Goal: Task Accomplishment & Management: Use online tool/utility

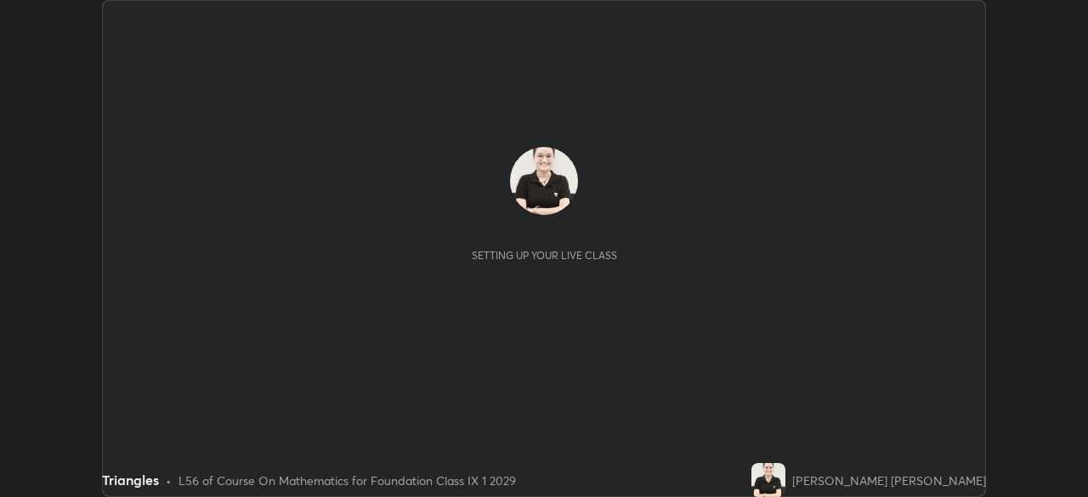
scroll to position [497, 1087]
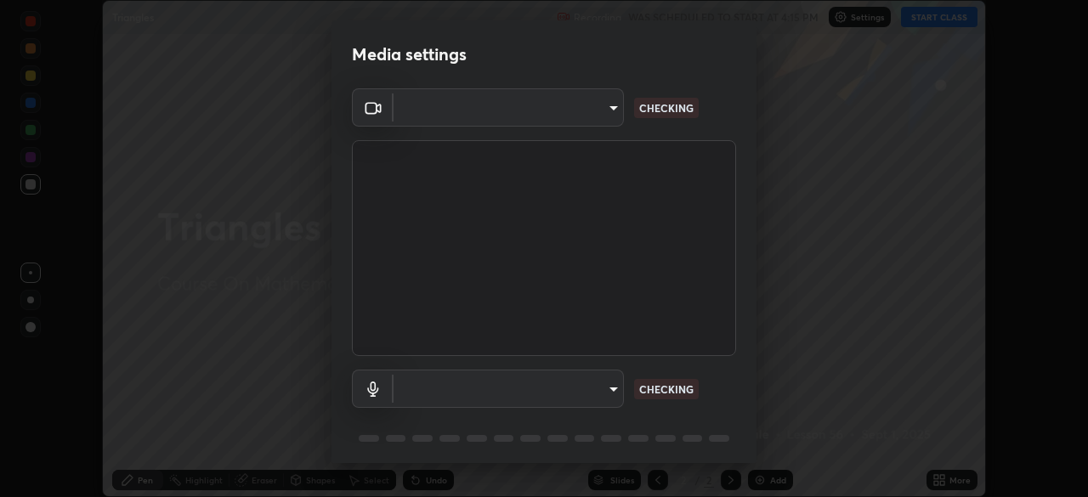
type input "00cb52ea7dbc067a4e9eba70c986ec13a5c87d59f38709f4e6374cce52915b34"
click at [597, 110] on body "Erase all Triangles Recording WAS SCHEDULED TO START AT 4:15 PM Settings START …" at bounding box center [544, 248] width 1088 height 497
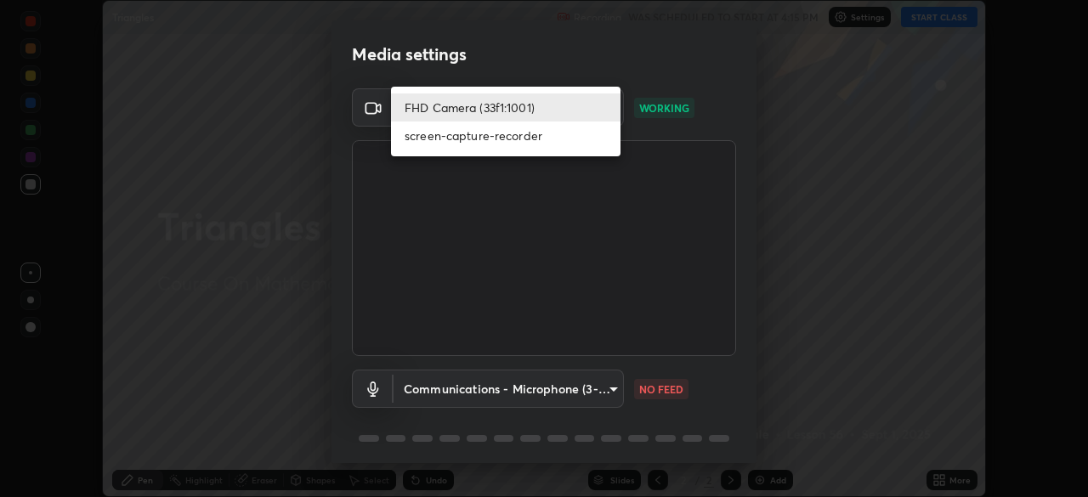
click at [510, 57] on div at bounding box center [544, 248] width 1088 height 497
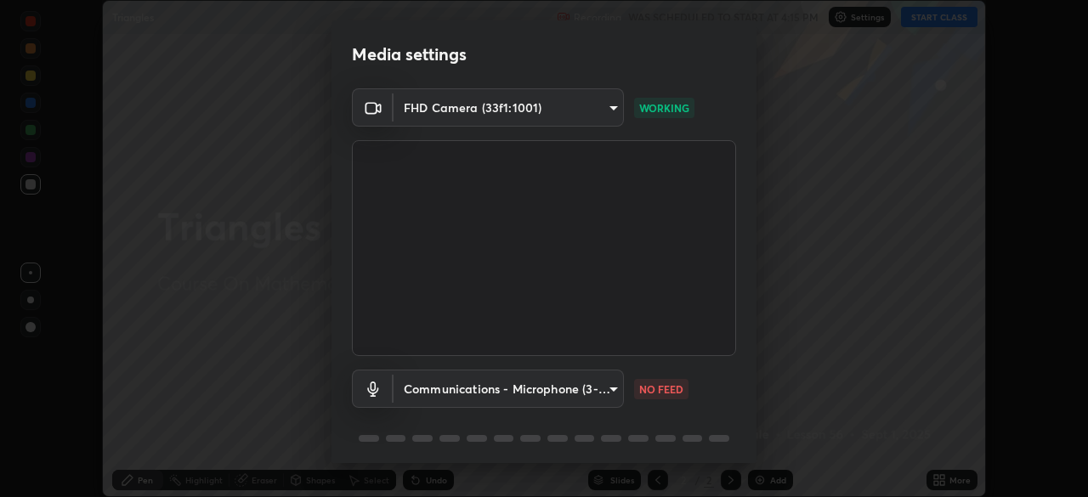
click at [599, 111] on body "Erase all Triangles Recording WAS SCHEDULED TO START AT 4:15 PM Settings START …" at bounding box center [544, 248] width 1088 height 497
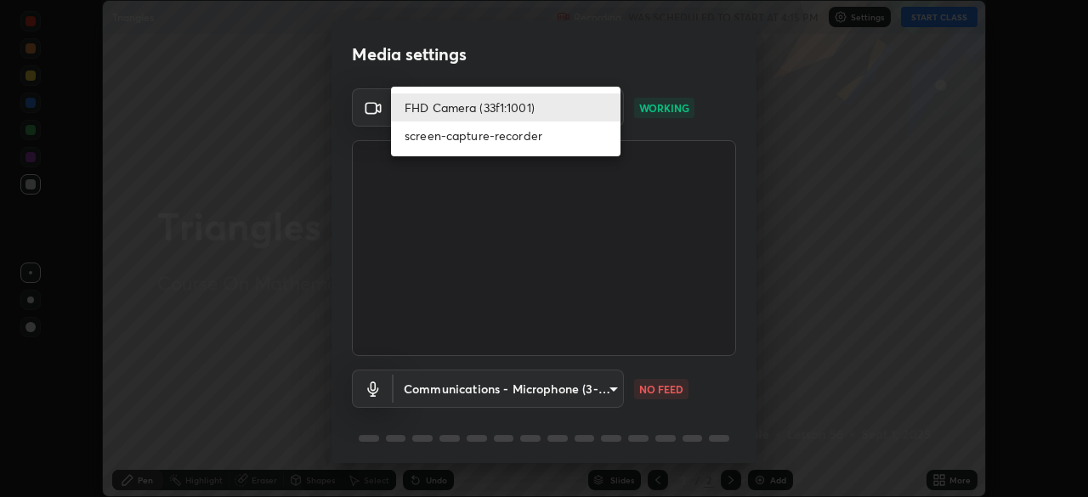
click at [621, 69] on div at bounding box center [544, 248] width 1088 height 497
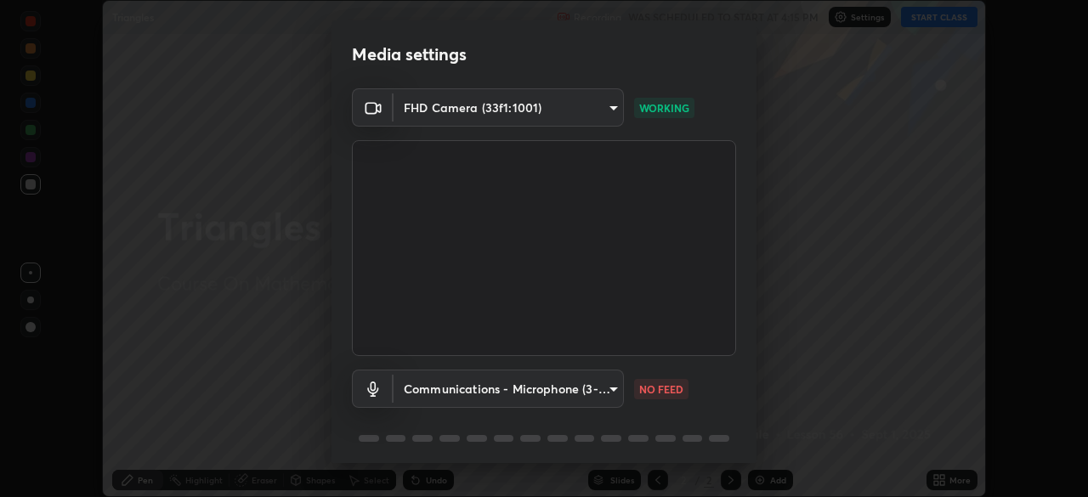
click at [604, 391] on body "Erase all Triangles Recording WAS SCHEDULED TO START AT 4:15 PM Settings START …" at bounding box center [544, 248] width 1088 height 497
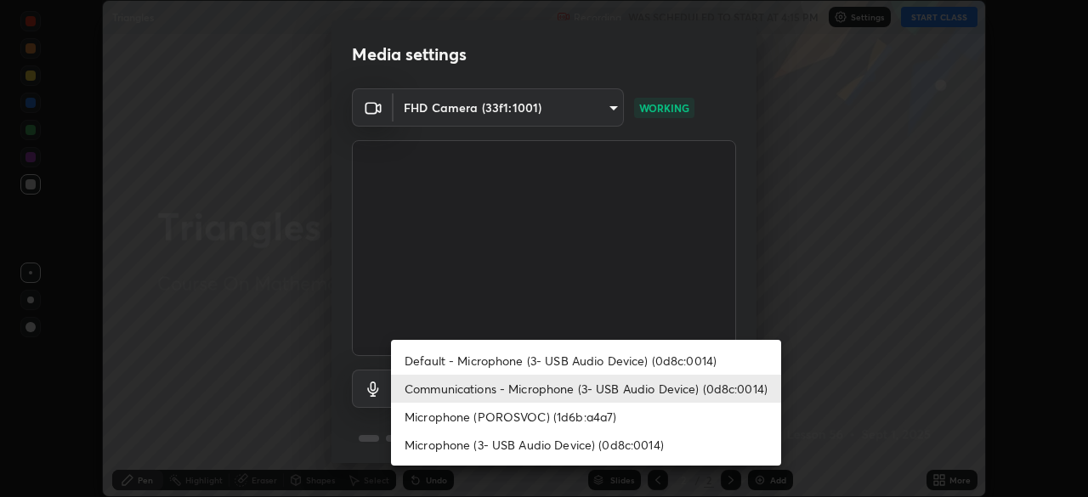
click at [491, 417] on li "Microphone (POROSVOC) (1d6b:a4a7)" at bounding box center [586, 417] width 390 height 28
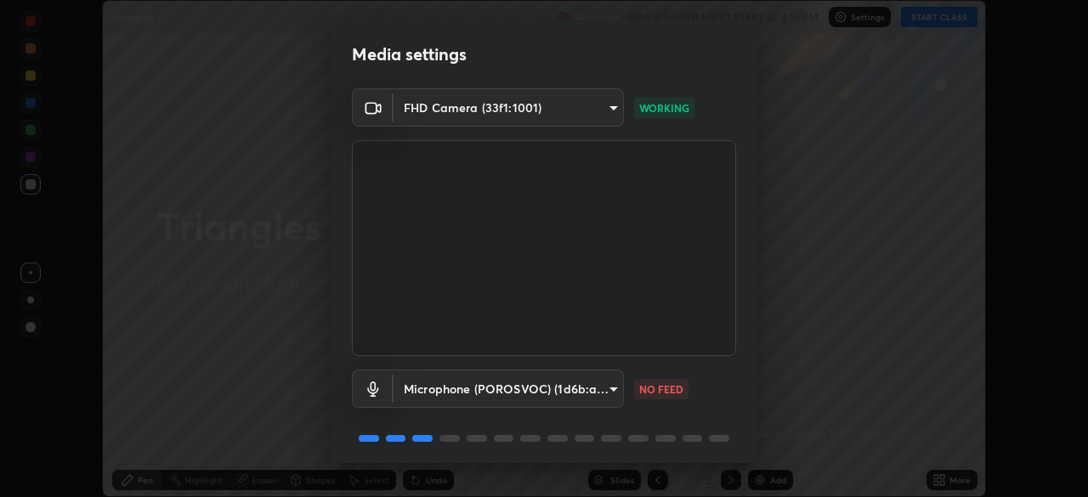
click at [576, 377] on body "Erase all Triangles Recording WAS SCHEDULED TO START AT 4:15 PM Settings START …" at bounding box center [544, 248] width 1088 height 497
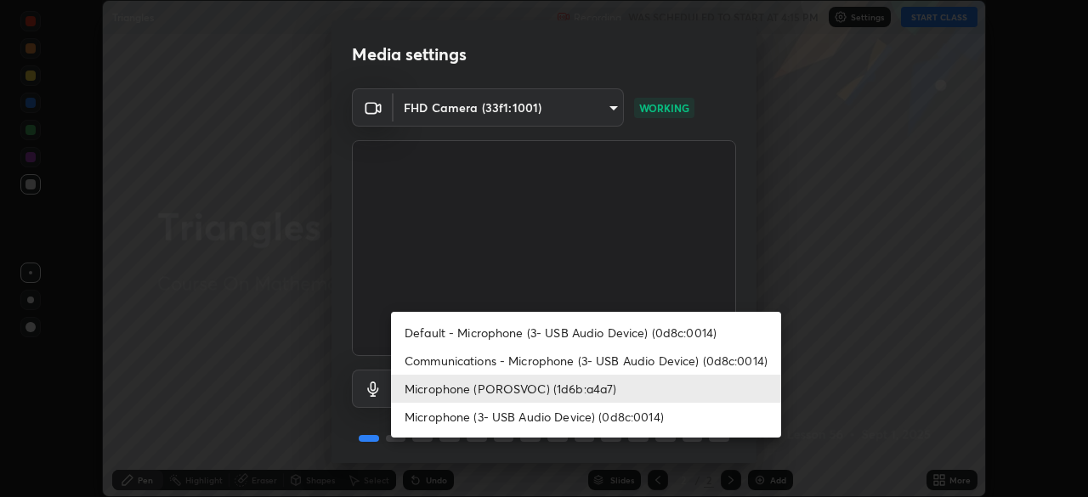
click at [495, 420] on li "Microphone (3- USB Audio Device) (0d8c:0014)" at bounding box center [586, 417] width 390 height 28
type input "c7b1e21b059f6b68da596fd68e3a8216845d0791b90de5158dbf1986436616d6"
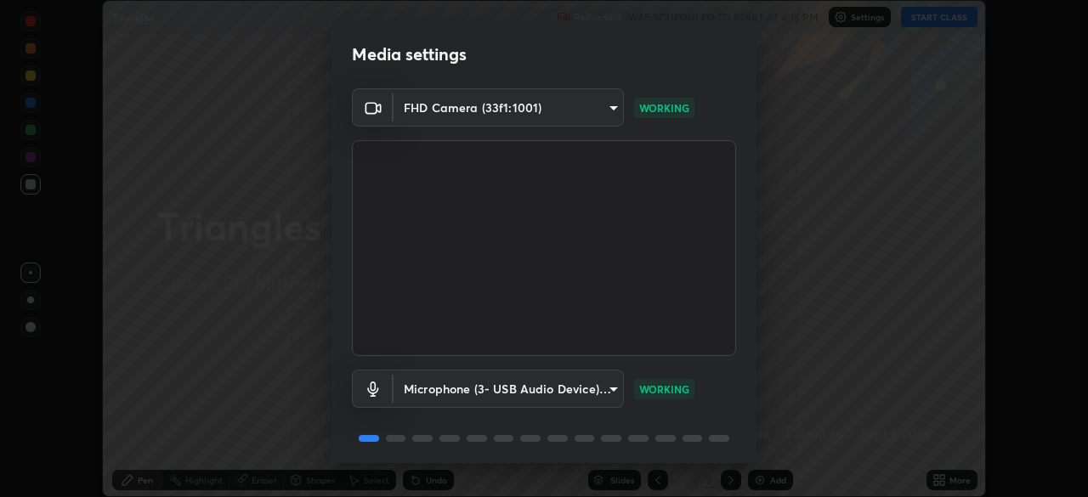
scroll to position [60, 0]
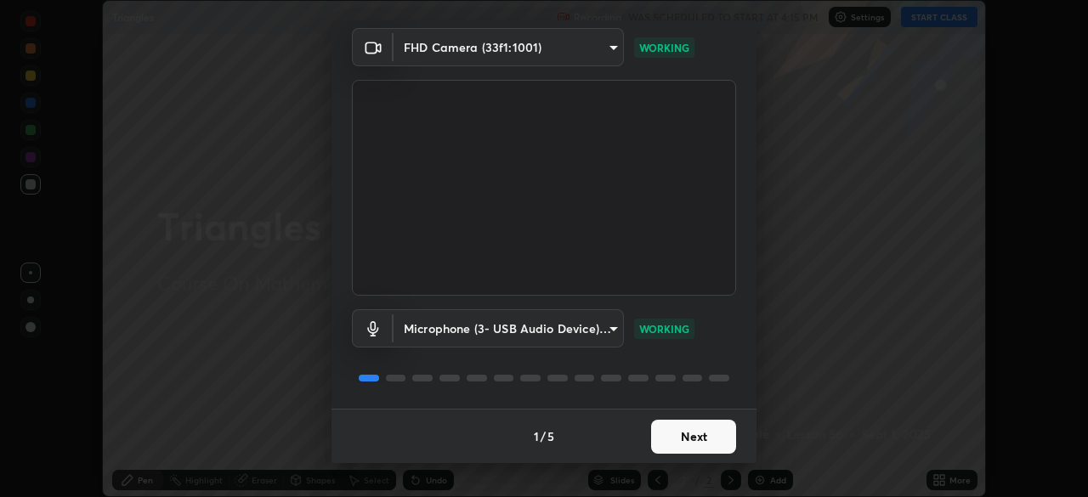
click at [656, 429] on button "Next" at bounding box center [693, 437] width 85 height 34
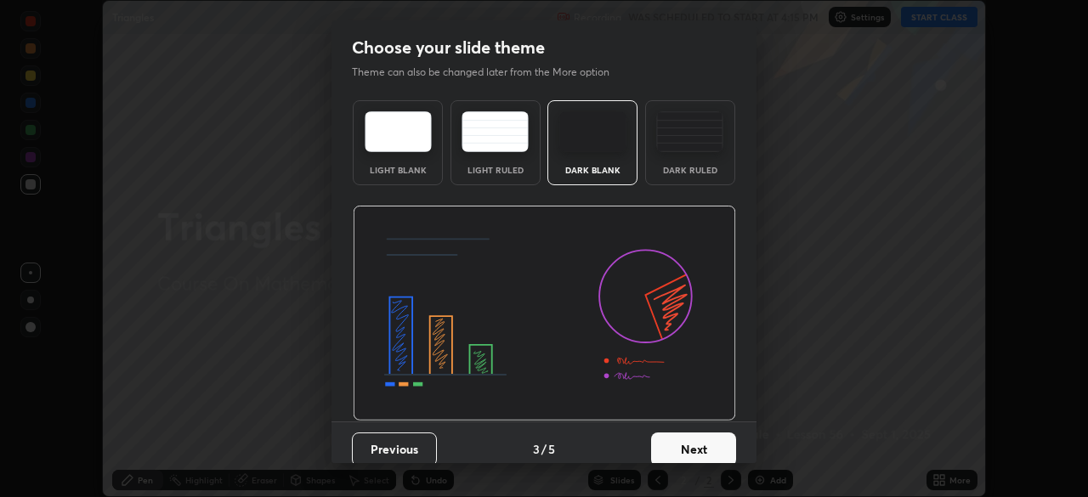
click at [656, 437] on button "Next" at bounding box center [693, 450] width 85 height 34
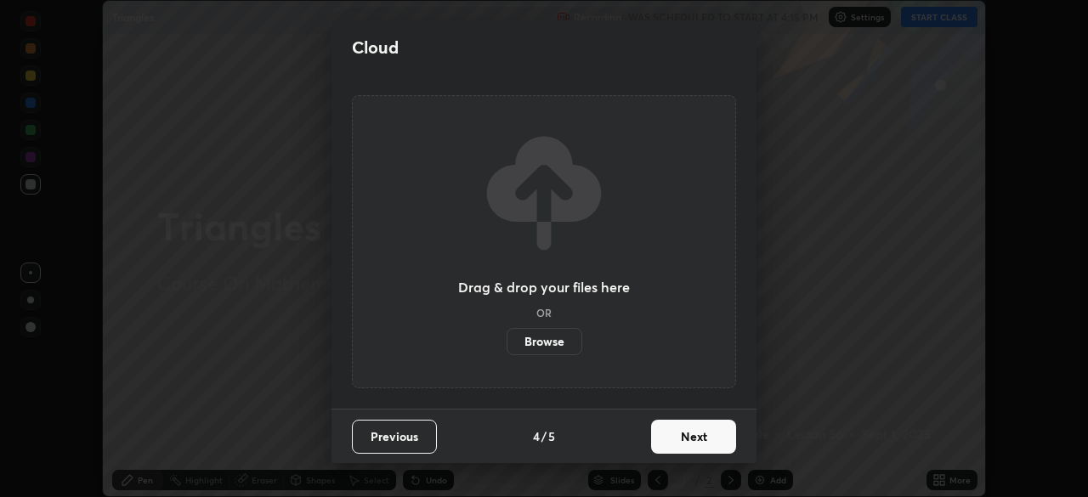
click at [666, 440] on button "Next" at bounding box center [693, 437] width 85 height 34
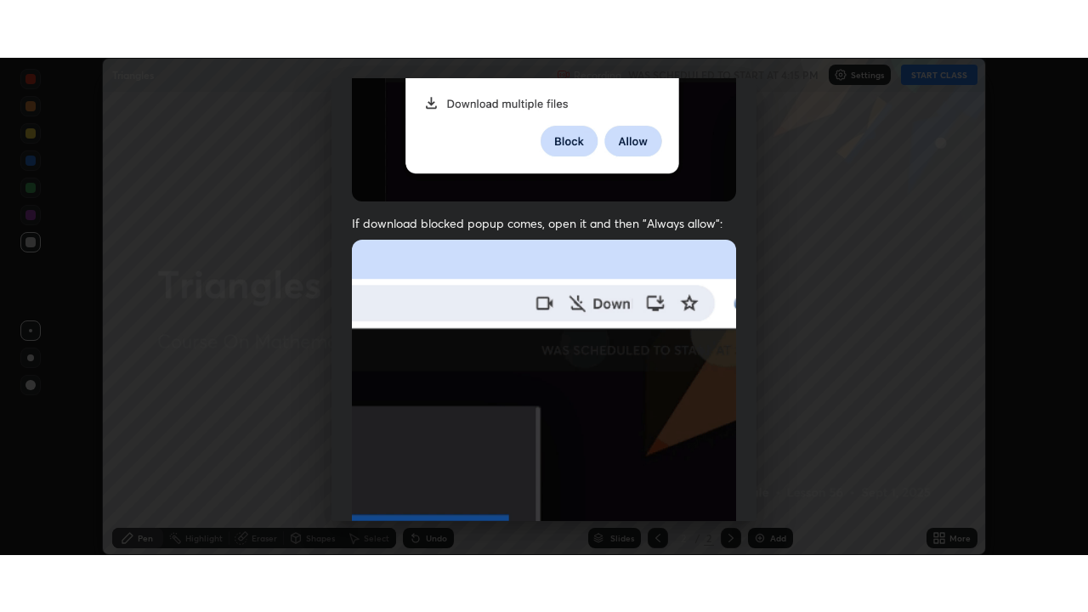
scroll to position [407, 0]
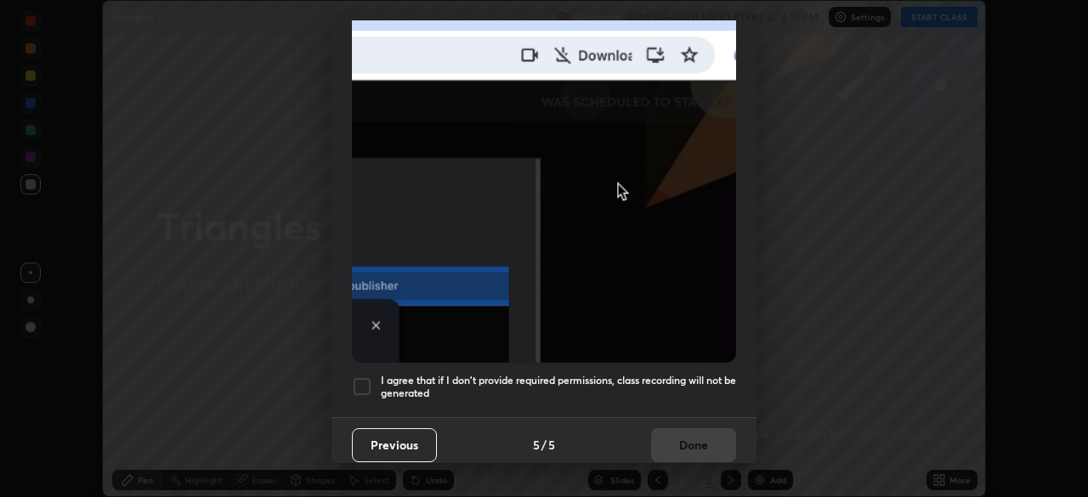
click at [562, 374] on h5 "I agree that if I don't provide required permissions, class recording will not …" at bounding box center [558, 387] width 355 height 26
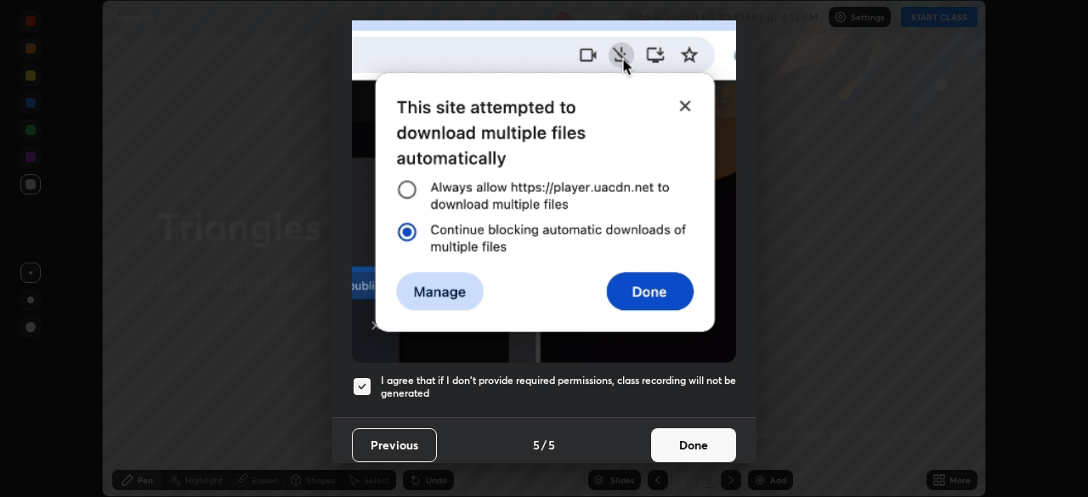
click at [663, 429] on button "Done" at bounding box center [693, 446] width 85 height 34
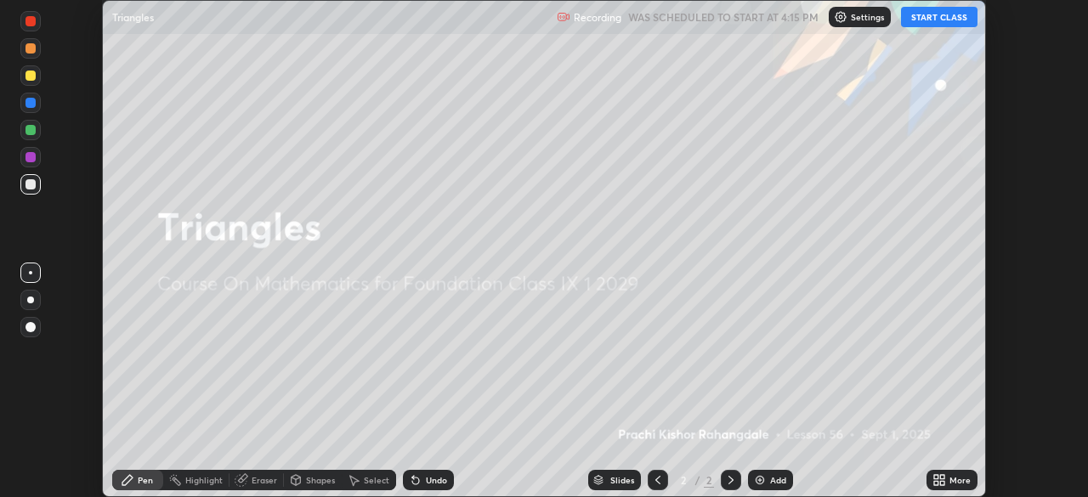
click at [934, 20] on button "START CLASS" at bounding box center [939, 17] width 77 height 20
click at [950, 477] on div "More" at bounding box center [960, 480] width 21 height 9
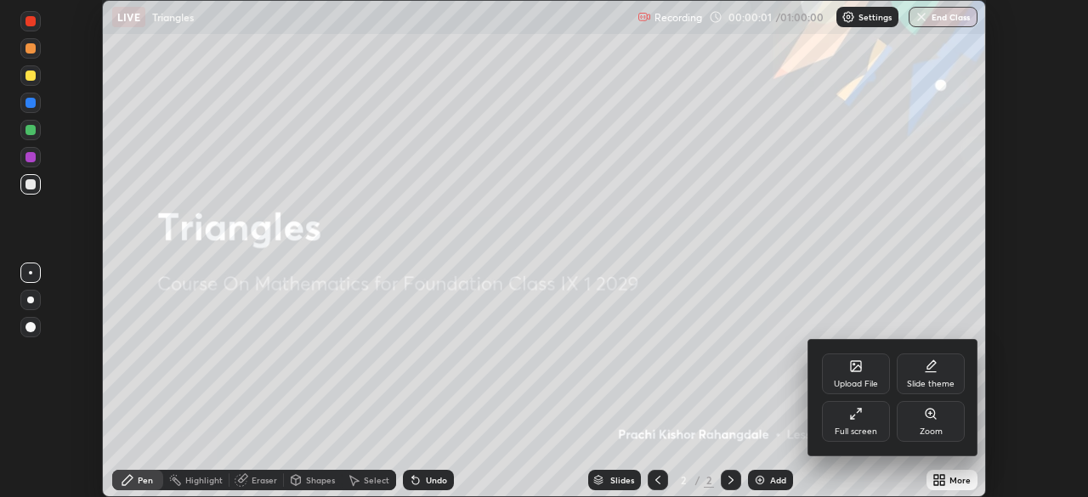
click at [865, 428] on div "Full screen" at bounding box center [856, 432] width 43 height 9
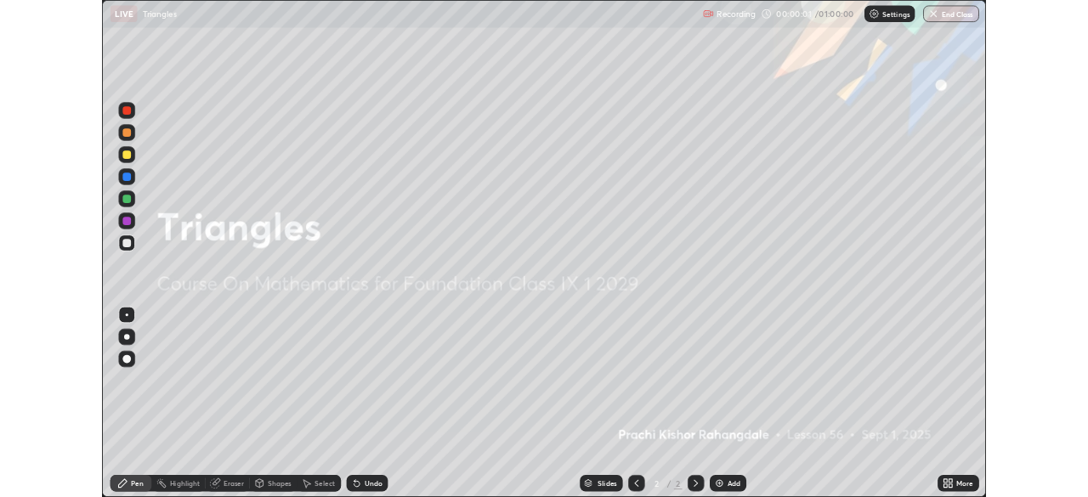
scroll to position [612, 1088]
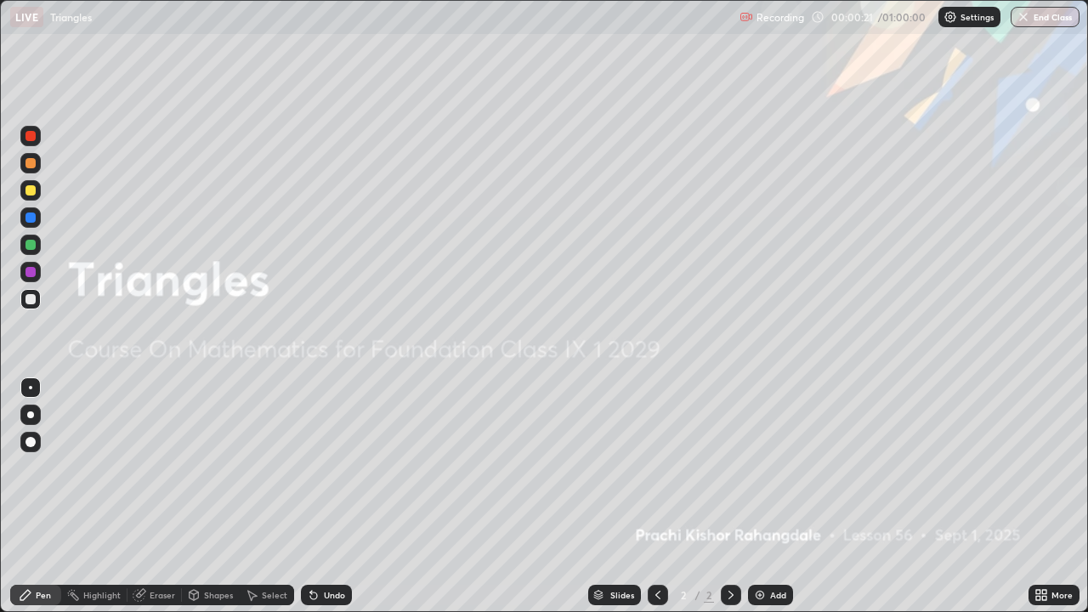
click at [1038, 497] on icon at bounding box center [1038, 598] width 4 height 4
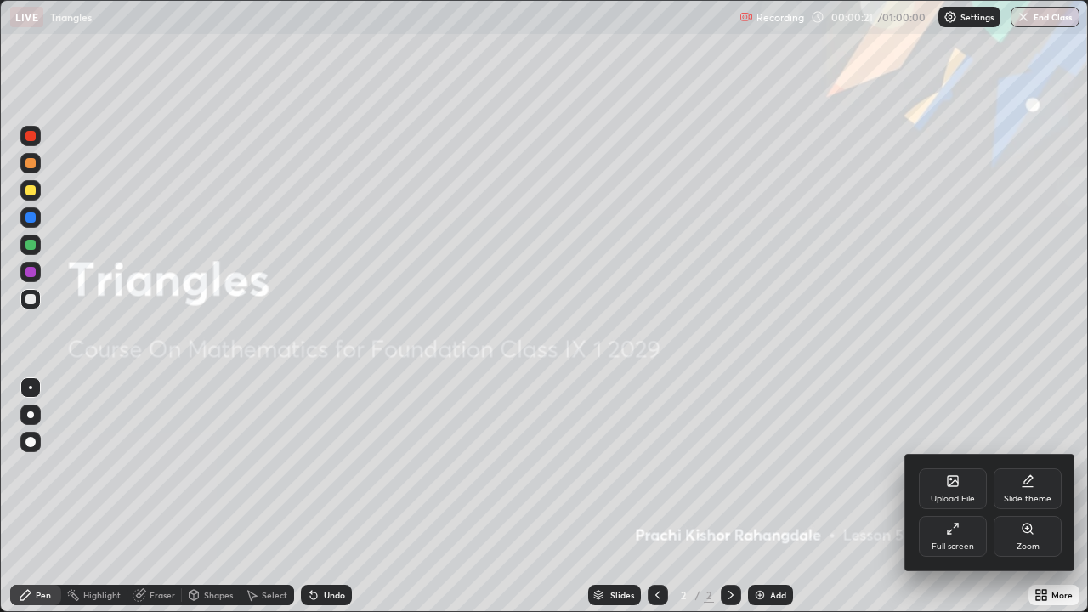
click at [951, 488] on div "Upload File" at bounding box center [953, 488] width 68 height 41
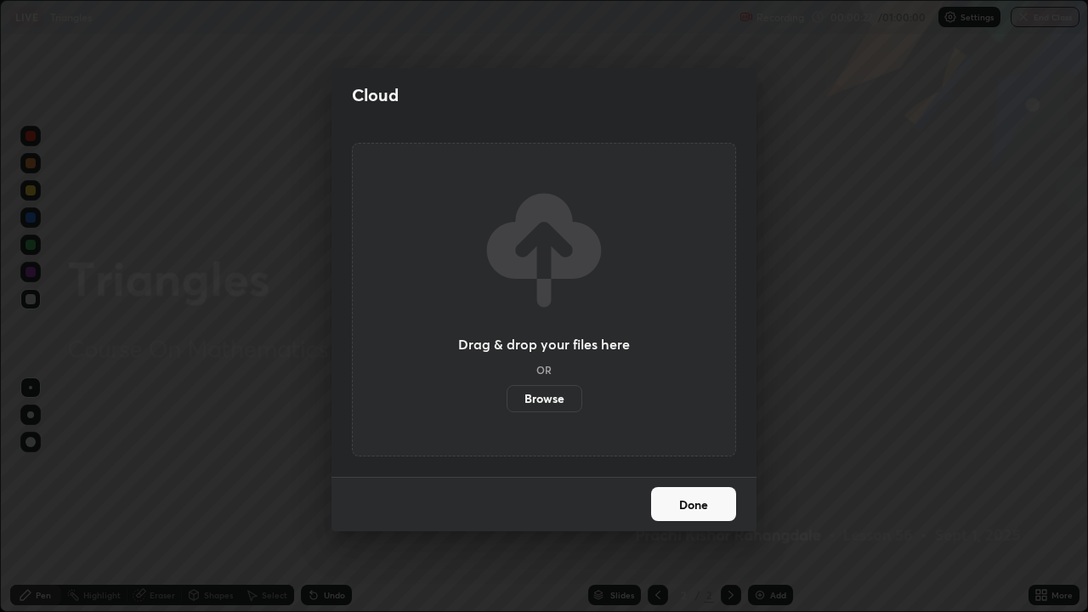
click at [560, 398] on label "Browse" at bounding box center [545, 398] width 76 height 27
click at [507, 398] on input "Browse" at bounding box center [507, 398] width 0 height 27
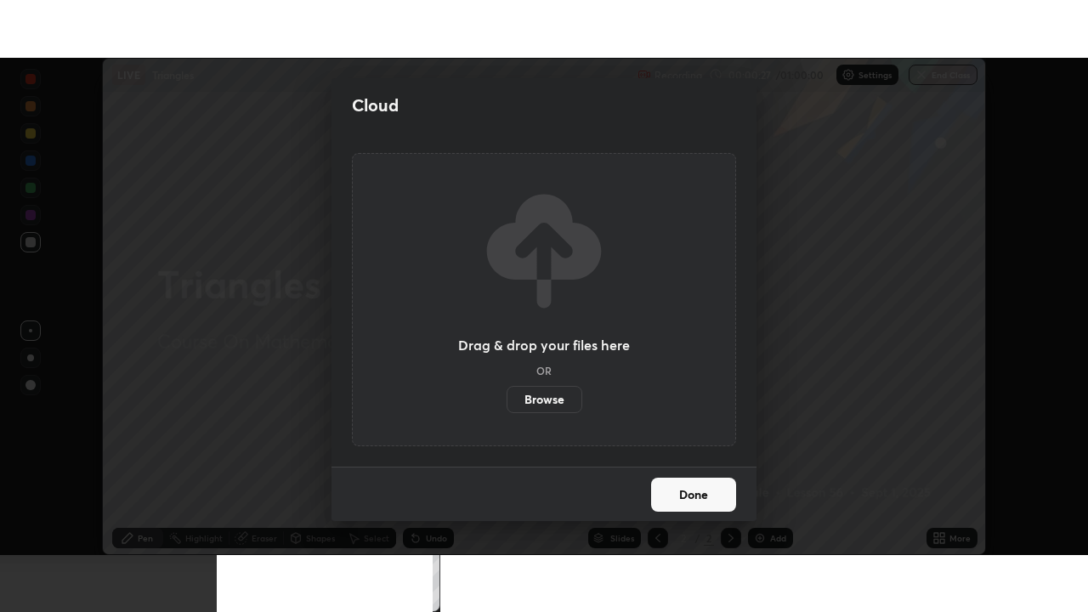
scroll to position [84529, 83938]
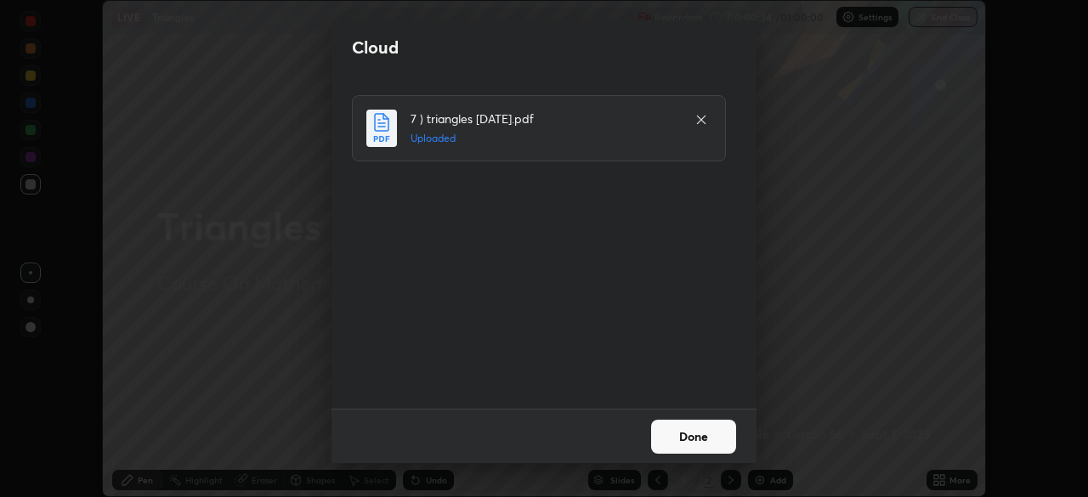
click at [681, 425] on button "Done" at bounding box center [693, 437] width 85 height 34
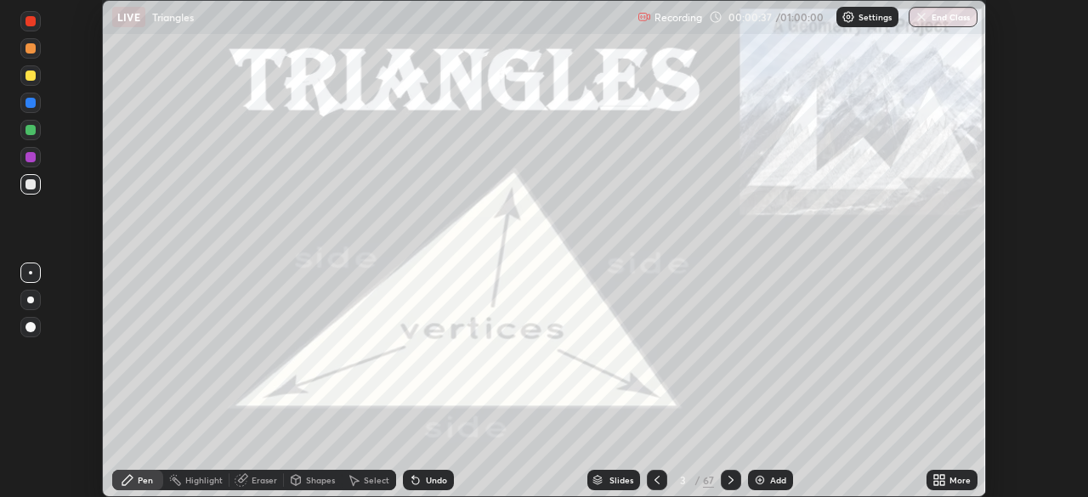
click at [944, 478] on icon at bounding box center [942, 477] width 4 height 4
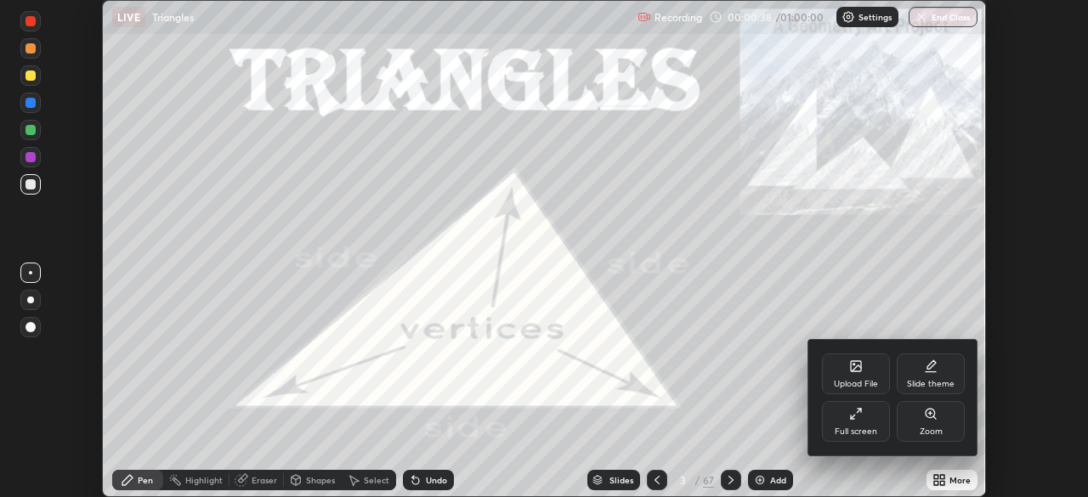
click at [850, 424] on div "Full screen" at bounding box center [856, 421] width 68 height 41
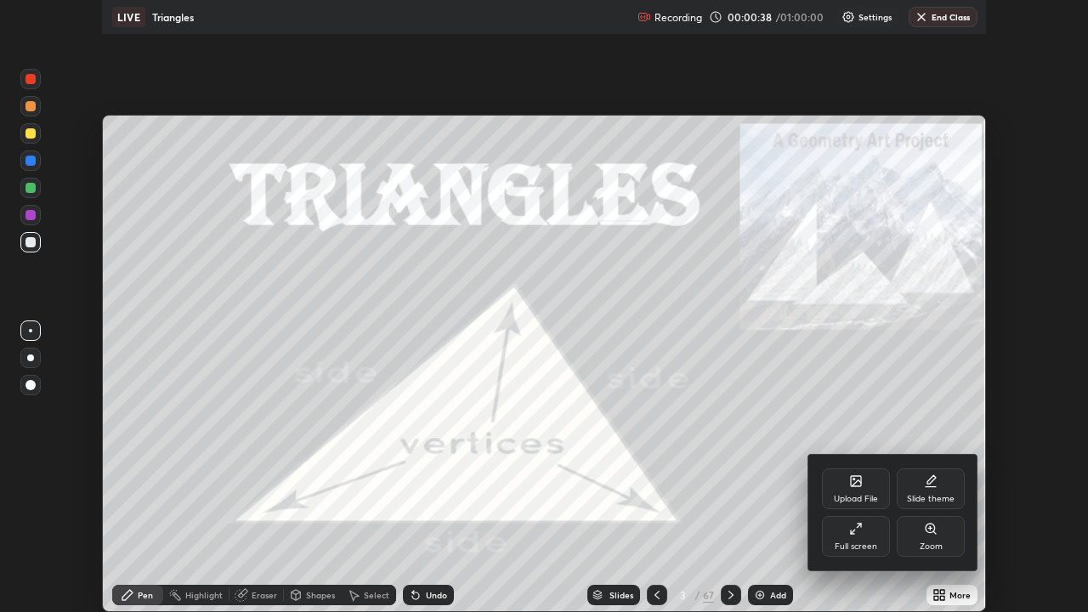
scroll to position [612, 1088]
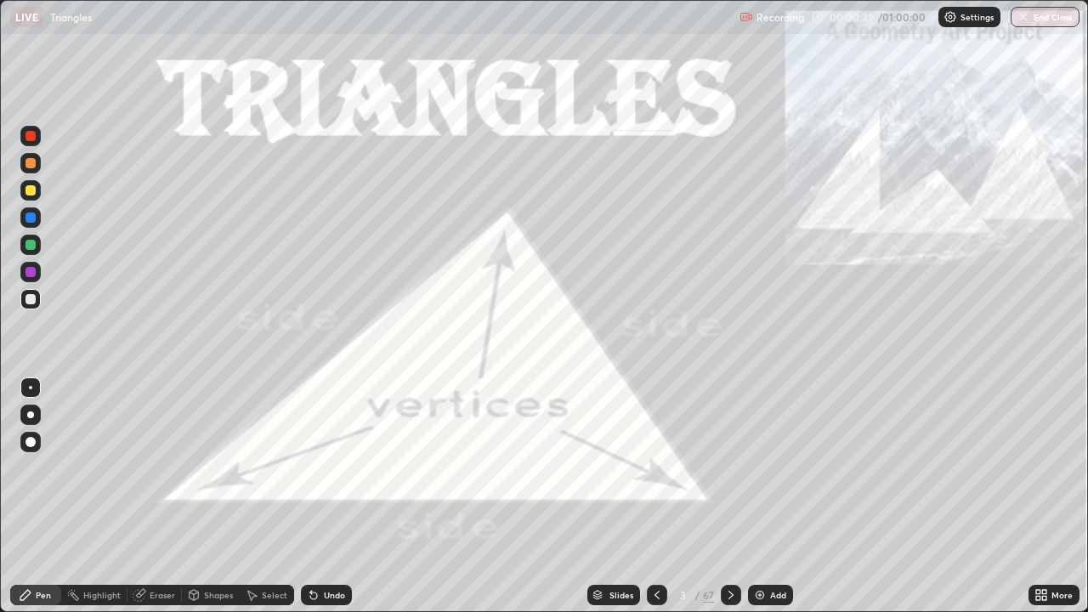
click at [1038, 497] on icon at bounding box center [1038, 598] width 4 height 4
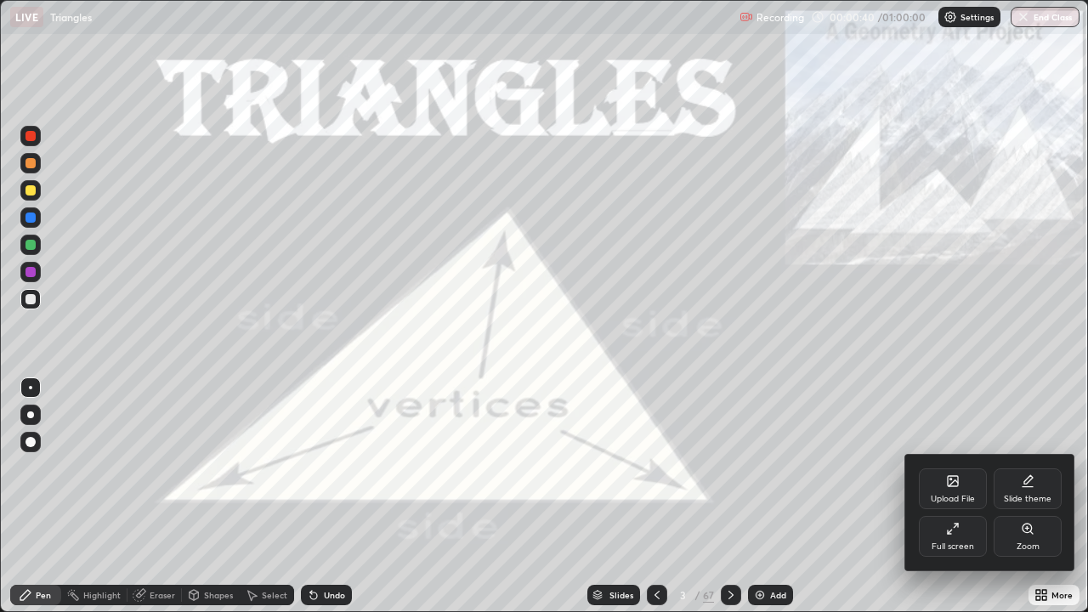
click at [769, 470] on div at bounding box center [544, 306] width 1088 height 612
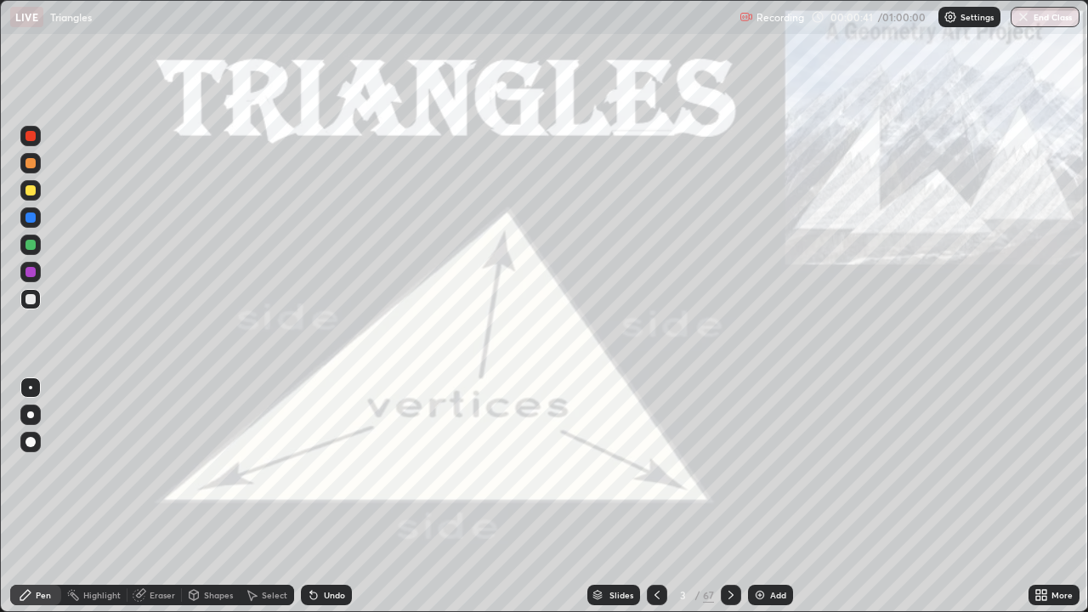
click at [617, 497] on div "Slides" at bounding box center [622, 595] width 24 height 9
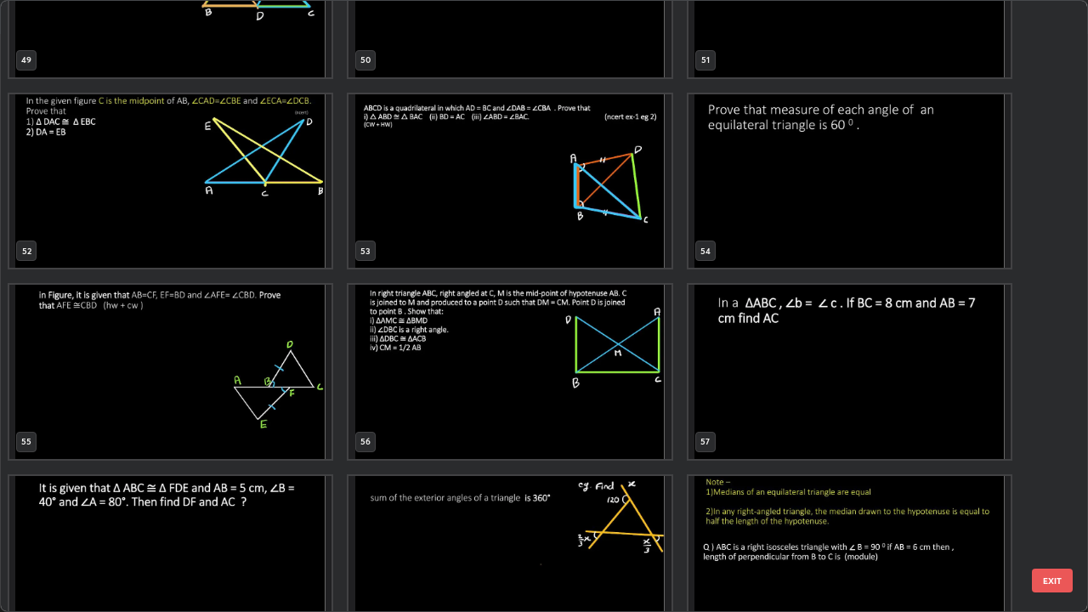
scroll to position [3210, 0]
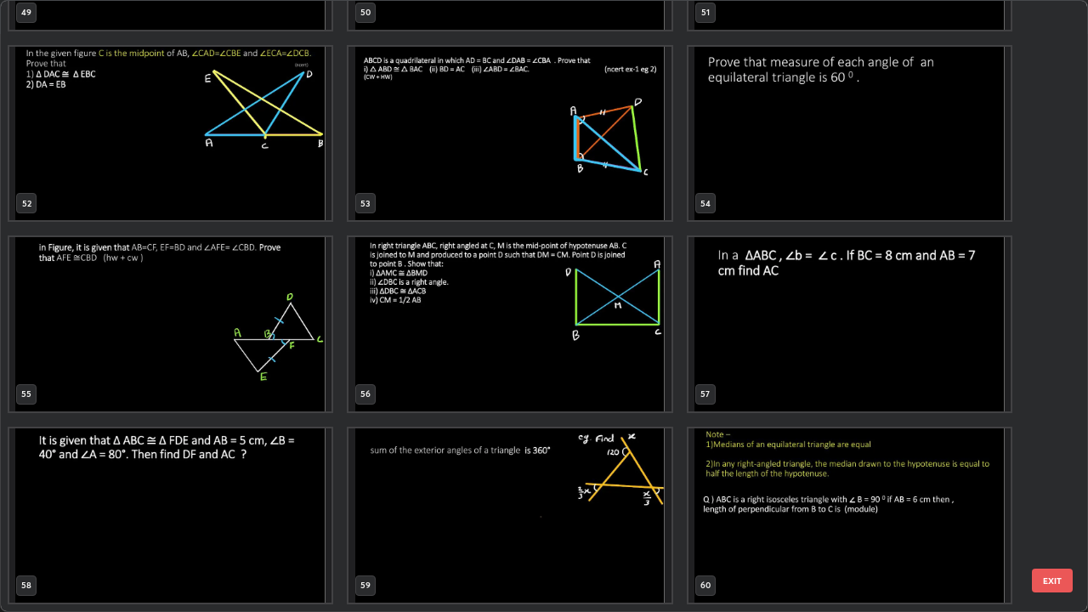
click at [803, 355] on img "grid" at bounding box center [850, 324] width 322 height 174
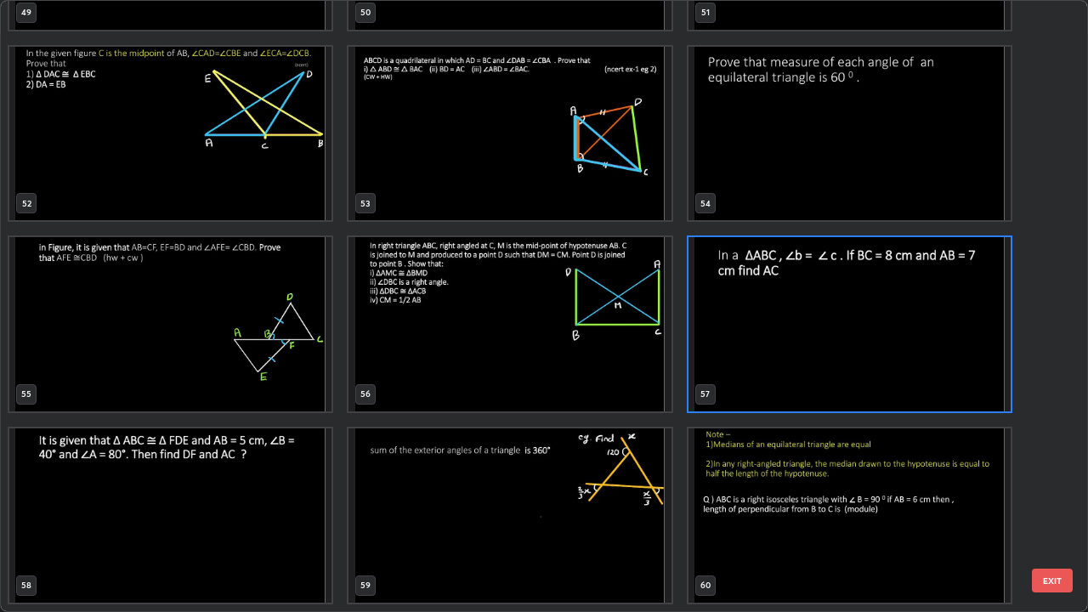
click at [802, 352] on img "grid" at bounding box center [850, 324] width 322 height 174
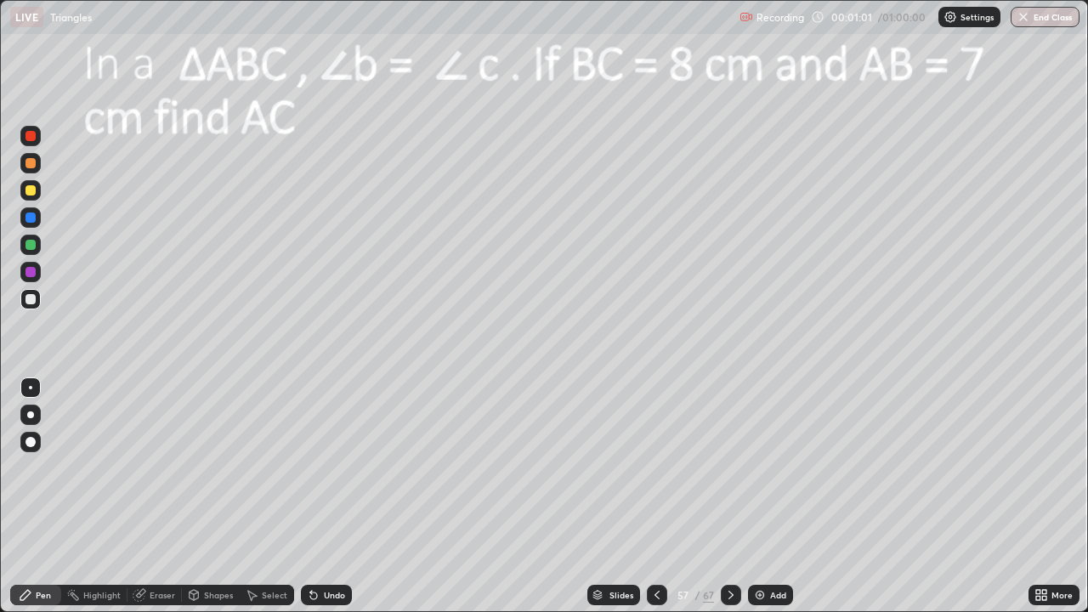
scroll to position [0, 0]
click at [730, 497] on icon at bounding box center [731, 595] width 14 height 14
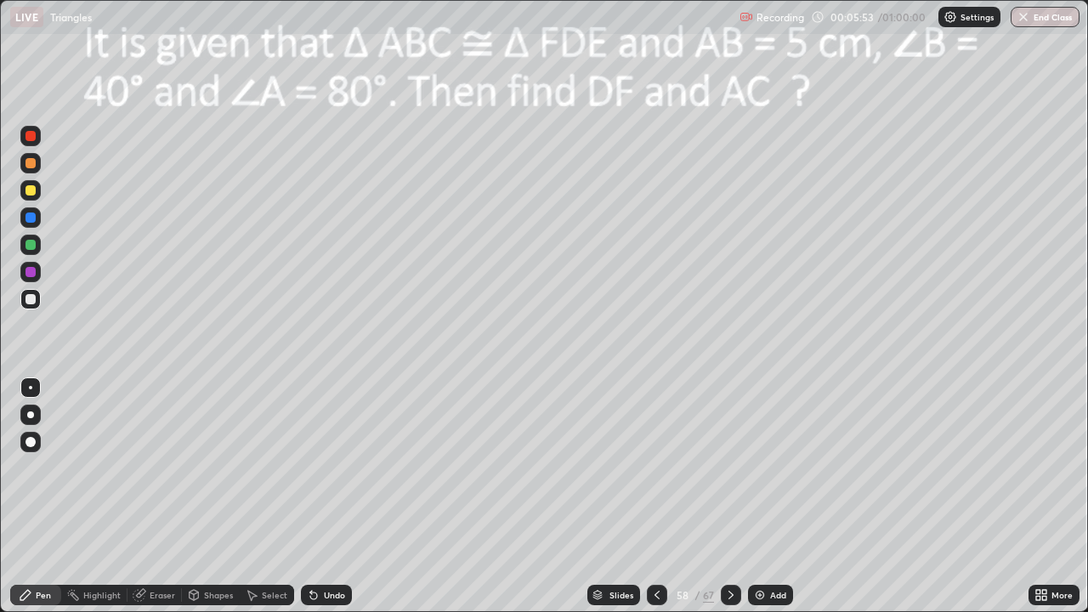
click at [728, 497] on icon at bounding box center [731, 595] width 14 height 14
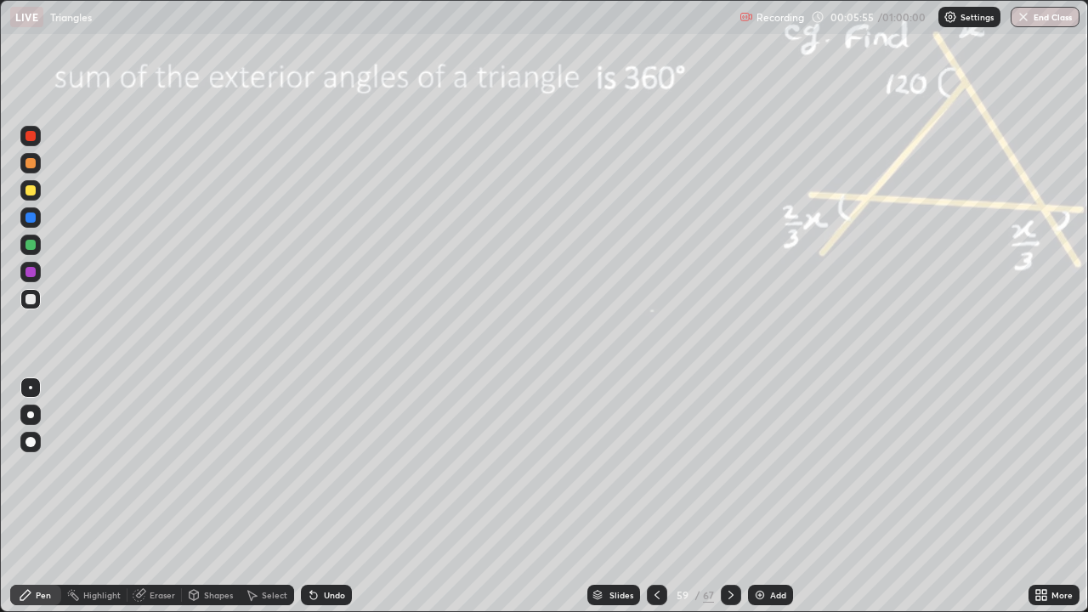
click at [655, 497] on icon at bounding box center [657, 595] width 14 height 14
click at [656, 497] on icon at bounding box center [657, 595] width 14 height 14
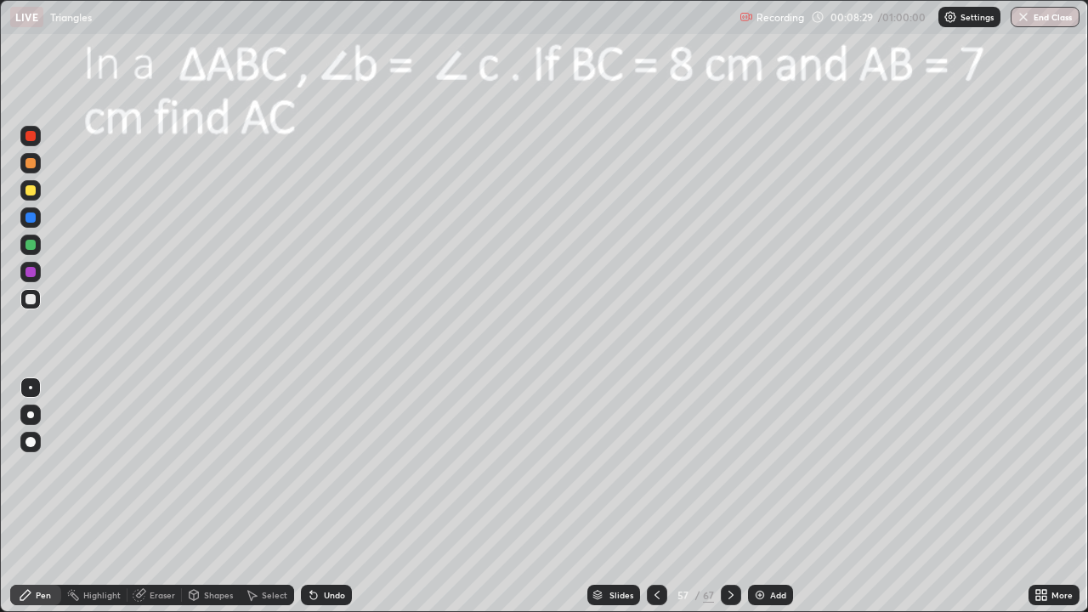
click at [729, 497] on icon at bounding box center [731, 595] width 5 height 9
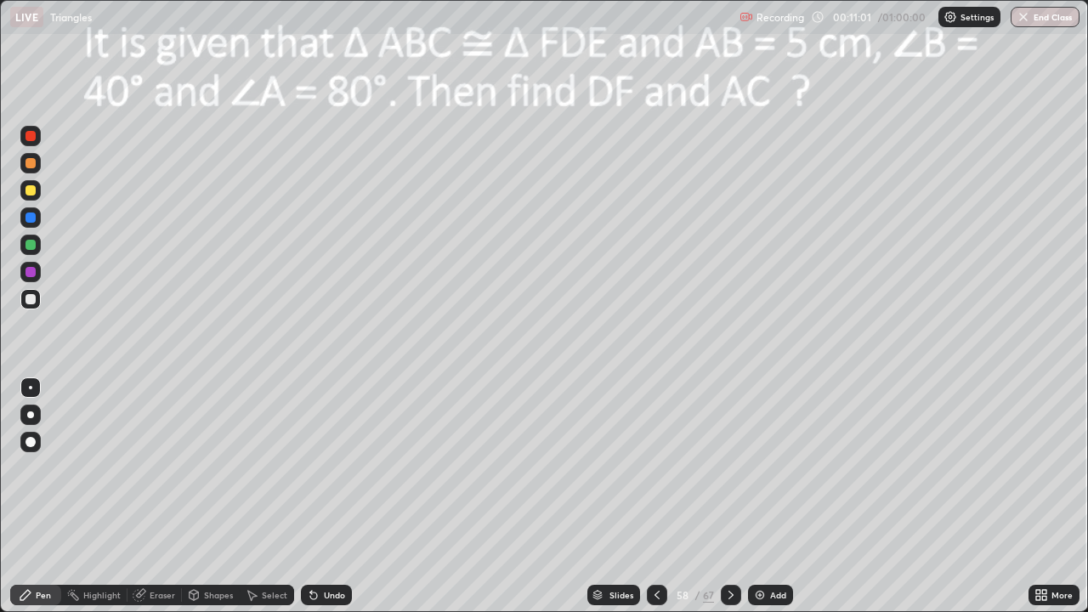
click at [721, 497] on div at bounding box center [731, 595] width 20 height 20
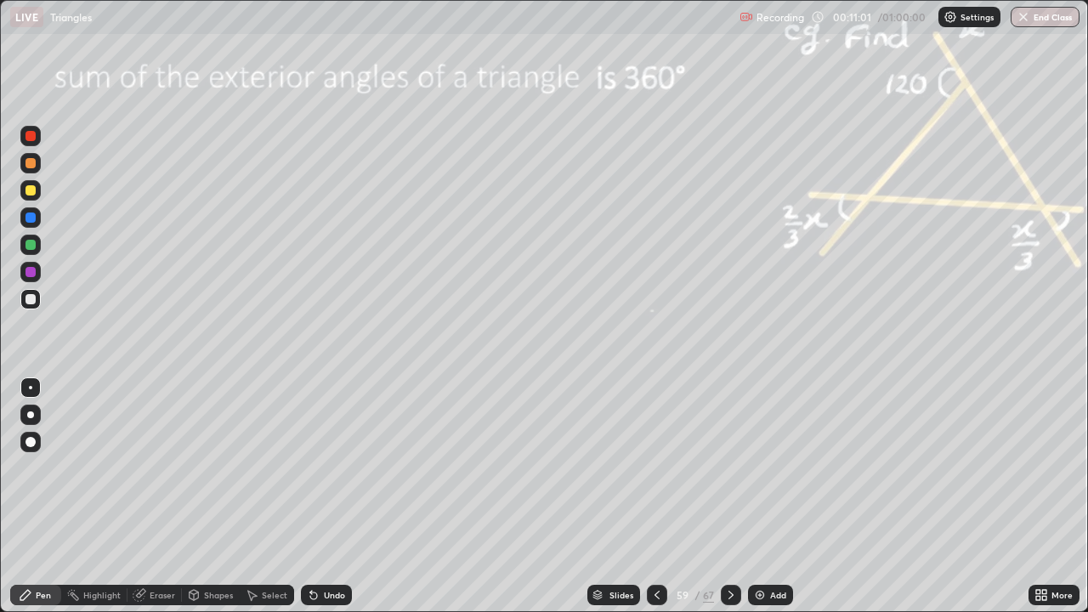
click at [729, 497] on icon at bounding box center [731, 595] width 14 height 14
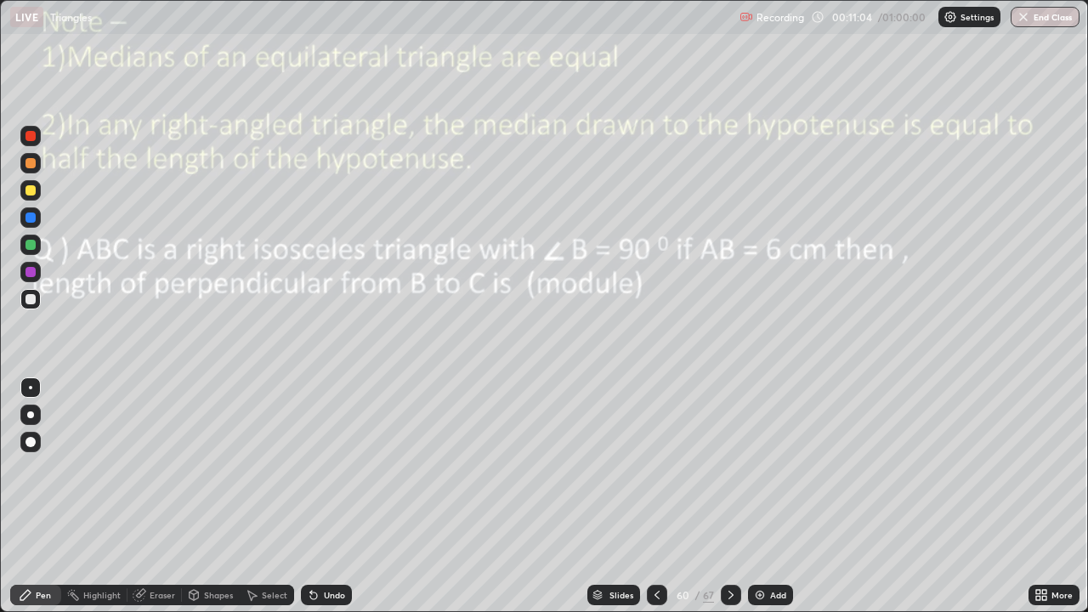
click at [655, 497] on icon at bounding box center [657, 595] width 5 height 9
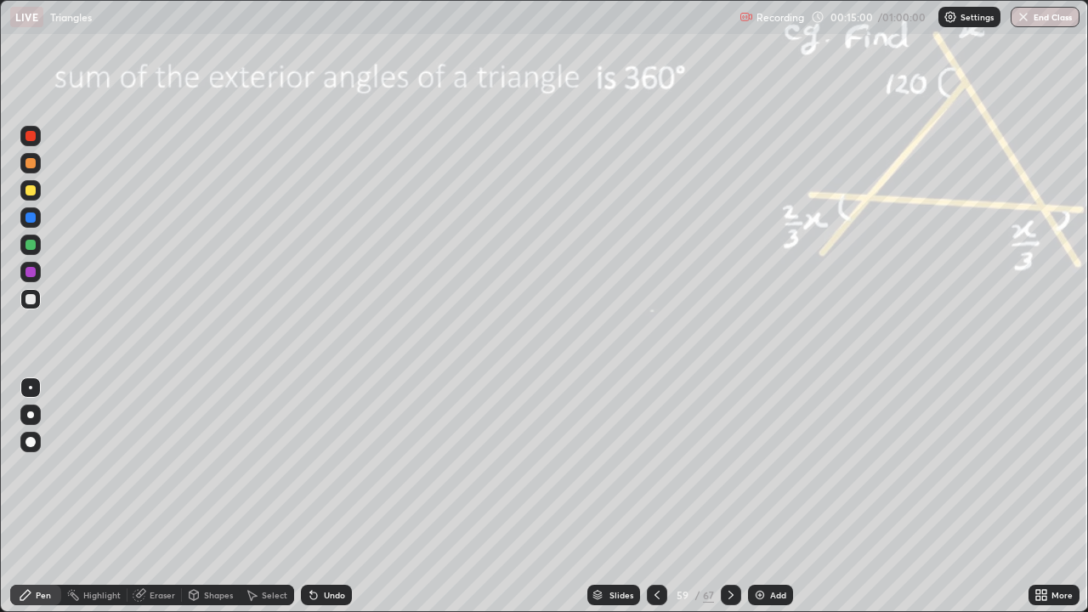
click at [654, 497] on icon at bounding box center [657, 595] width 14 height 14
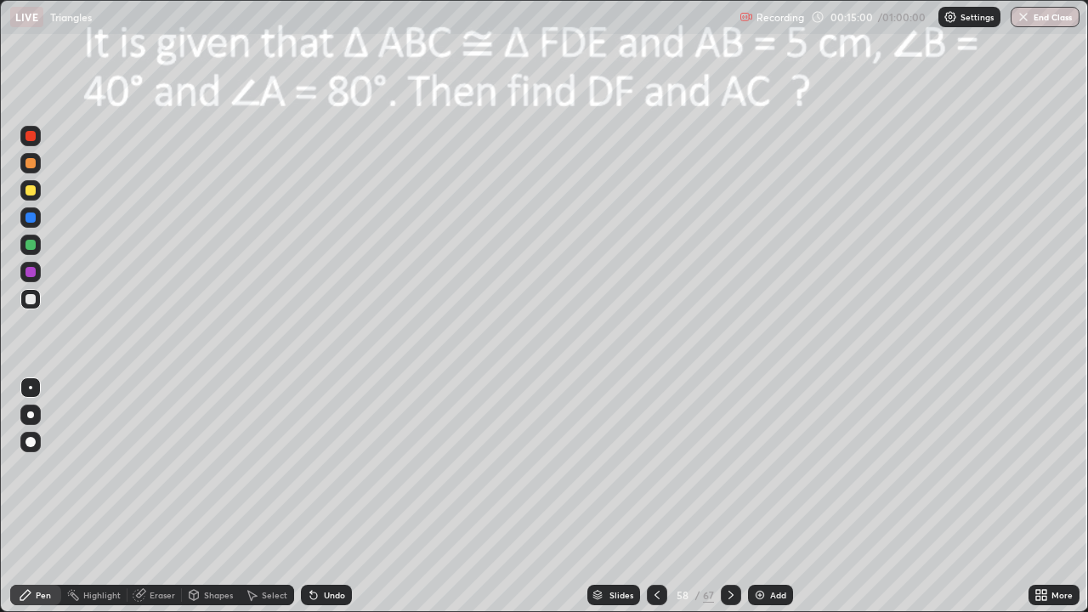
click at [658, 497] on icon at bounding box center [657, 595] width 14 height 14
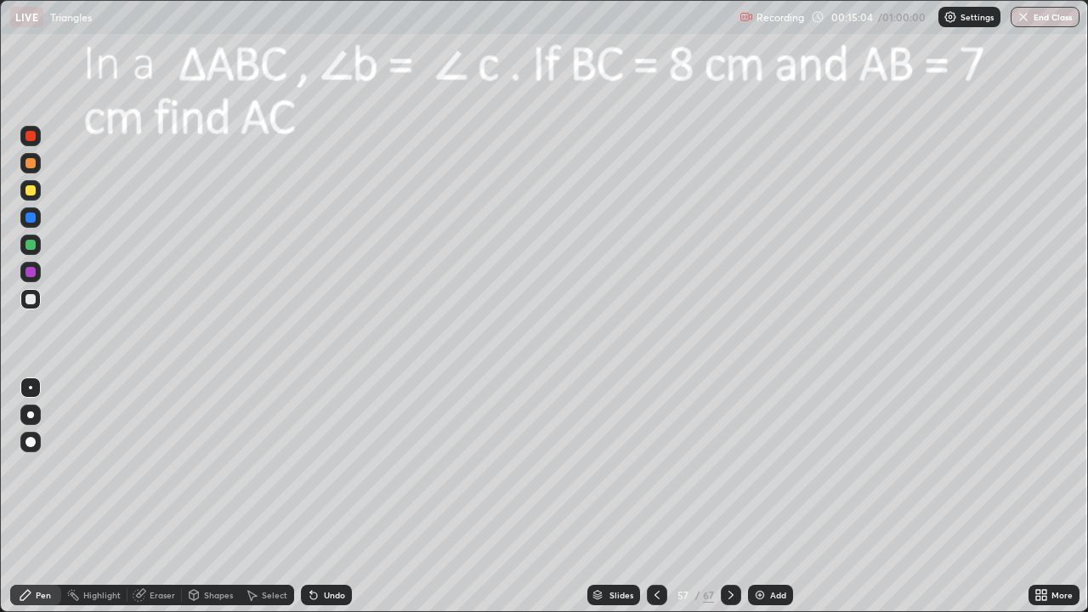
click at [145, 497] on div "Eraser" at bounding box center [155, 595] width 54 height 20
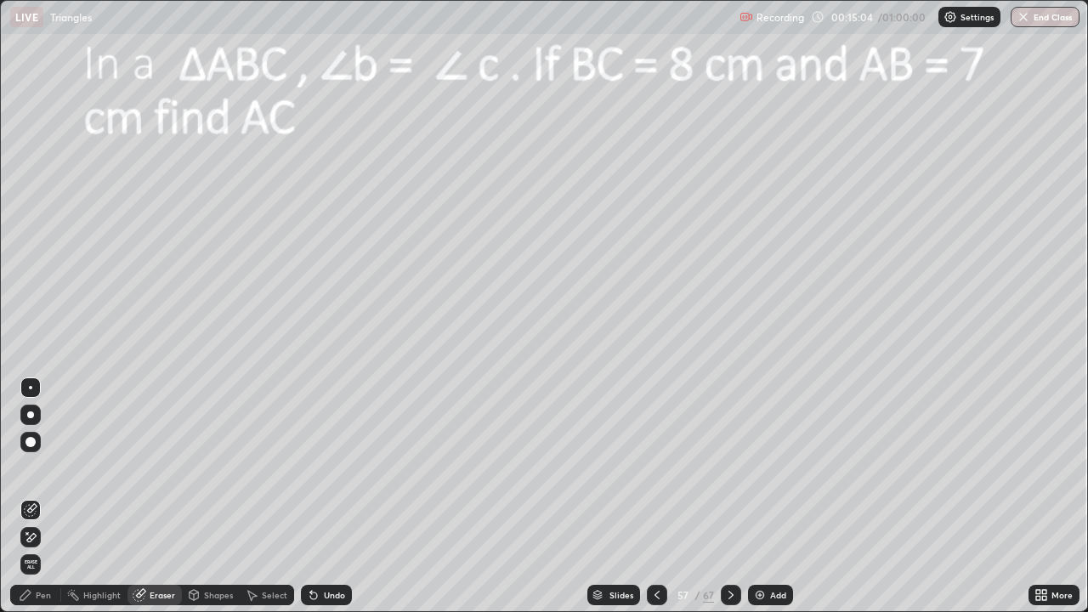
click at [202, 497] on div "Shapes" at bounding box center [211, 595] width 58 height 20
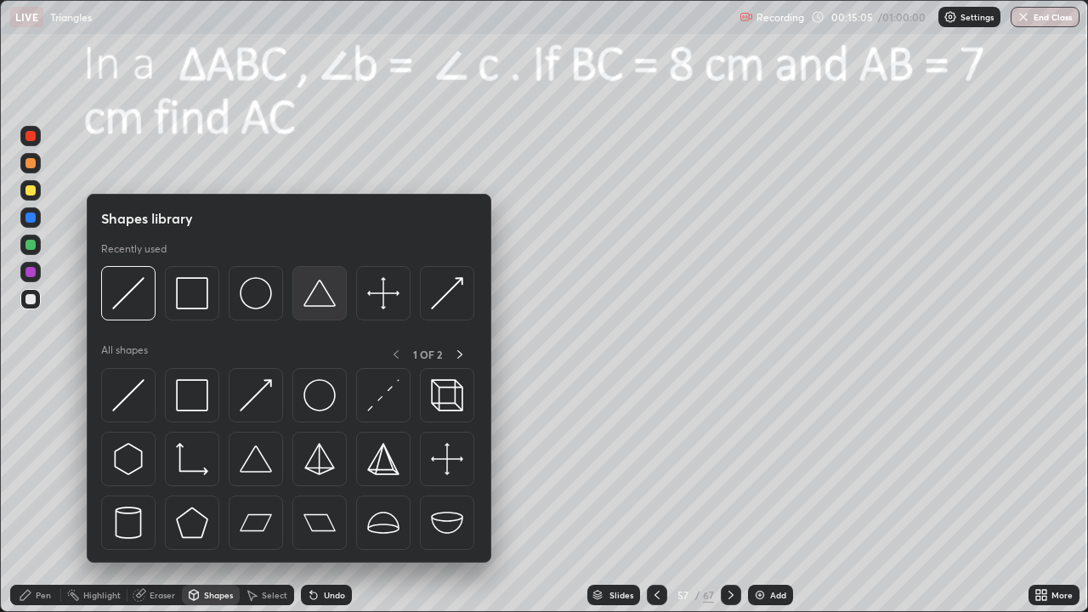
click at [313, 298] on img at bounding box center [320, 293] width 32 height 32
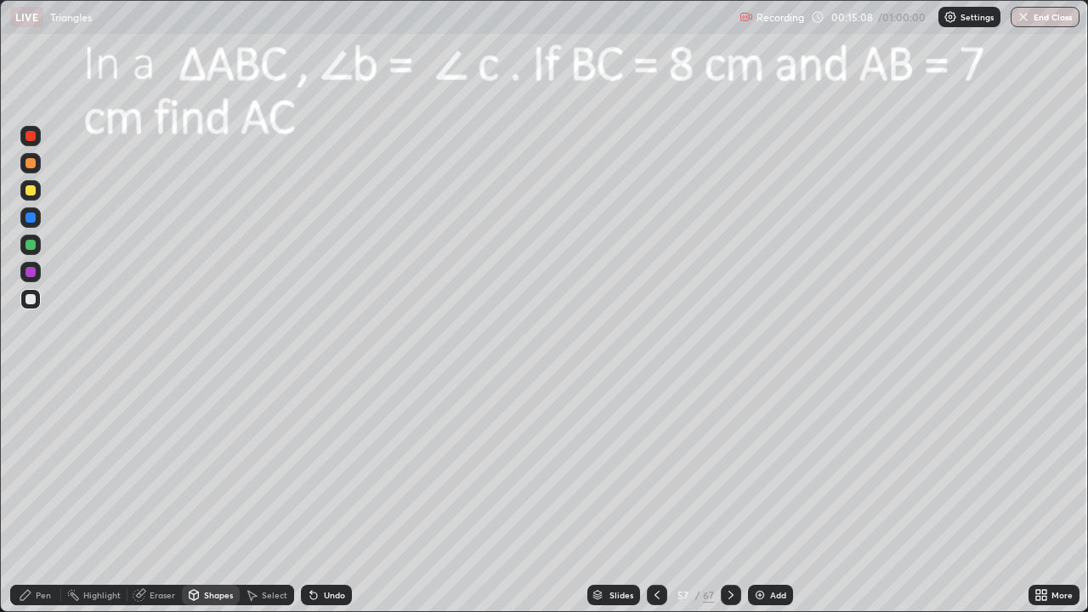
click at [34, 198] on div at bounding box center [30, 190] width 20 height 20
click at [30, 497] on icon at bounding box center [25, 595] width 10 height 10
click at [31, 415] on div at bounding box center [30, 415] width 7 height 7
click at [31, 218] on div at bounding box center [31, 218] width 10 height 10
click at [97, 497] on div "Highlight" at bounding box center [101, 595] width 37 height 9
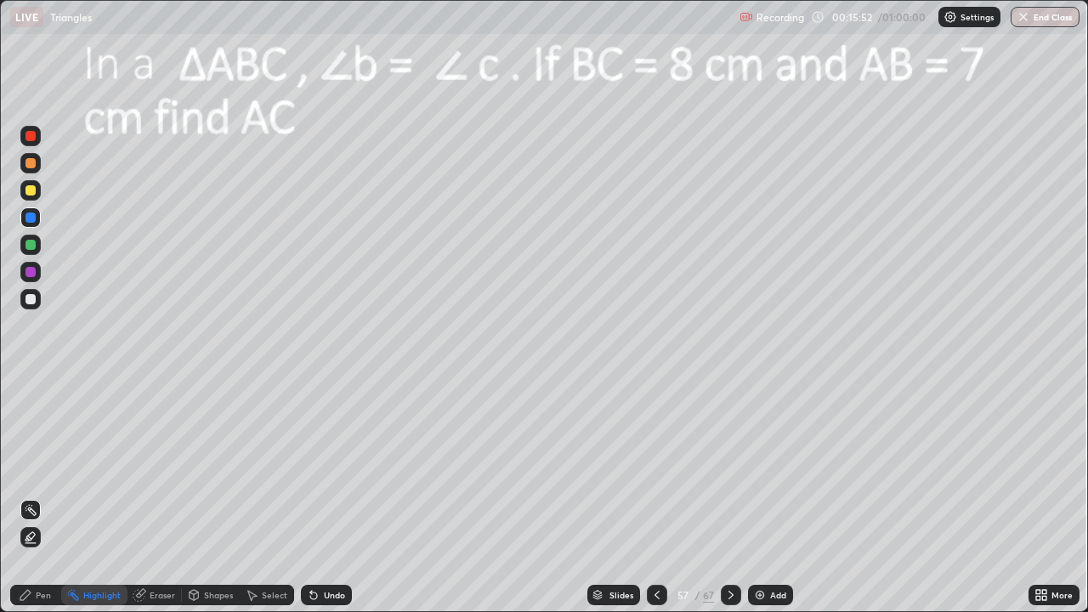
click at [34, 497] on div "Pen" at bounding box center [35, 595] width 51 height 20
click at [727, 497] on icon at bounding box center [731, 595] width 14 height 14
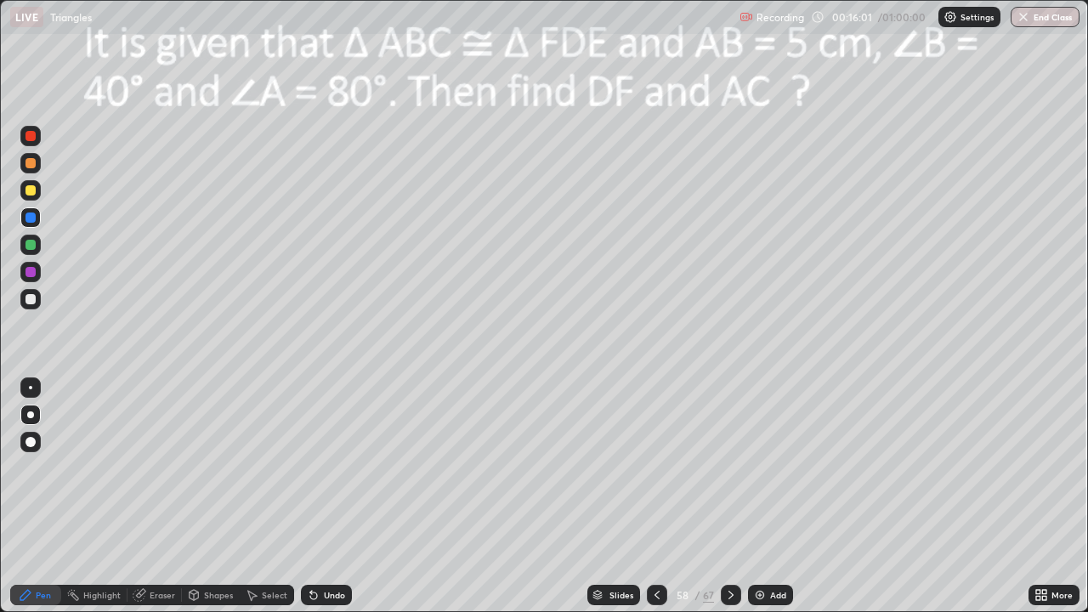
click at [150, 497] on div "Eraser" at bounding box center [163, 595] width 26 height 9
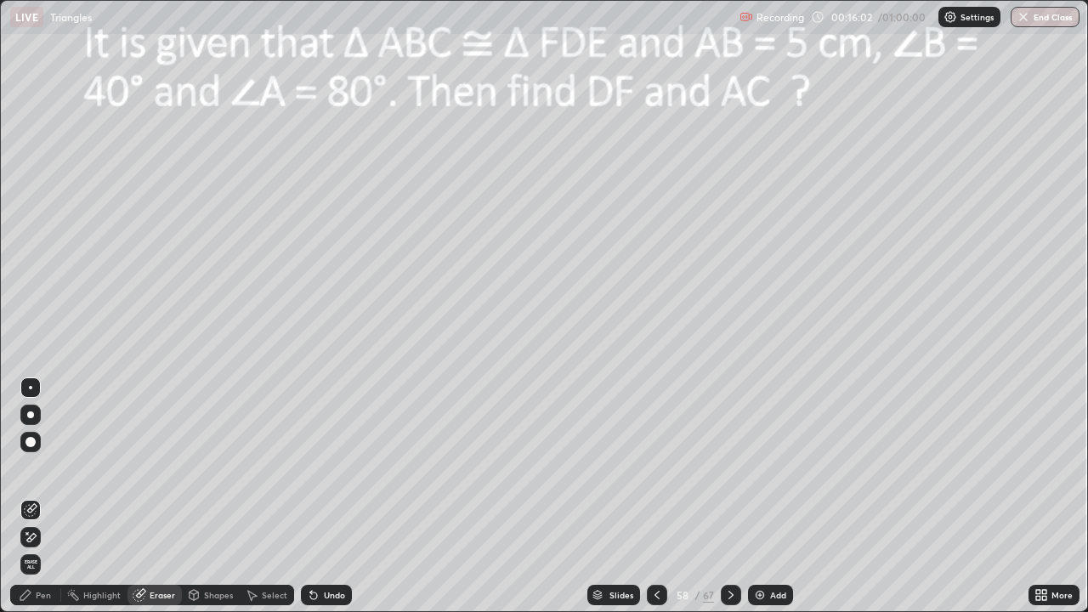
click at [32, 497] on span "Erase all" at bounding box center [30, 564] width 19 height 10
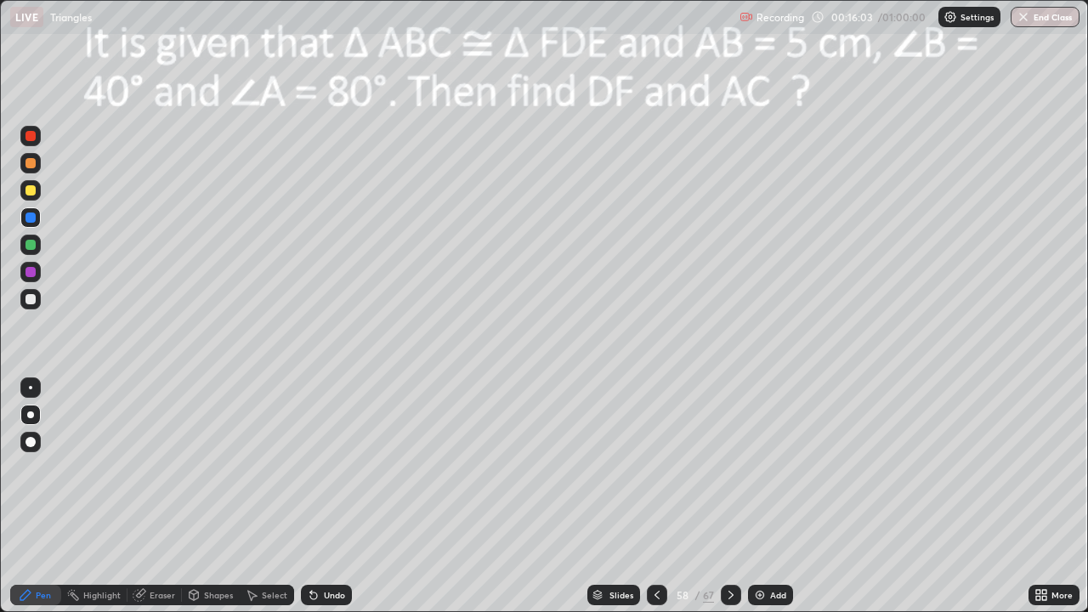
click at [206, 497] on div "Shapes" at bounding box center [218, 595] width 29 height 9
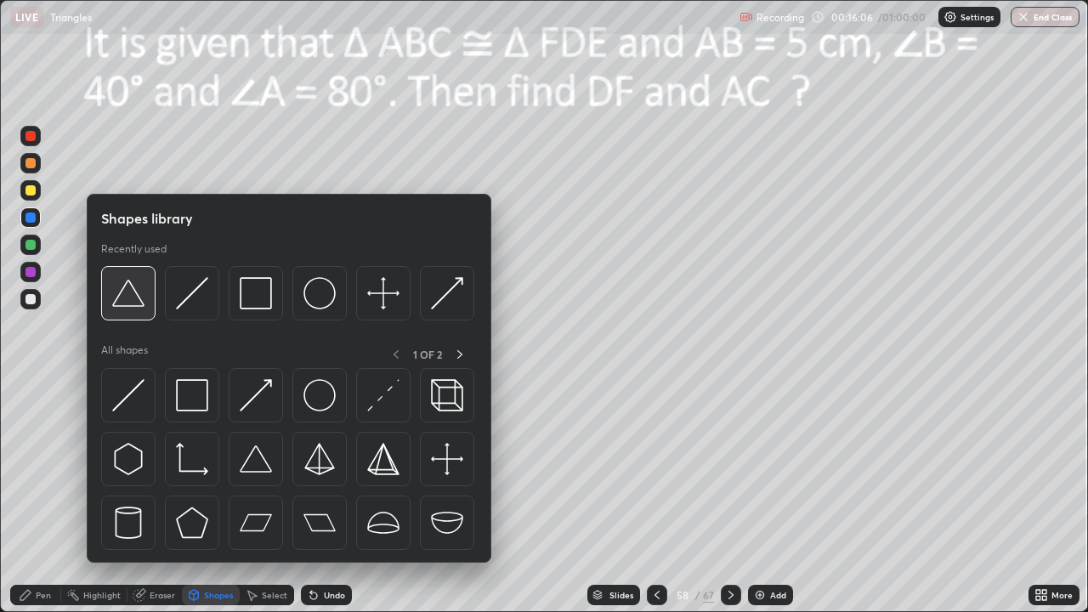
click at [134, 301] on img at bounding box center [128, 293] width 32 height 32
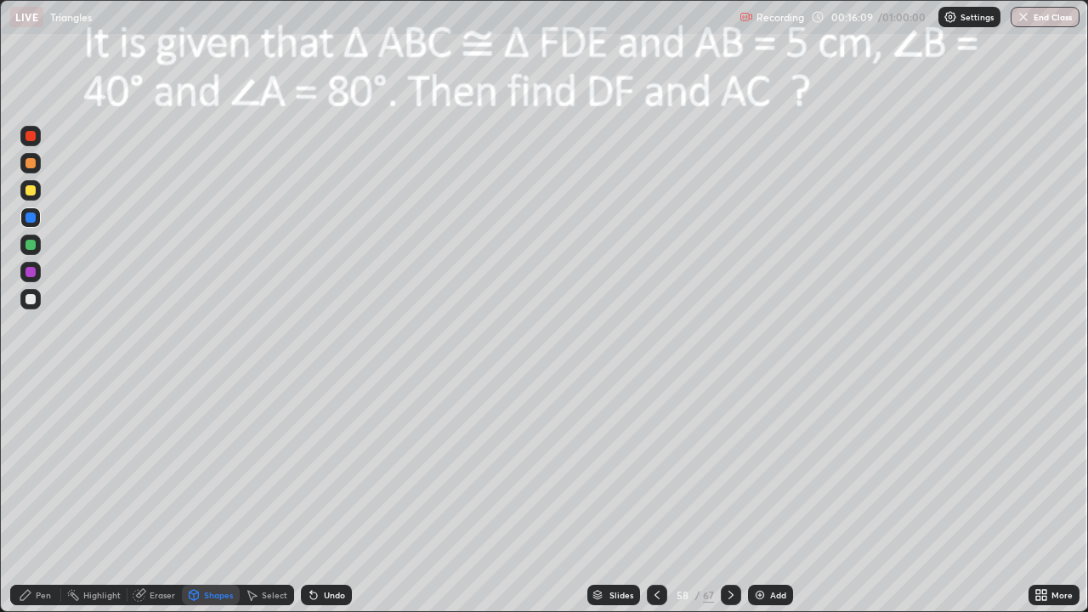
click at [33, 188] on div at bounding box center [31, 190] width 10 height 10
click at [39, 497] on div "Pen" at bounding box center [43, 595] width 15 height 9
click at [211, 497] on div "Shapes" at bounding box center [218, 595] width 29 height 9
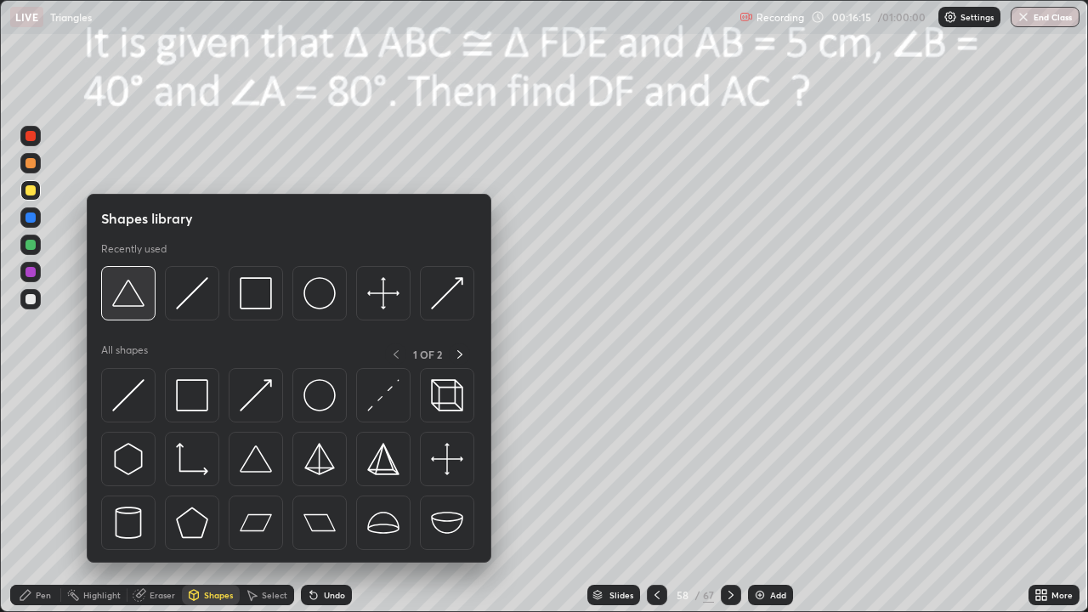
click at [130, 299] on img at bounding box center [128, 293] width 32 height 32
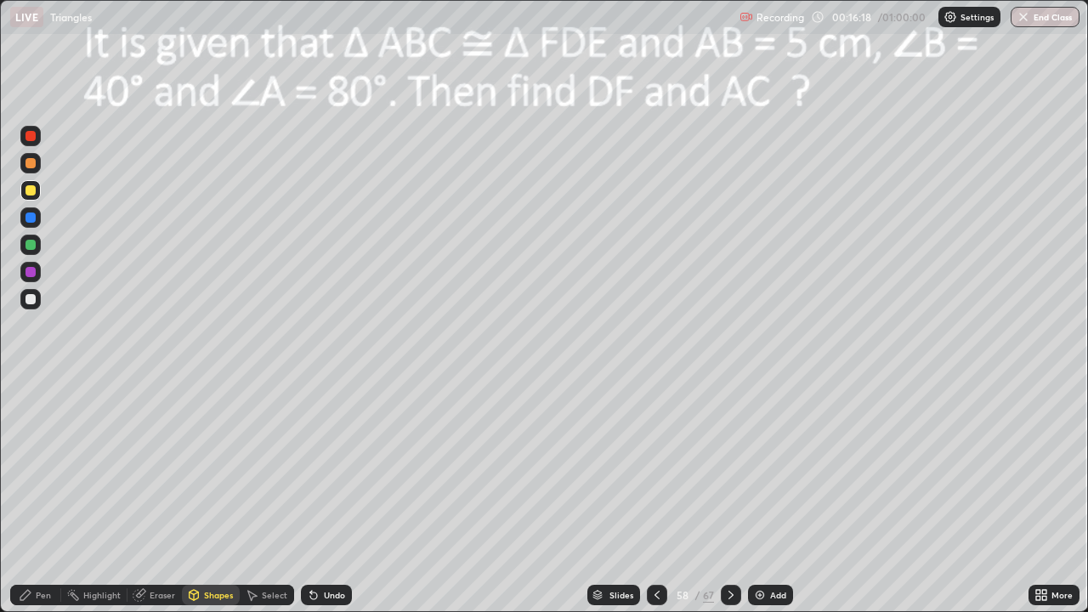
click at [37, 497] on div "Pen" at bounding box center [43, 595] width 15 height 9
click at [31, 299] on div at bounding box center [31, 299] width 10 height 10
click at [31, 218] on div at bounding box center [31, 218] width 10 height 10
click at [34, 189] on div at bounding box center [31, 190] width 10 height 10
click at [32, 159] on div at bounding box center [31, 163] width 10 height 10
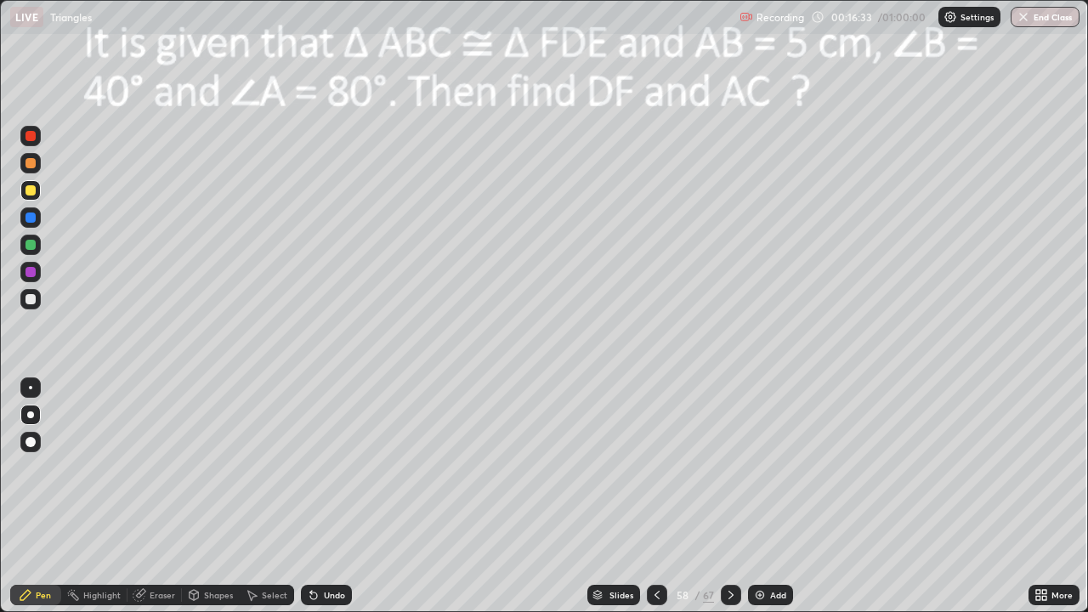
click at [32, 134] on div at bounding box center [31, 136] width 10 height 10
click at [31, 246] on div at bounding box center [31, 245] width 10 height 10
click at [31, 166] on div at bounding box center [31, 163] width 10 height 10
click at [31, 219] on div at bounding box center [31, 218] width 10 height 10
click at [29, 299] on div at bounding box center [31, 299] width 10 height 10
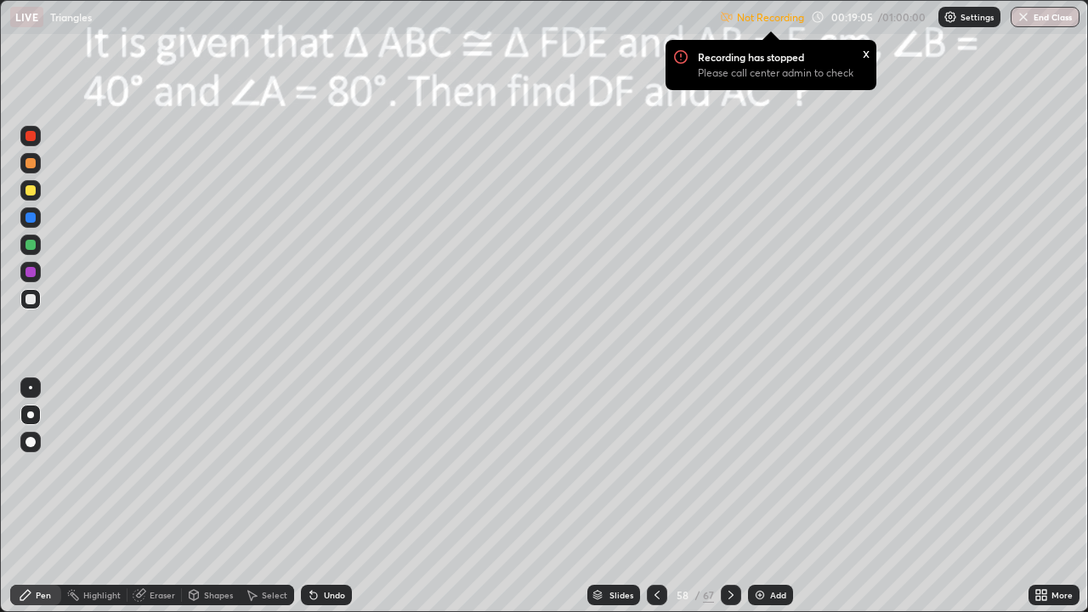
click at [31, 163] on div at bounding box center [31, 163] width 10 height 10
click at [32, 222] on div at bounding box center [31, 218] width 10 height 10
click at [32, 241] on div at bounding box center [31, 245] width 10 height 10
click at [765, 16] on p "Not Recording" at bounding box center [770, 17] width 67 height 13
click at [776, 40] on div "Recording has stopped Please call center admin to check x" at bounding box center [771, 65] width 211 height 50
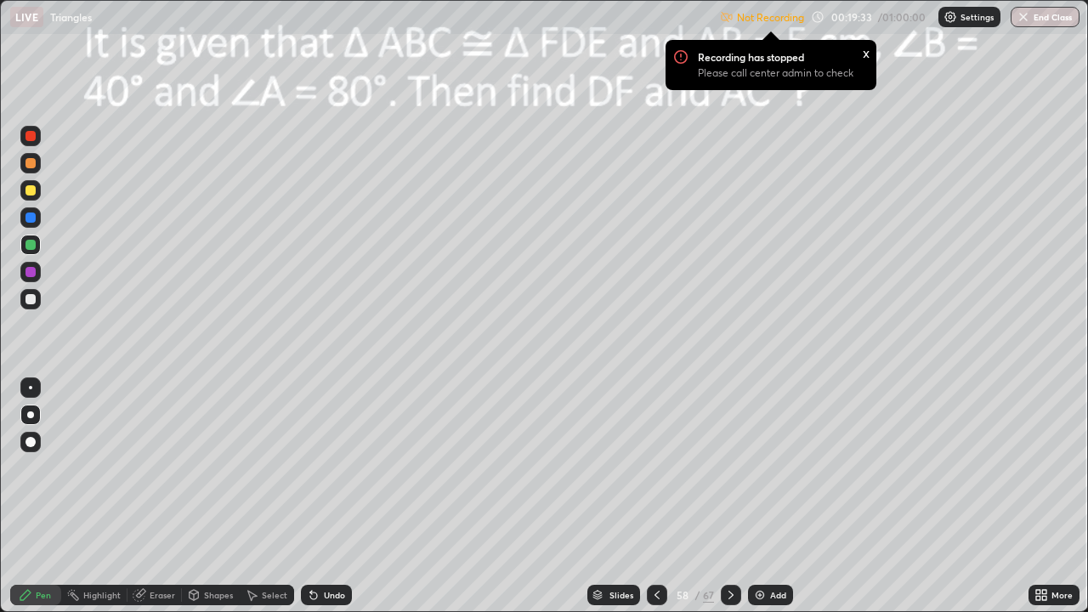
click at [863, 55] on div "x" at bounding box center [866, 52] width 7 height 18
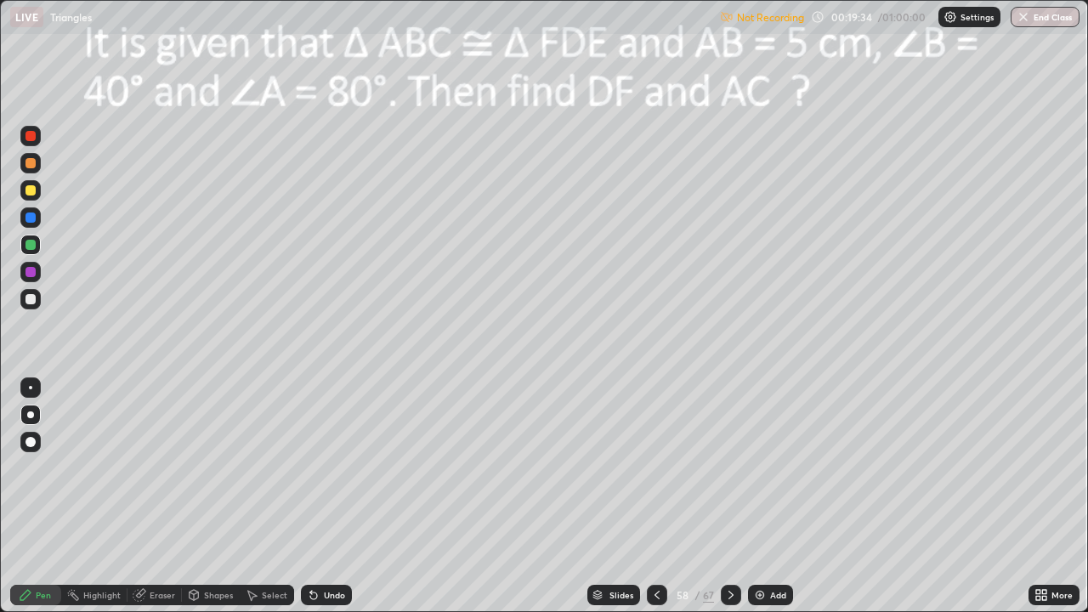
click at [956, 24] on div "Settings" at bounding box center [970, 17] width 62 height 20
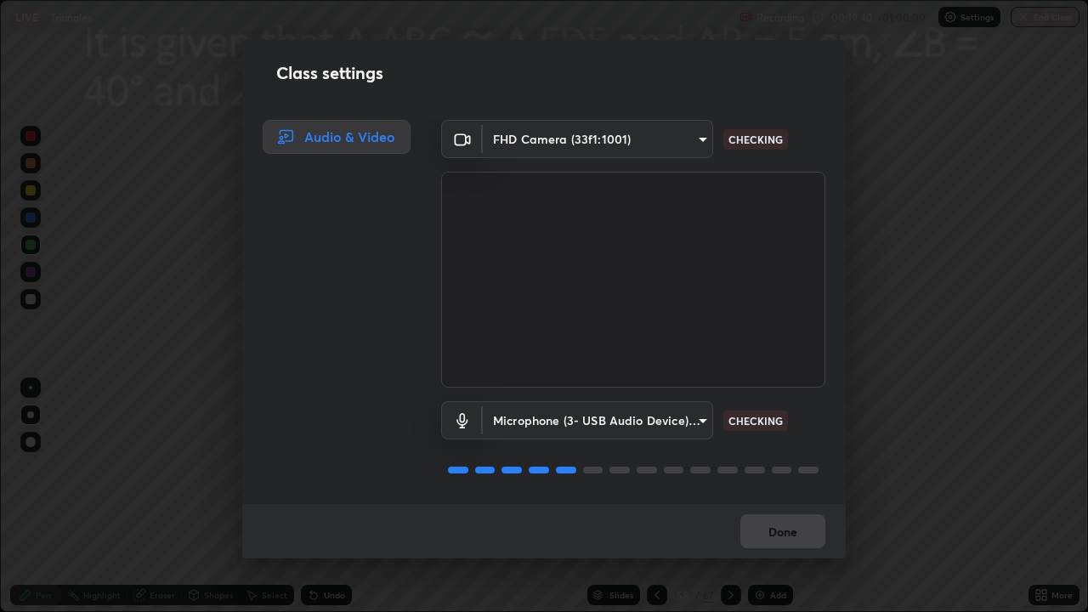
click at [691, 427] on body "Erase all LIVE Triangles Recording 00:19:40 / 01:00:00 Settings End Class Setti…" at bounding box center [544, 306] width 1088 height 612
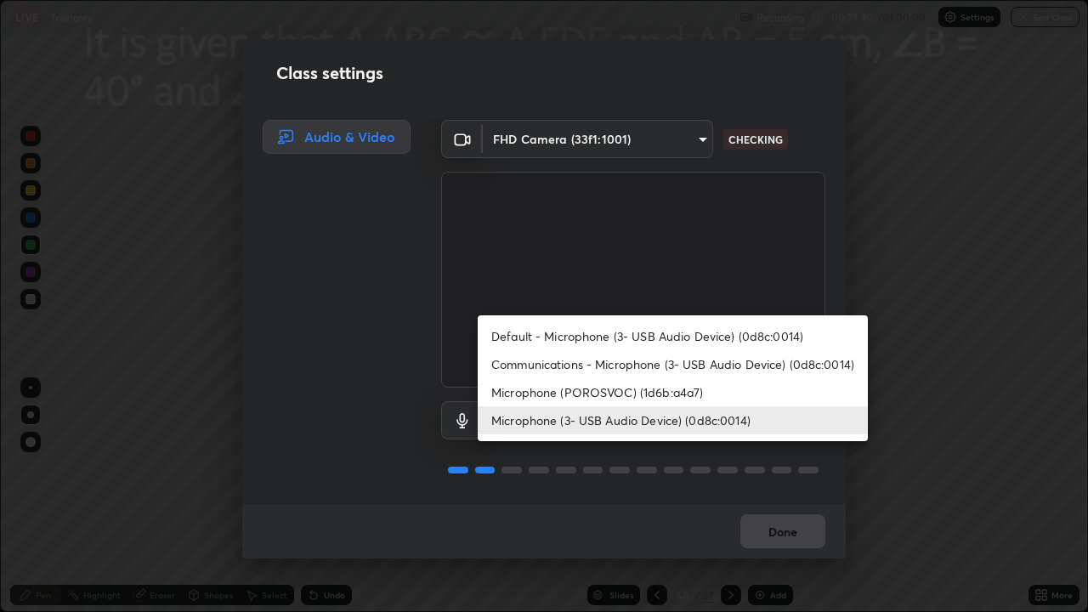
click at [662, 418] on li "Microphone (3- USB Audio Device) (0d8c:0014)" at bounding box center [673, 420] width 390 height 28
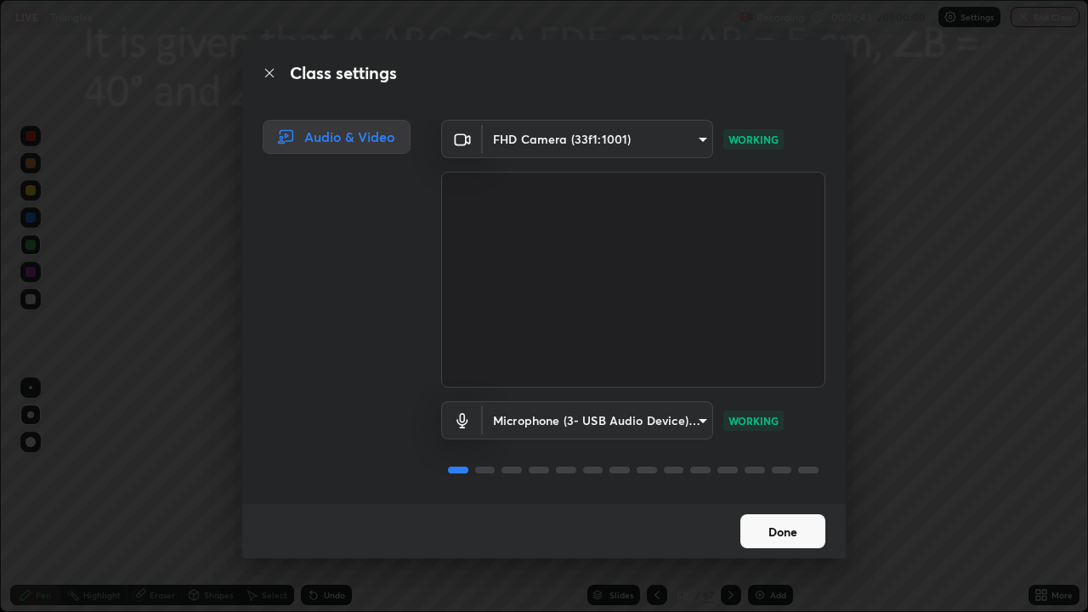
click at [761, 497] on button "Done" at bounding box center [783, 531] width 85 height 34
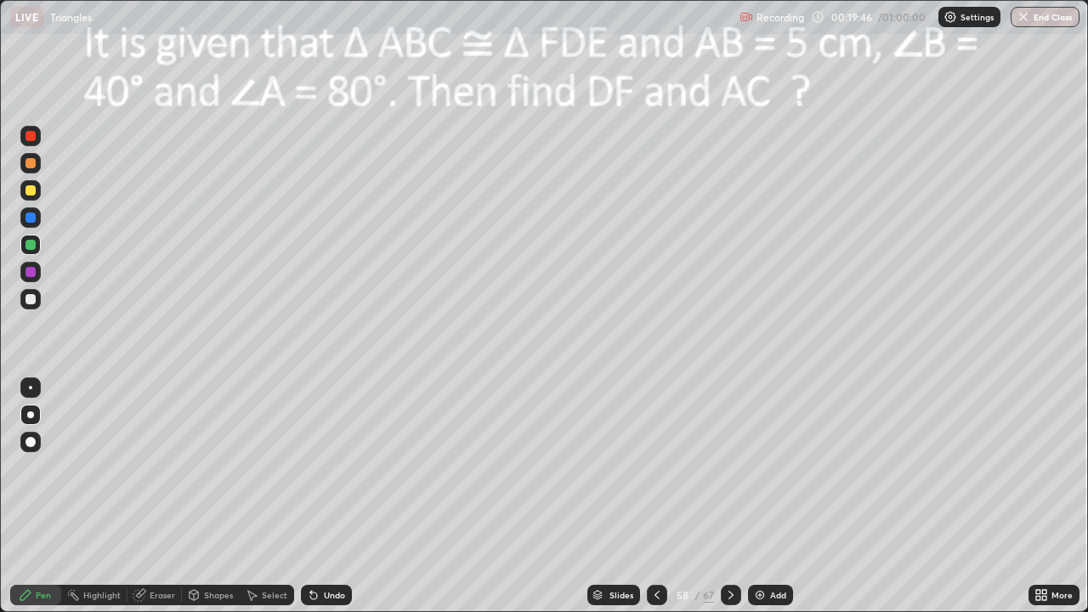
click at [145, 497] on div "Eraser" at bounding box center [155, 595] width 54 height 20
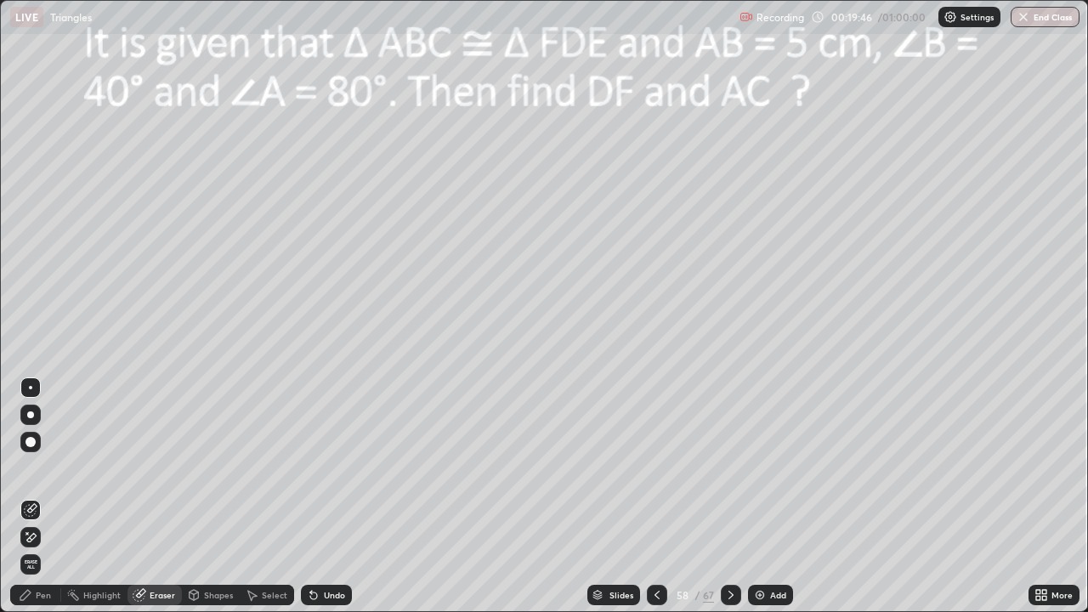
click at [28, 497] on icon at bounding box center [31, 510] width 14 height 14
click at [44, 497] on div "Pen" at bounding box center [43, 595] width 15 height 9
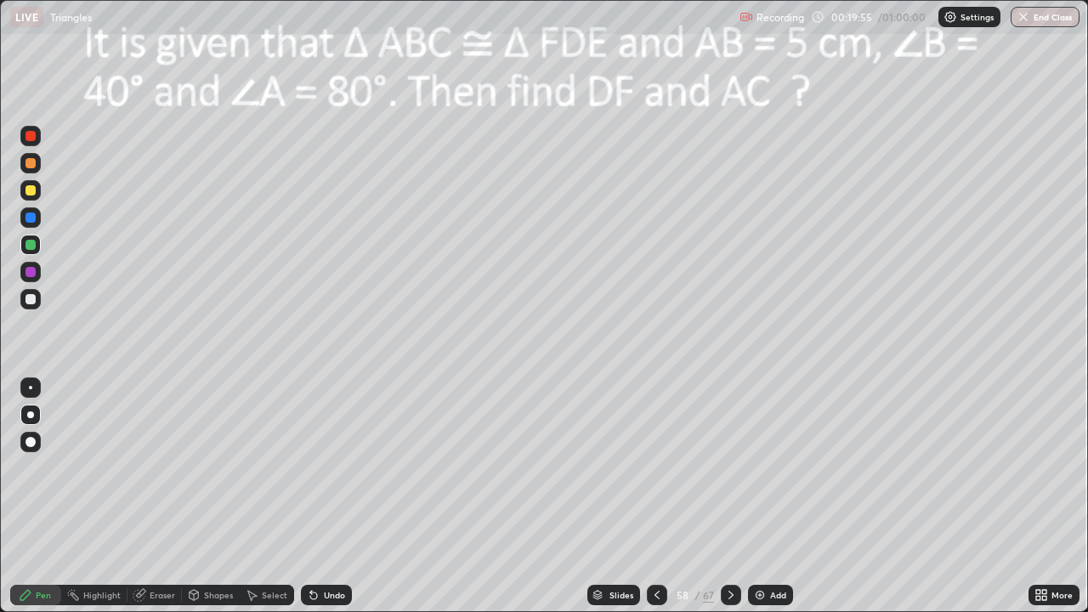
click at [31, 300] on div at bounding box center [31, 299] width 10 height 10
click at [99, 497] on div "Highlight" at bounding box center [94, 595] width 66 height 20
click at [48, 497] on div "Pen" at bounding box center [35, 595] width 51 height 20
click at [30, 275] on div at bounding box center [31, 272] width 10 height 10
click at [722, 497] on div at bounding box center [731, 595] width 20 height 20
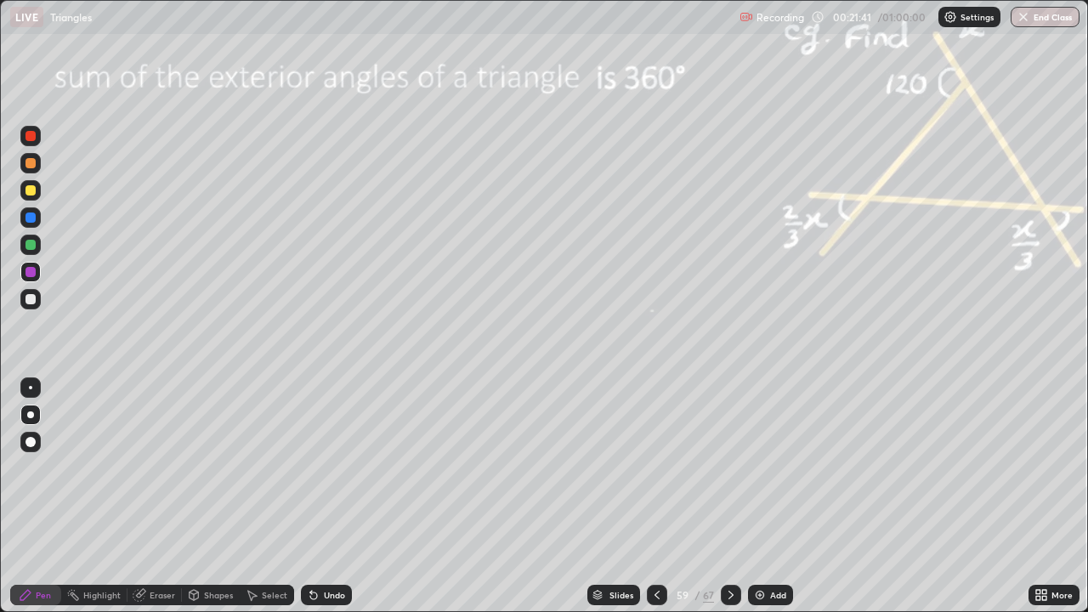
click at [26, 246] on div at bounding box center [31, 245] width 10 height 10
click at [37, 189] on div at bounding box center [30, 190] width 20 height 20
click at [31, 246] on div at bounding box center [31, 245] width 10 height 10
click at [32, 190] on div at bounding box center [31, 190] width 10 height 10
click at [95, 497] on div "Highlight" at bounding box center [101, 595] width 37 height 9
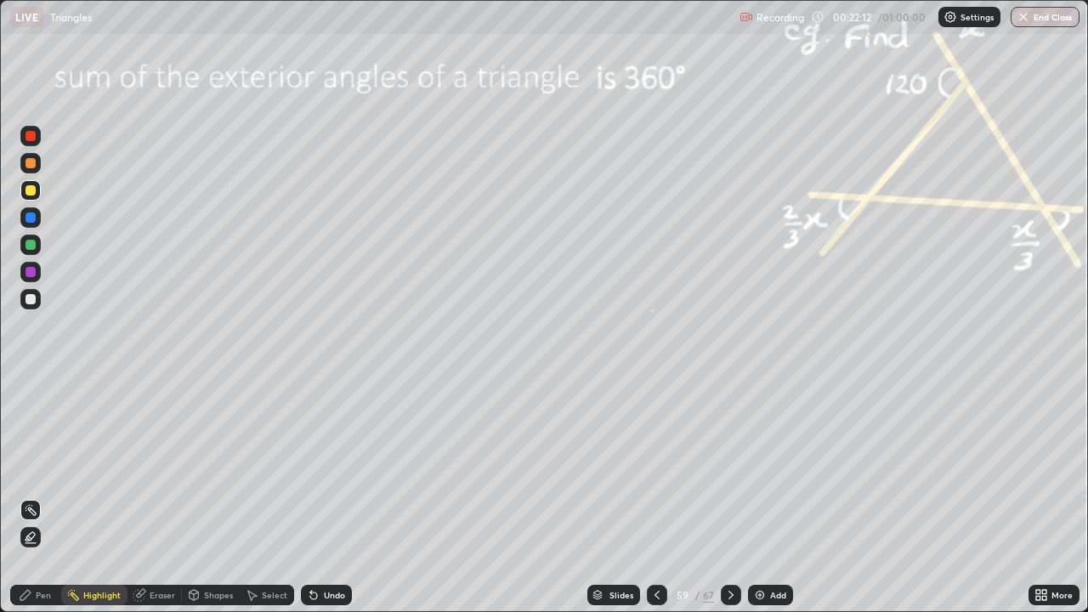
click at [36, 145] on div at bounding box center [30, 135] width 20 height 27
click at [44, 497] on div "Pen" at bounding box center [43, 595] width 15 height 9
click at [37, 218] on div at bounding box center [30, 217] width 20 height 20
click at [143, 497] on icon at bounding box center [140, 593] width 9 height 9
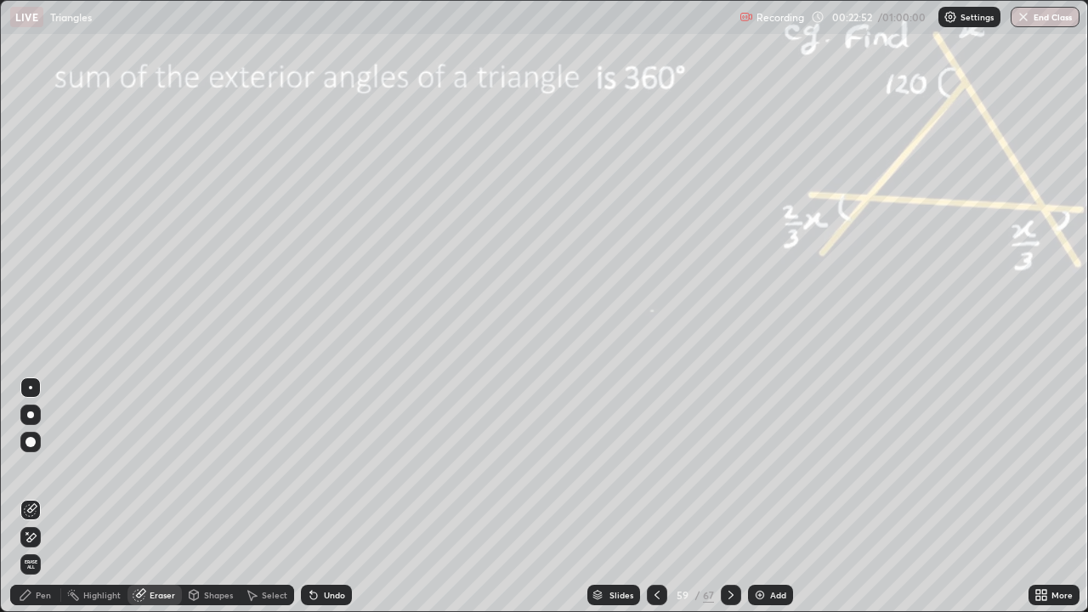
click at [27, 497] on icon at bounding box center [27, 533] width 2 height 2
click at [33, 497] on div "Pen" at bounding box center [35, 595] width 51 height 20
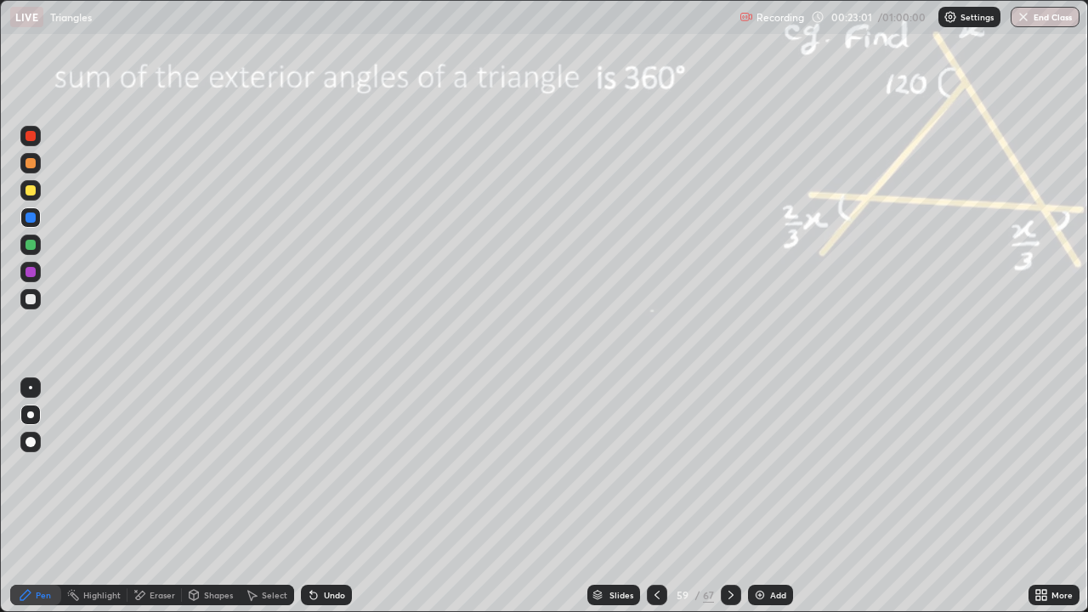
click at [119, 497] on div "Highlight" at bounding box center [101, 595] width 37 height 9
click at [34, 497] on div "Pen" at bounding box center [35, 595] width 51 height 20
click at [31, 304] on div at bounding box center [31, 299] width 10 height 10
click at [88, 497] on div "Highlight" at bounding box center [101, 595] width 37 height 9
click at [757, 497] on img at bounding box center [760, 595] width 14 height 14
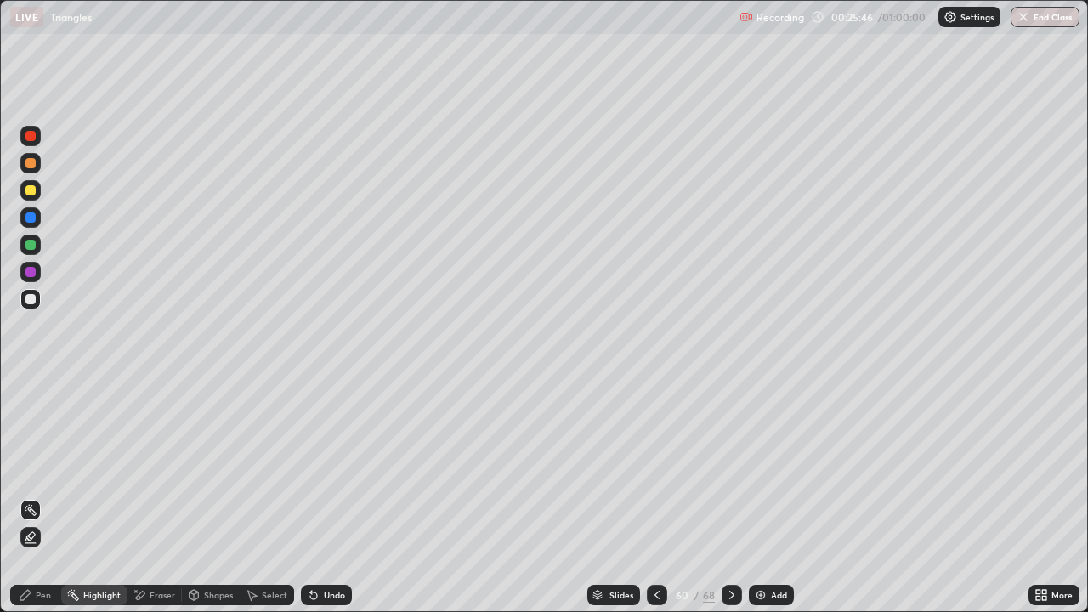
click at [165, 497] on div "Eraser" at bounding box center [163, 595] width 26 height 9
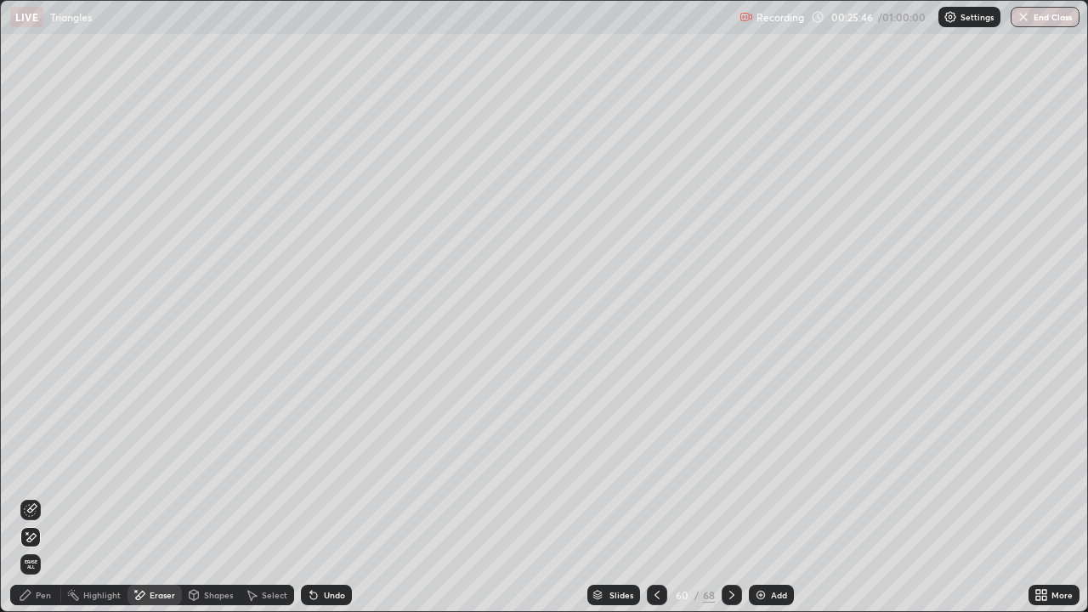
click at [201, 497] on div "Shapes" at bounding box center [211, 595] width 58 height 20
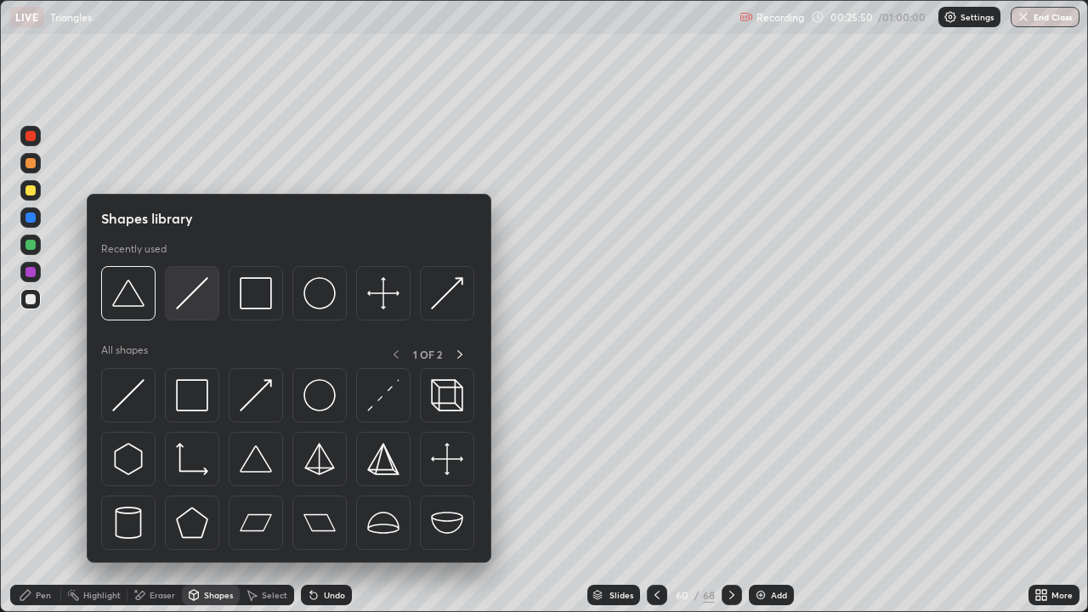
click at [195, 302] on img at bounding box center [192, 293] width 32 height 32
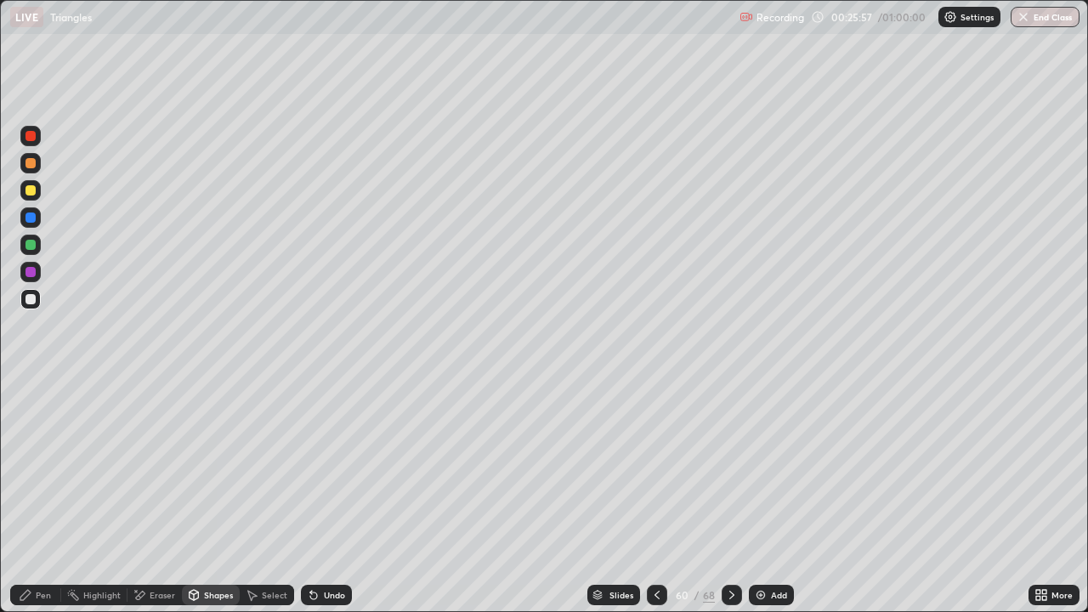
click at [655, 497] on div at bounding box center [657, 595] width 20 height 20
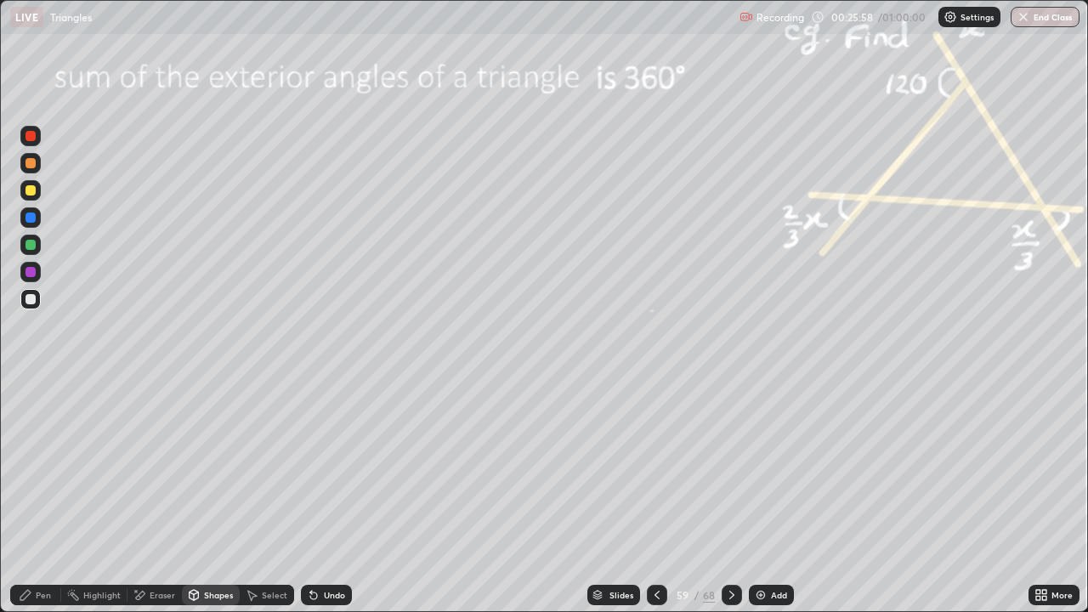
click at [730, 497] on icon at bounding box center [732, 595] width 14 height 14
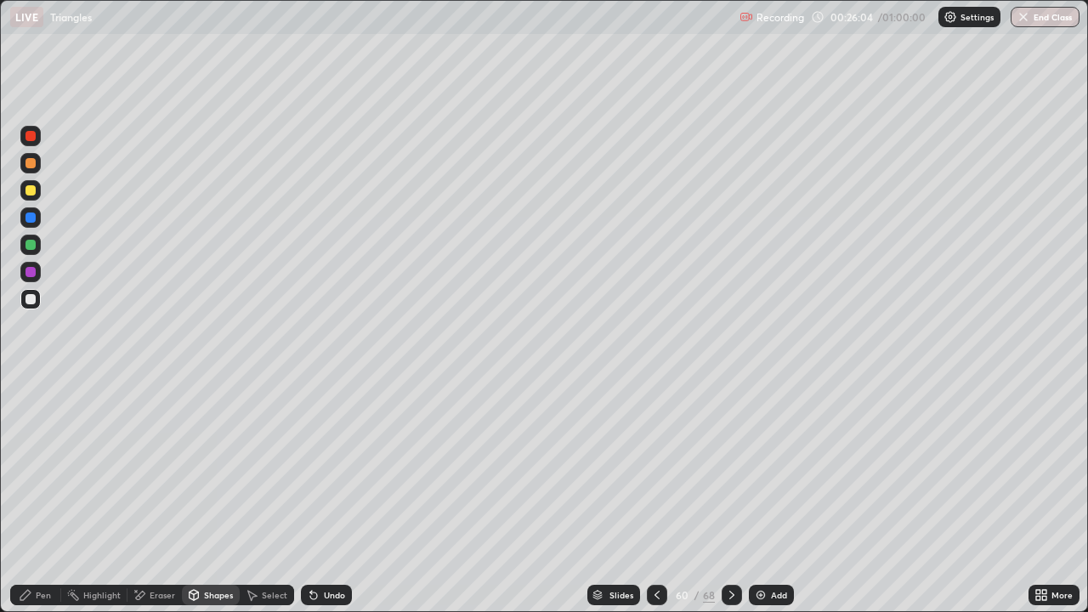
click at [652, 497] on div at bounding box center [657, 595] width 20 height 20
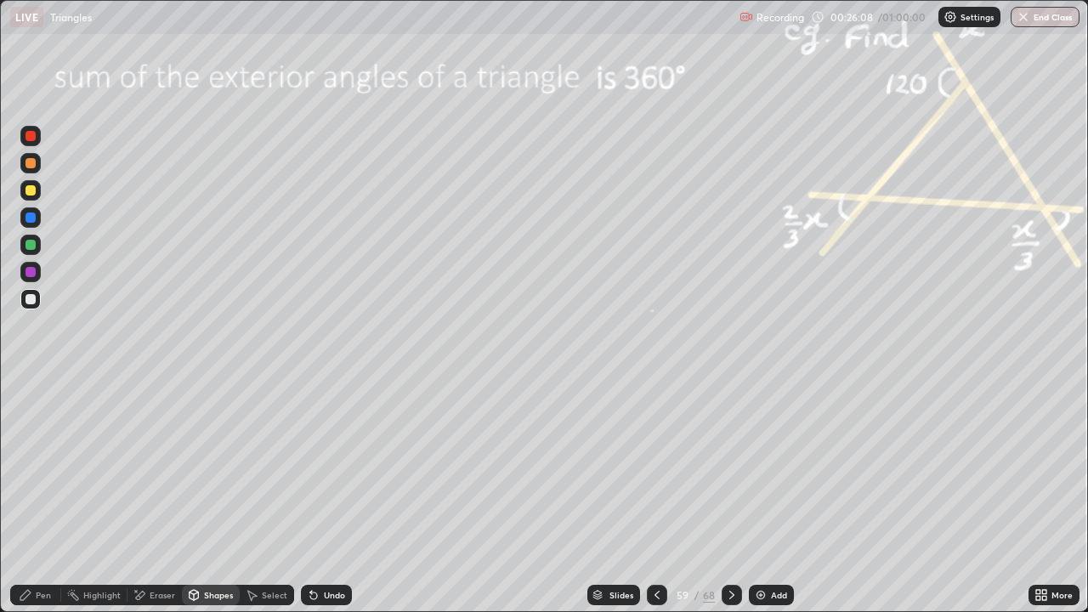
click at [730, 497] on icon at bounding box center [732, 595] width 14 height 14
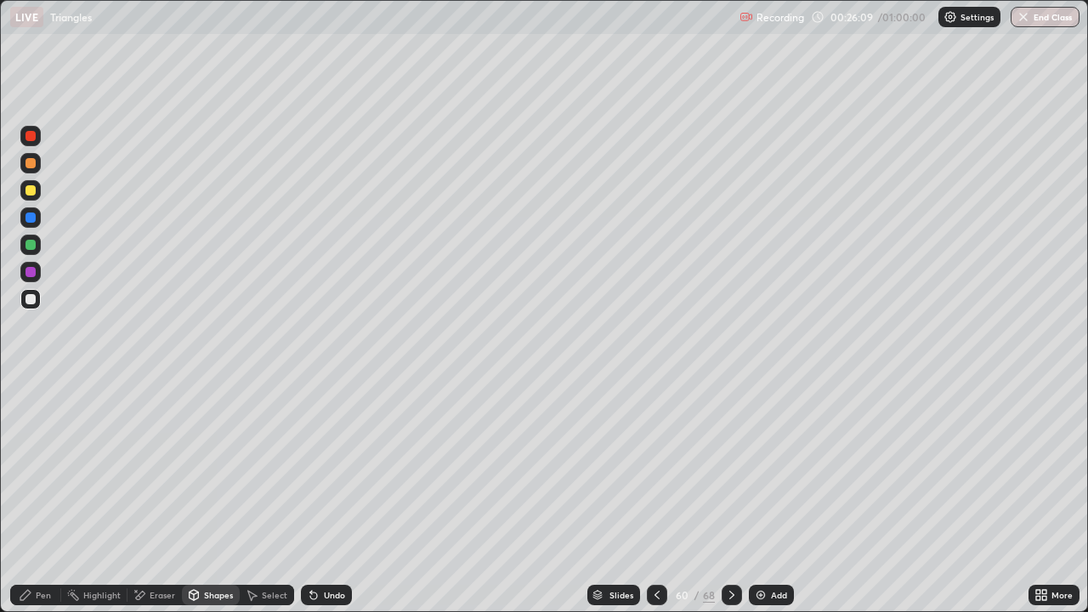
click at [156, 497] on div "Eraser" at bounding box center [163, 595] width 26 height 9
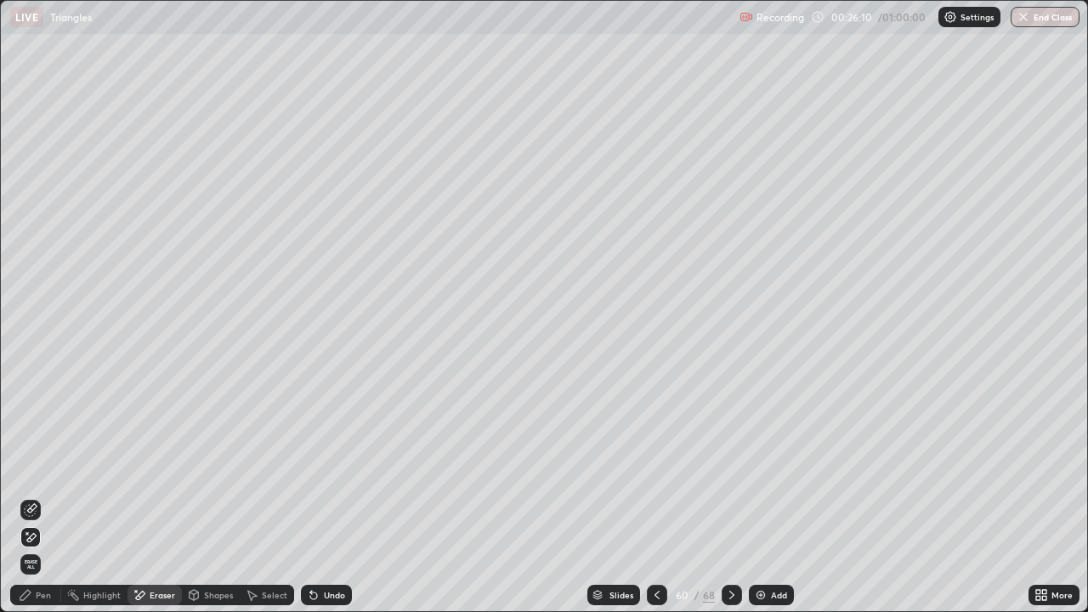
click at [35, 497] on icon at bounding box center [31, 510] width 14 height 14
click at [50, 497] on div "Pen" at bounding box center [43, 595] width 15 height 9
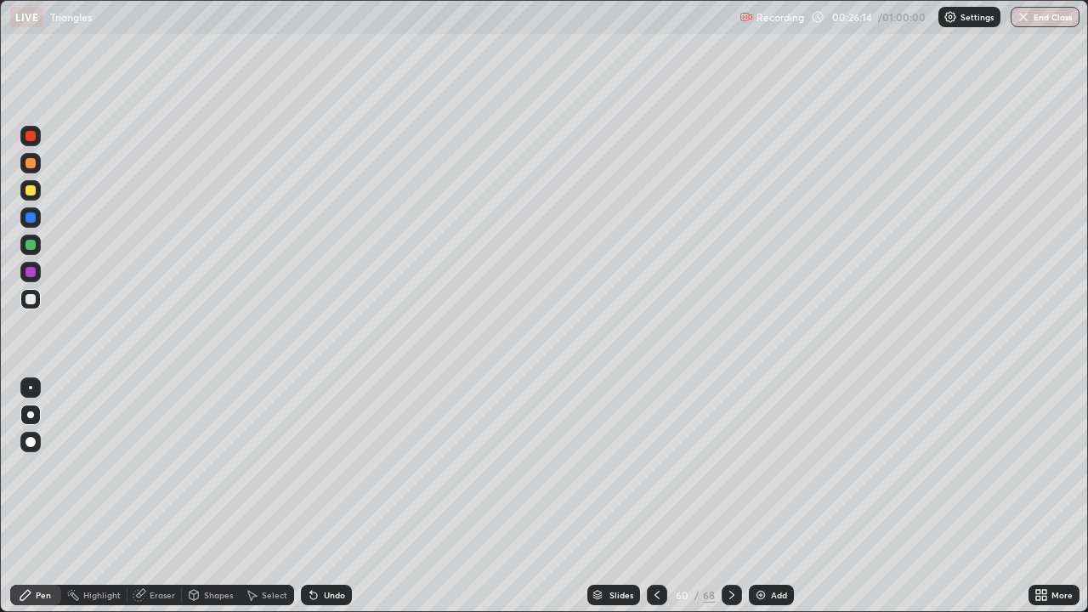
click at [35, 190] on div at bounding box center [31, 190] width 10 height 10
click at [204, 497] on div "Shapes" at bounding box center [218, 595] width 29 height 9
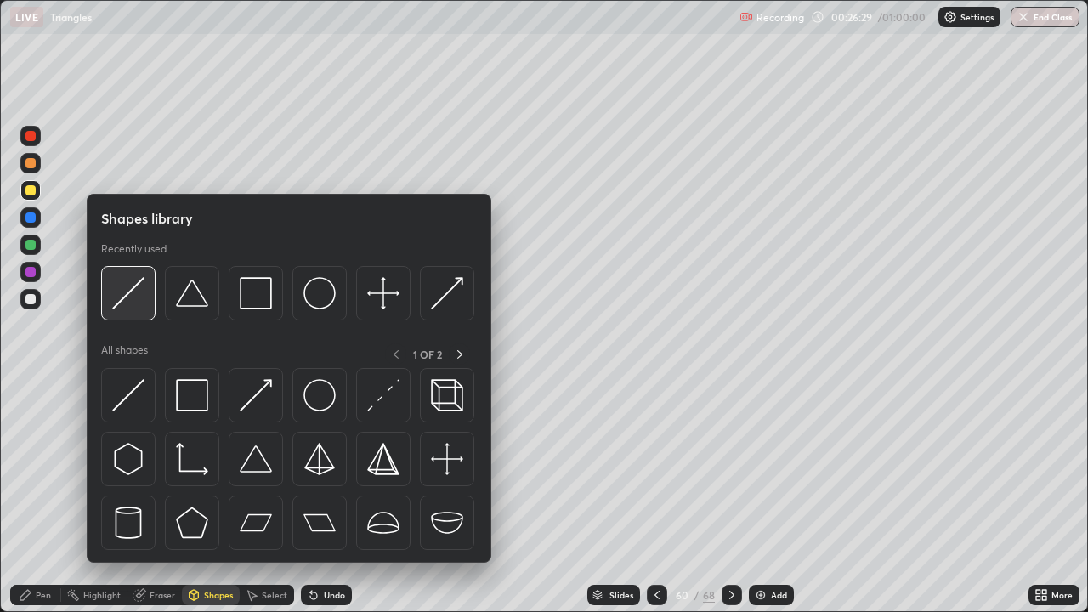
click at [133, 299] on img at bounding box center [128, 293] width 32 height 32
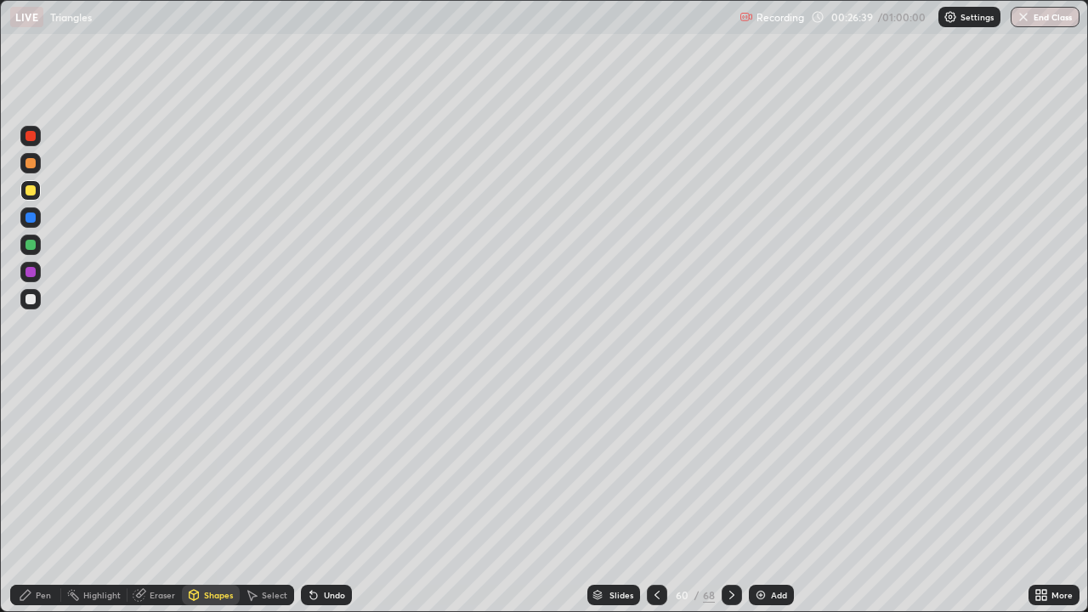
click at [146, 497] on div "Eraser" at bounding box center [155, 595] width 54 height 20
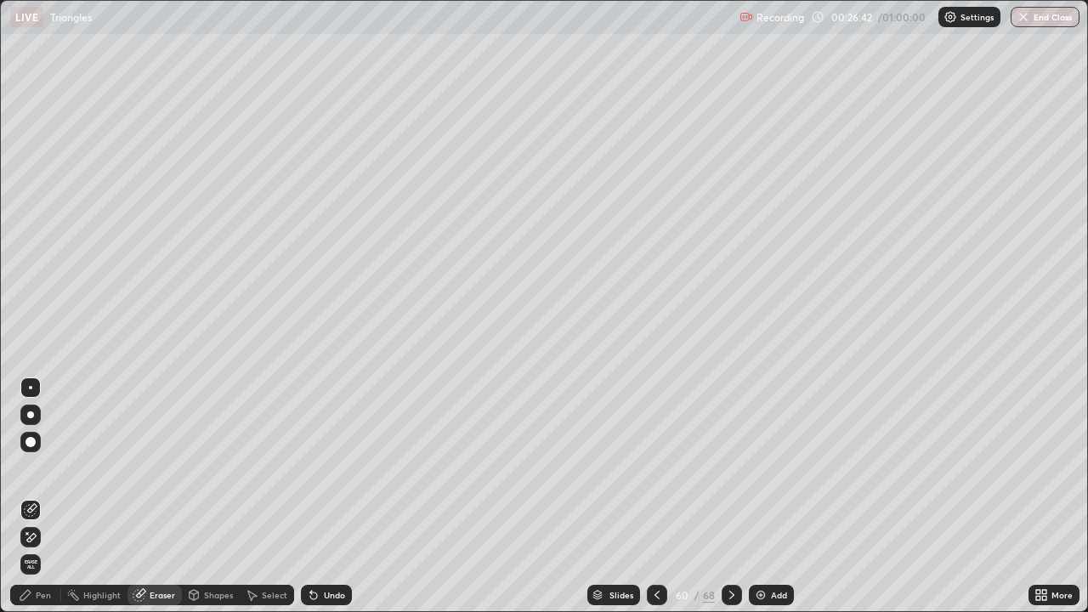
click at [31, 415] on div at bounding box center [30, 415] width 7 height 7
click at [30, 497] on div "Pen" at bounding box center [35, 595] width 51 height 20
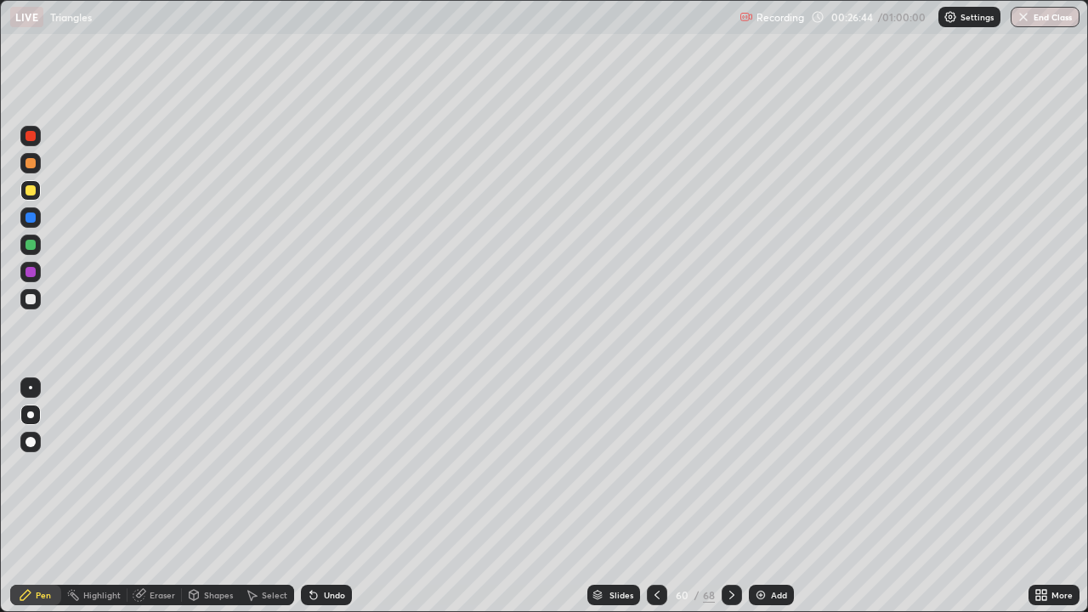
click at [32, 213] on div at bounding box center [31, 218] width 10 height 10
click at [96, 497] on div "Highlight" at bounding box center [101, 595] width 37 height 9
click at [31, 497] on icon at bounding box center [26, 595] width 14 height 14
click at [31, 193] on div at bounding box center [31, 190] width 10 height 10
click at [32, 133] on div at bounding box center [31, 136] width 10 height 10
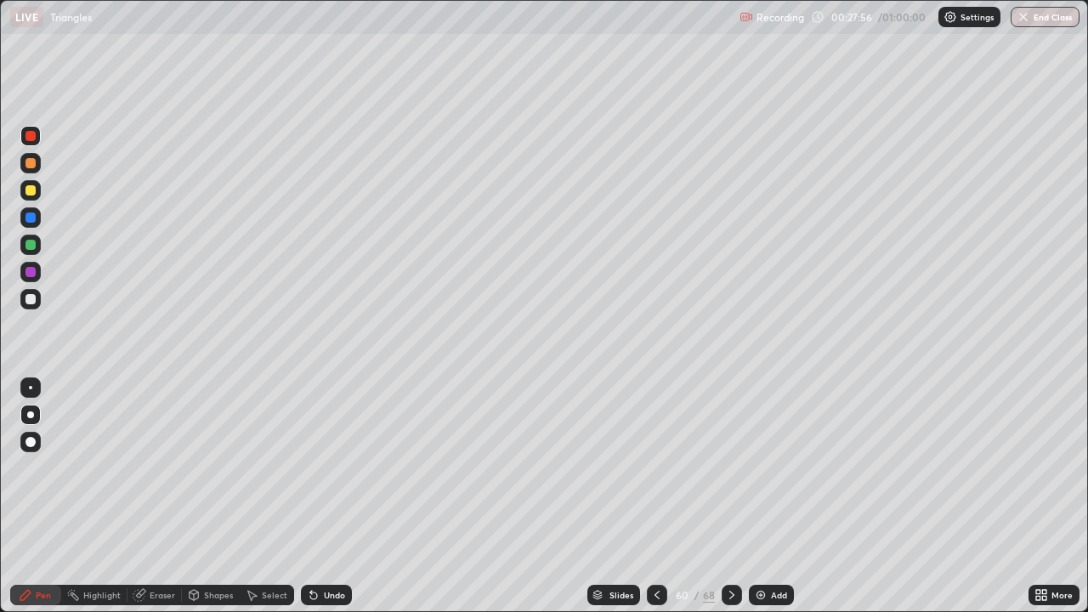
click at [29, 269] on div at bounding box center [31, 272] width 10 height 10
click at [94, 497] on div "Highlight" at bounding box center [101, 595] width 37 height 9
click at [655, 497] on icon at bounding box center [657, 595] width 14 height 14
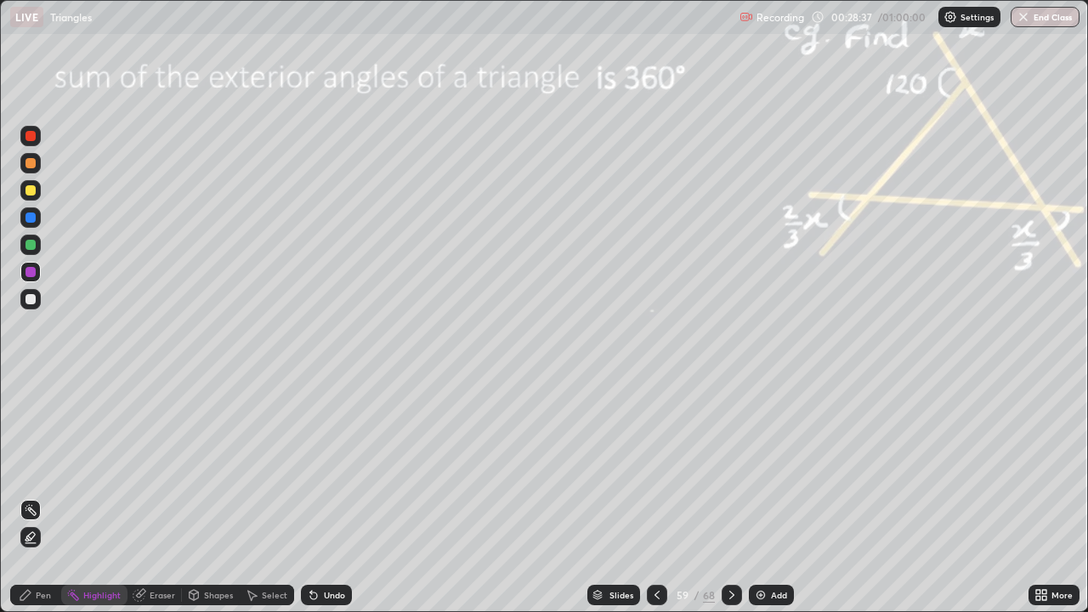
click at [725, 497] on icon at bounding box center [732, 595] width 14 height 14
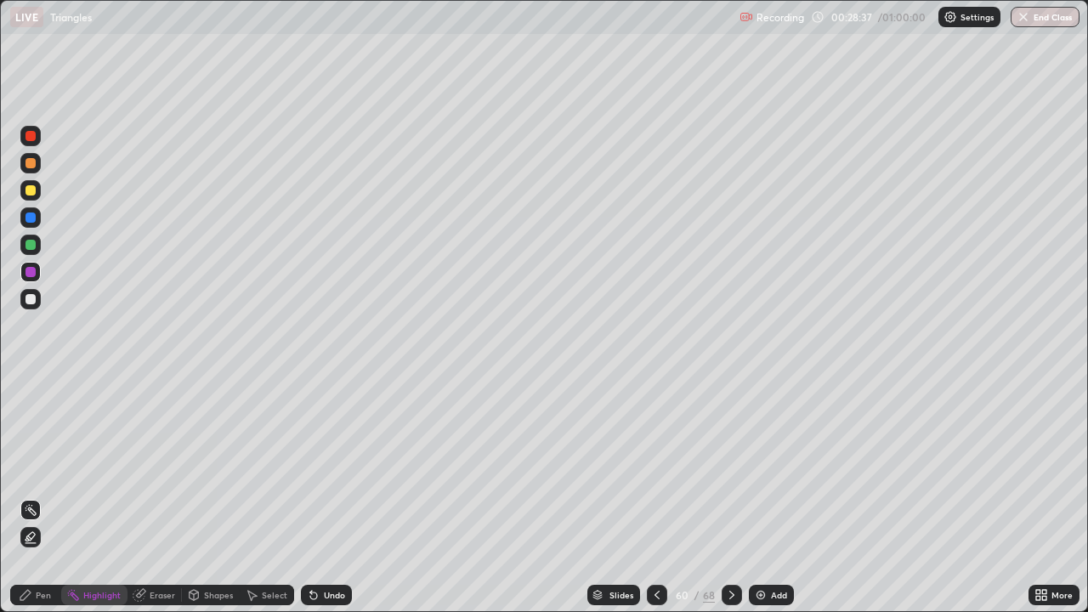
click at [730, 497] on icon at bounding box center [732, 595] width 14 height 14
click at [653, 497] on icon at bounding box center [657, 595] width 14 height 14
click at [656, 497] on icon at bounding box center [657, 595] width 14 height 14
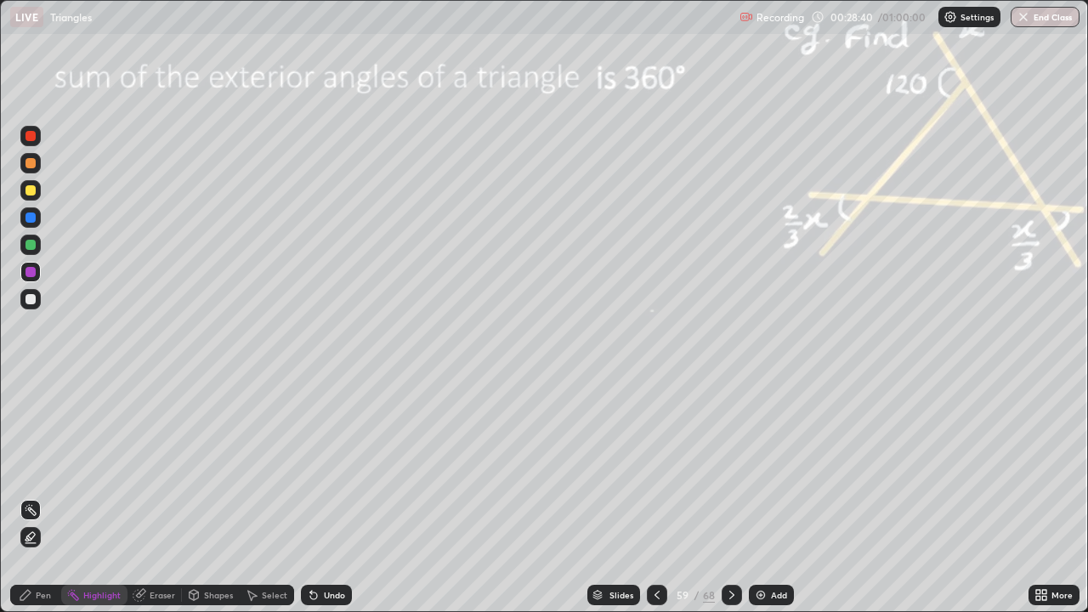
click at [654, 497] on icon at bounding box center [657, 595] width 14 height 14
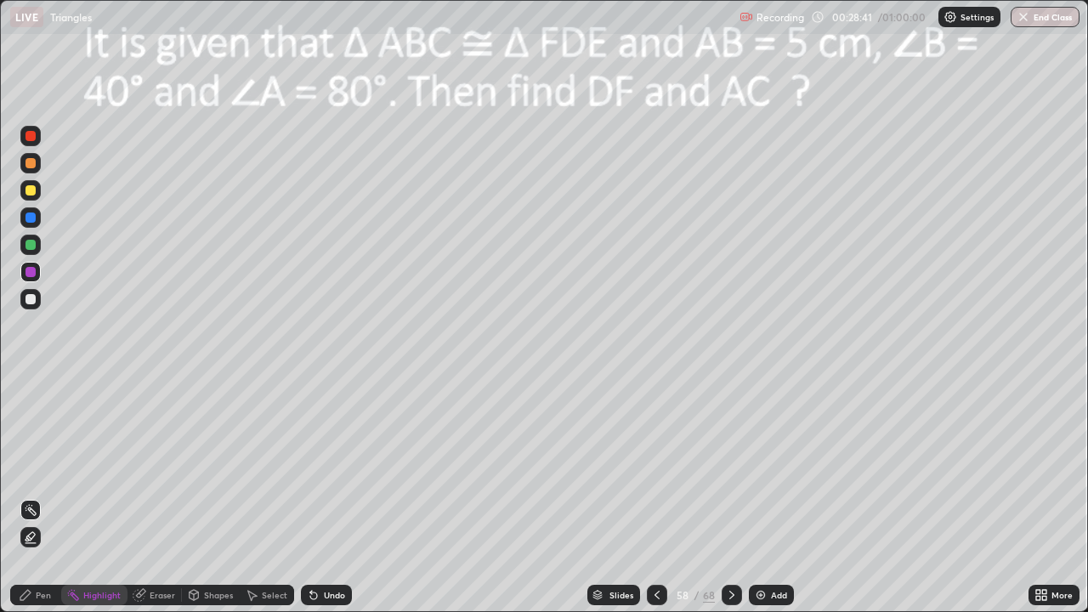
click at [653, 497] on icon at bounding box center [657, 595] width 14 height 14
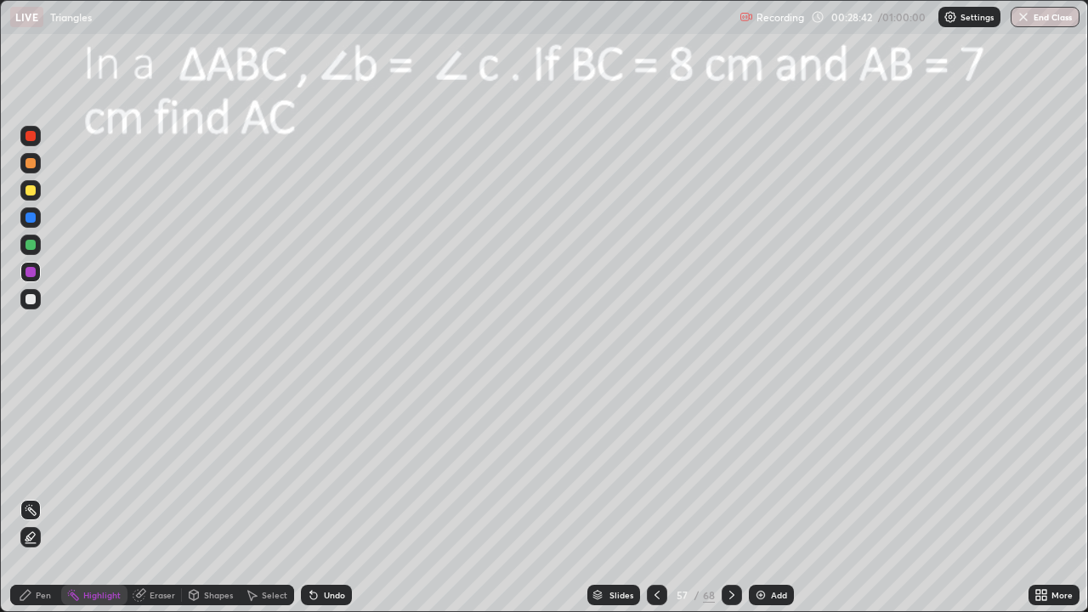
click at [653, 497] on icon at bounding box center [657, 595] width 14 height 14
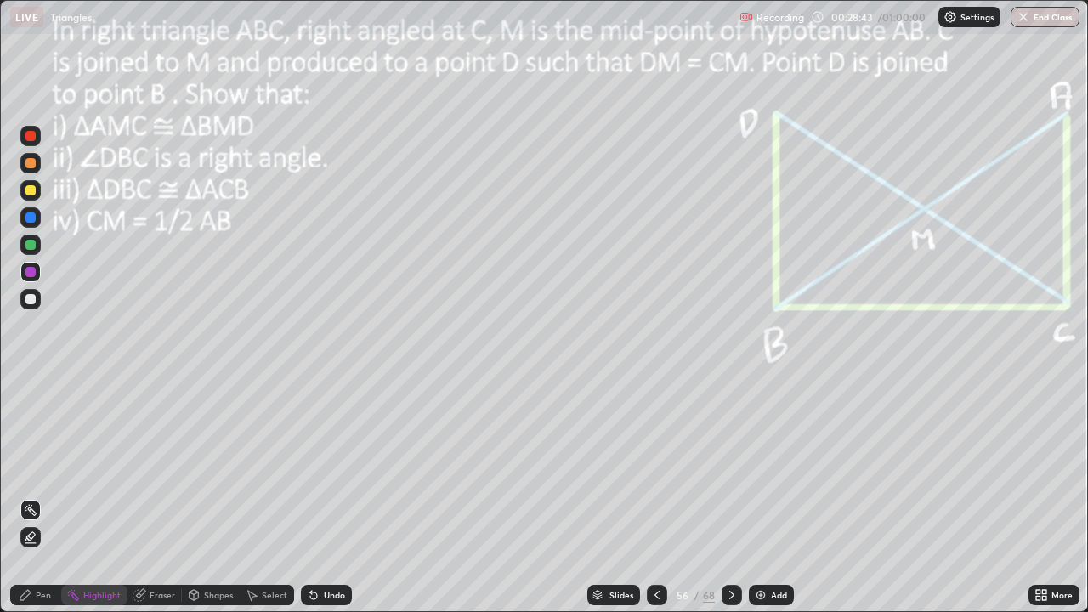
click at [653, 497] on icon at bounding box center [657, 595] width 14 height 14
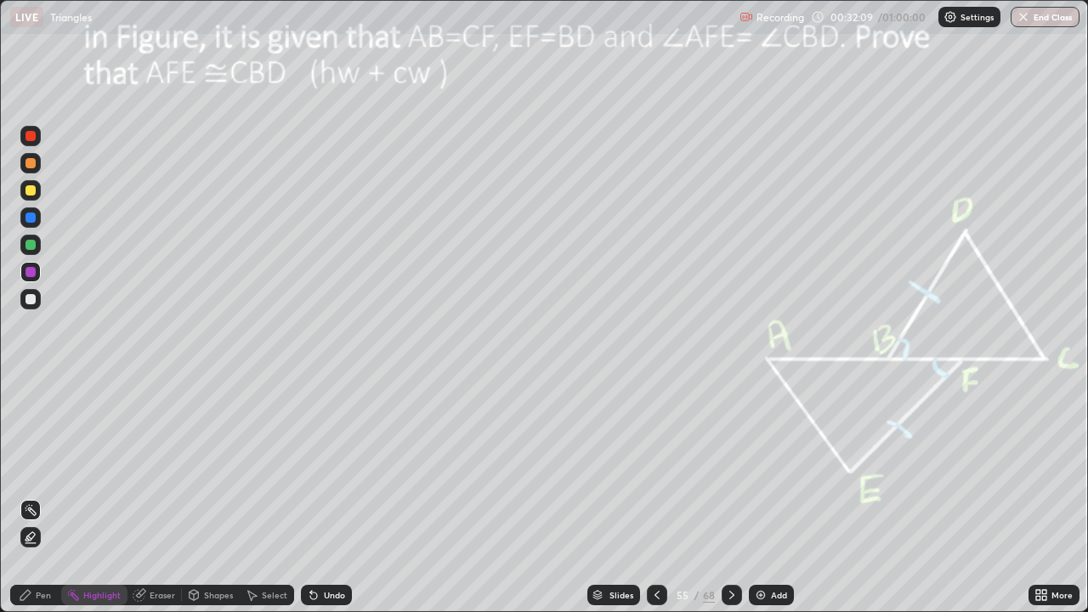
click at [41, 497] on div "Pen" at bounding box center [43, 595] width 15 height 9
click at [32, 412] on div at bounding box center [30, 415] width 7 height 7
click at [310, 497] on icon at bounding box center [311, 592] width 2 height 2
click at [318, 497] on div "Undo" at bounding box center [326, 595] width 51 height 20
click at [321, 497] on div "Undo" at bounding box center [326, 595] width 51 height 20
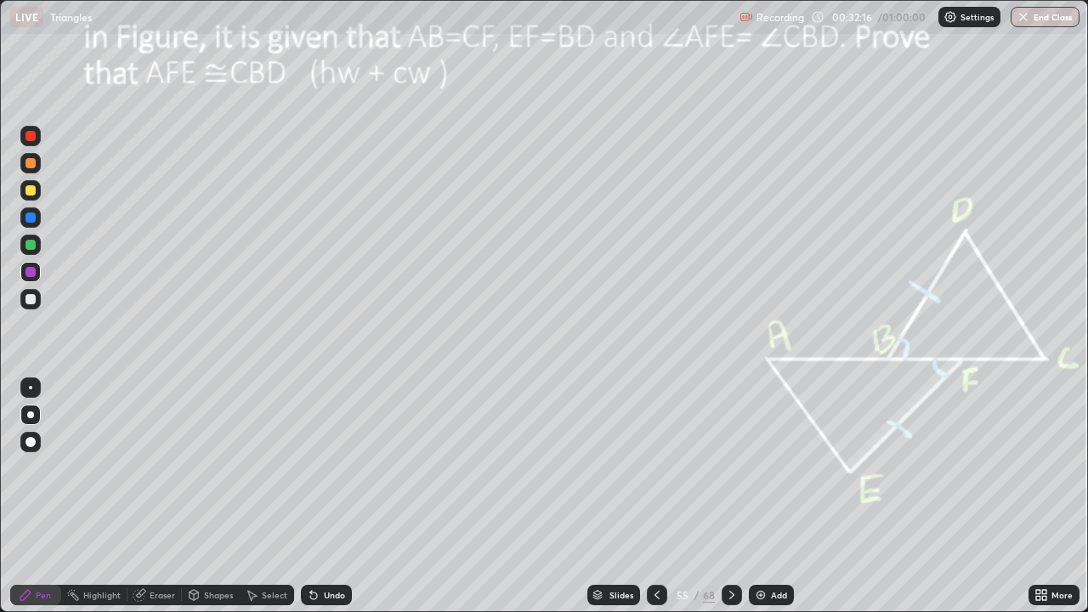
click at [320, 497] on div "Undo" at bounding box center [326, 595] width 51 height 20
click at [32, 300] on div at bounding box center [31, 299] width 10 height 10
click at [31, 163] on div at bounding box center [31, 163] width 10 height 10
click at [31, 298] on div at bounding box center [31, 299] width 10 height 10
click at [32, 164] on div at bounding box center [31, 163] width 10 height 10
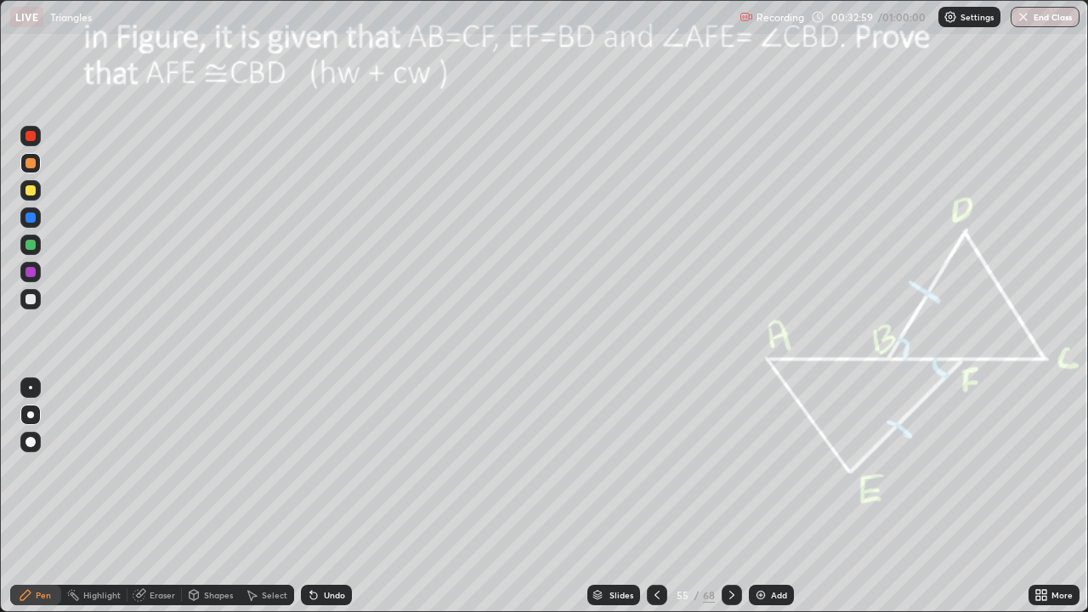
click at [33, 301] on div at bounding box center [31, 299] width 10 height 10
click at [29, 191] on div at bounding box center [31, 190] width 10 height 10
click at [37, 300] on div at bounding box center [30, 299] width 20 height 20
click at [31, 163] on div at bounding box center [31, 163] width 10 height 10
click at [209, 497] on div "Shapes" at bounding box center [211, 595] width 58 height 20
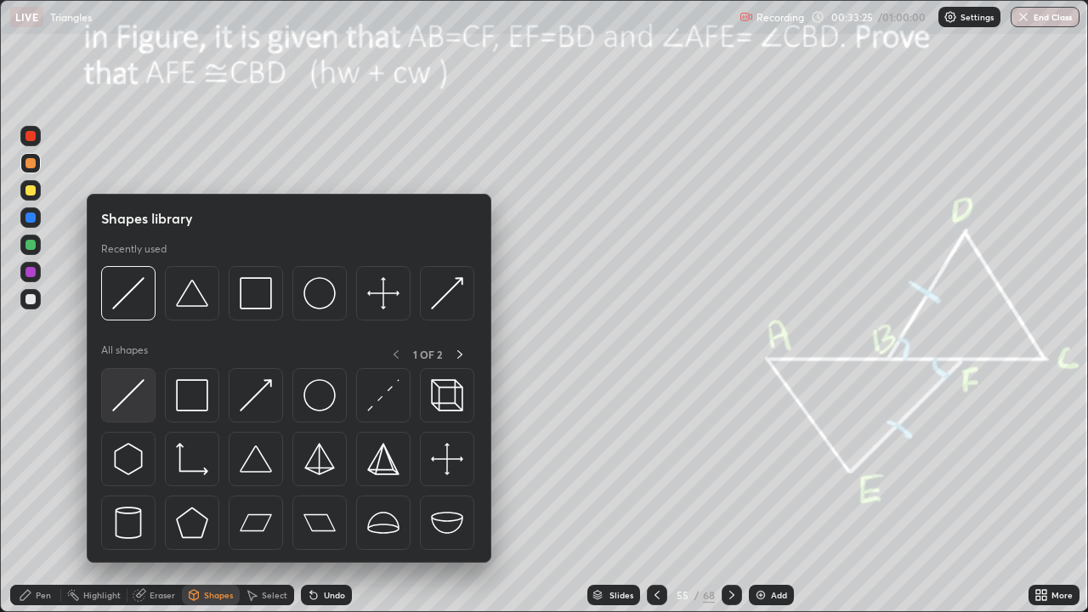
click at [128, 391] on img at bounding box center [128, 395] width 32 height 32
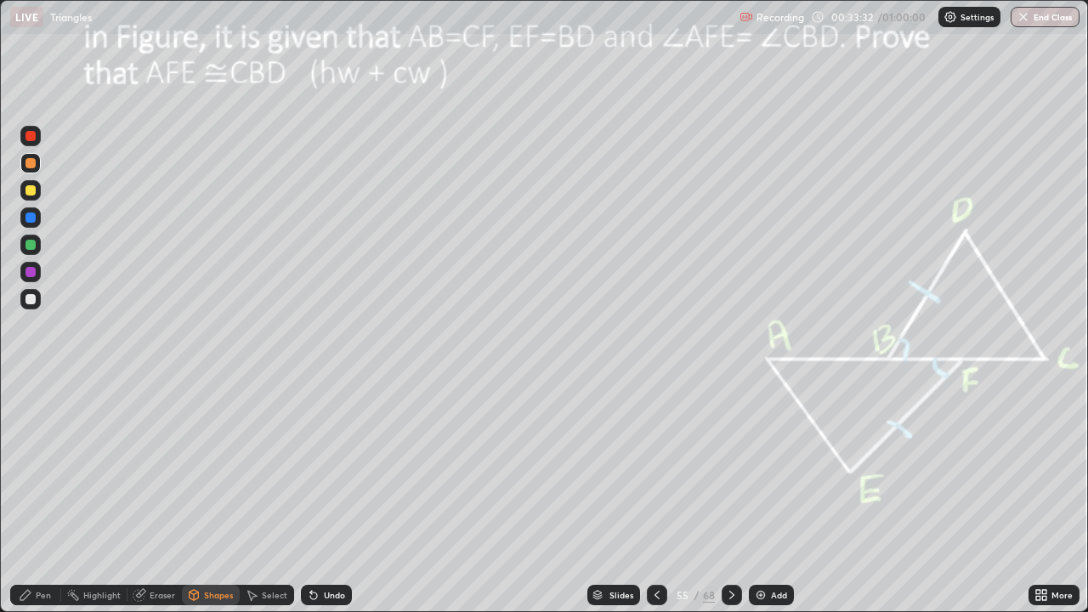
click at [37, 497] on div "Pen" at bounding box center [43, 595] width 15 height 9
click at [34, 247] on div at bounding box center [31, 245] width 10 height 10
click at [31, 247] on div at bounding box center [31, 245] width 10 height 10
click at [87, 497] on div "Highlight" at bounding box center [101, 595] width 37 height 9
click at [37, 497] on div "Pen" at bounding box center [43, 595] width 15 height 9
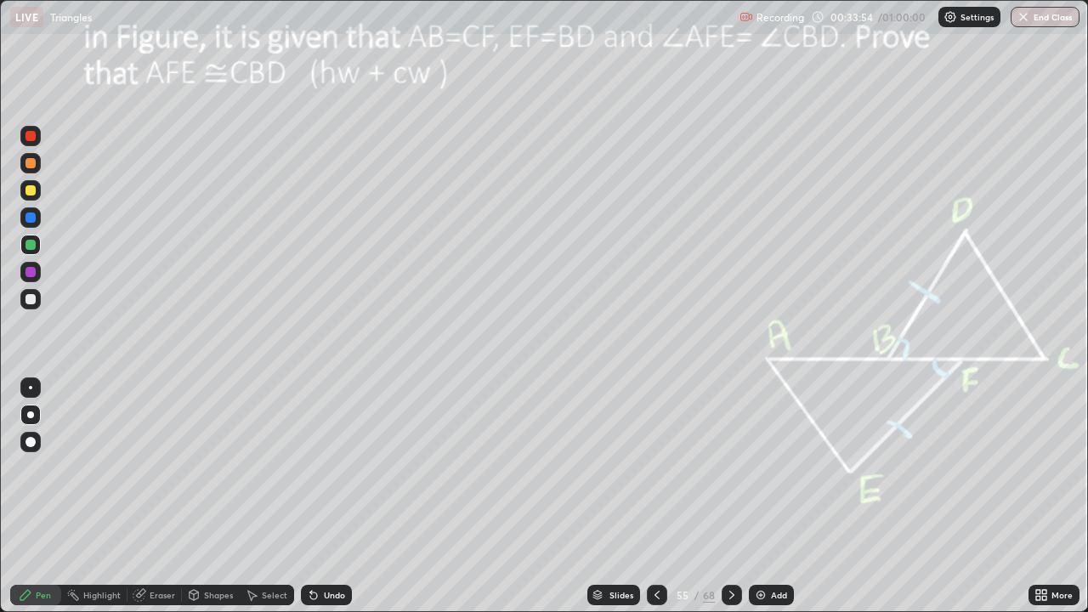
click at [162, 497] on div "Eraser" at bounding box center [163, 595] width 26 height 9
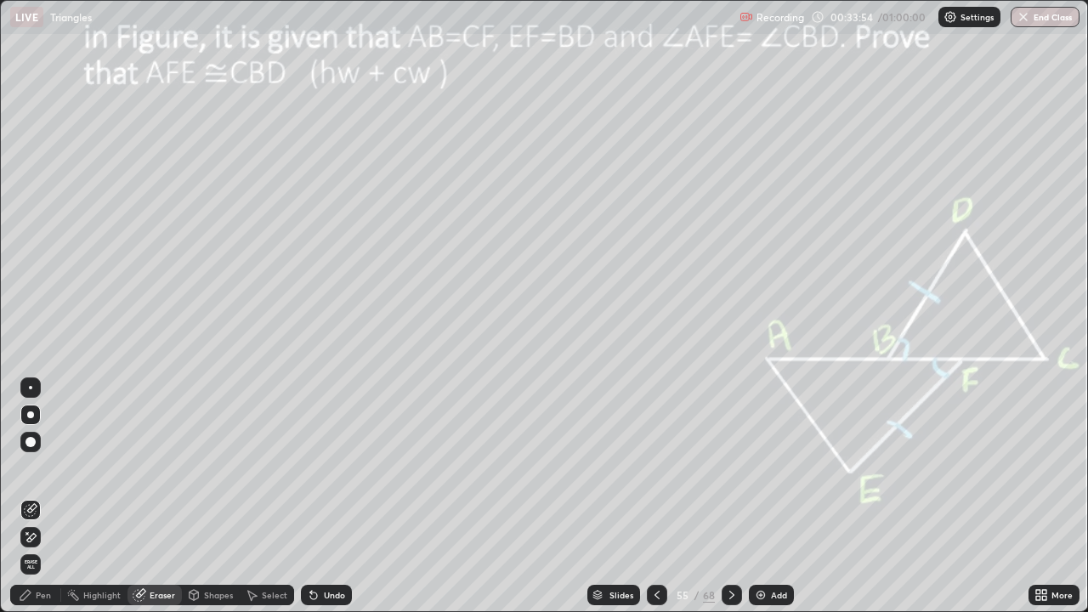
click at [211, 497] on div "Shapes" at bounding box center [218, 595] width 29 height 9
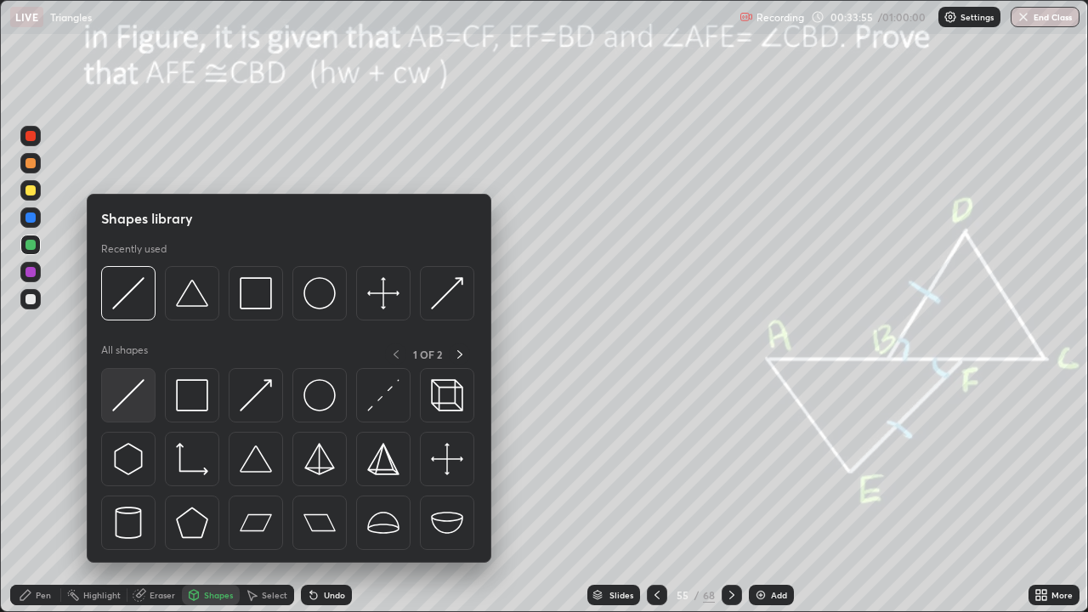
click at [139, 393] on img at bounding box center [128, 395] width 32 height 32
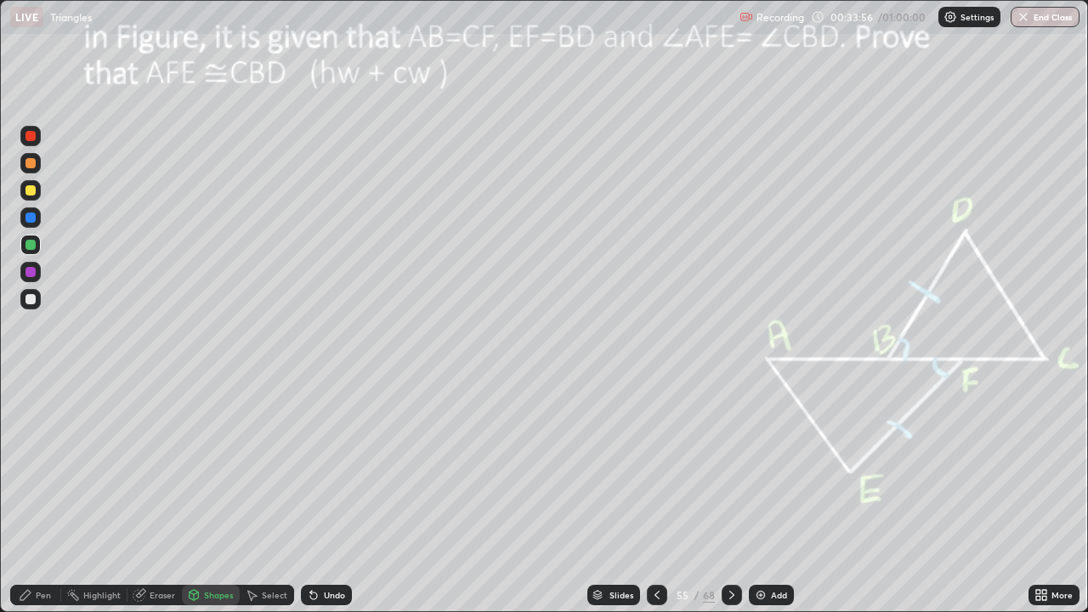
click at [39, 271] on div at bounding box center [30, 272] width 20 height 20
click at [36, 497] on div "Pen" at bounding box center [43, 595] width 15 height 9
click at [30, 299] on div at bounding box center [31, 299] width 10 height 10
click at [31, 440] on div at bounding box center [31, 442] width 10 height 10
click at [31, 135] on div at bounding box center [31, 136] width 10 height 10
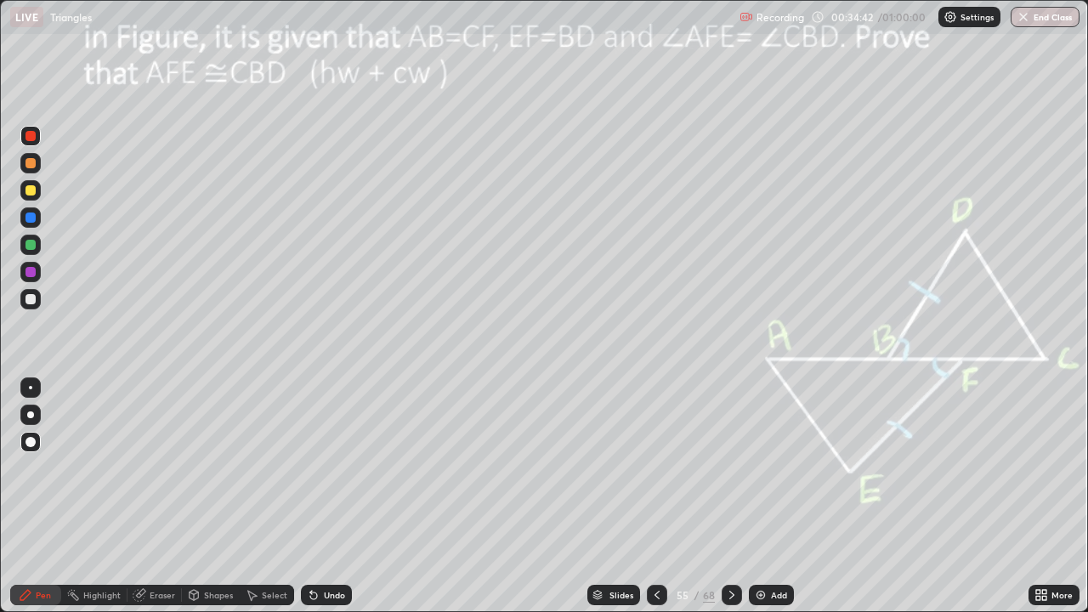
click at [48, 497] on div "Pen" at bounding box center [35, 595] width 51 height 20
click at [105, 497] on div "Highlight" at bounding box center [94, 595] width 66 height 20
click at [35, 217] on div at bounding box center [31, 218] width 10 height 10
click at [31, 247] on div at bounding box center [31, 245] width 10 height 10
click at [45, 497] on div "Pen" at bounding box center [43, 595] width 15 height 9
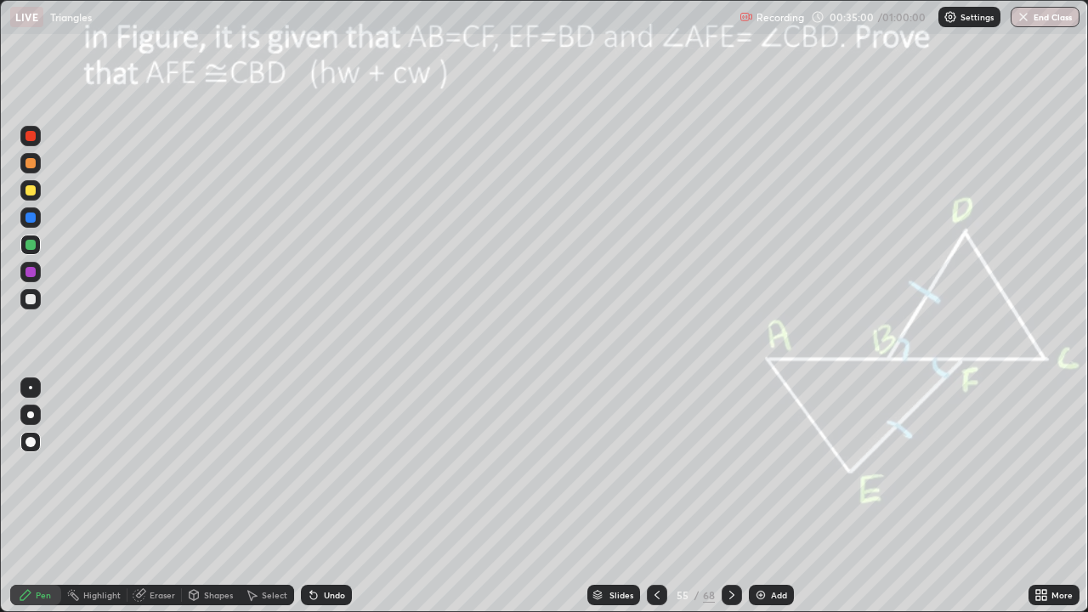
click at [30, 214] on div at bounding box center [31, 218] width 10 height 10
click at [50, 497] on div "Pen" at bounding box center [43, 595] width 15 height 9
click at [91, 497] on div "Highlight" at bounding box center [101, 595] width 37 height 9
click at [141, 497] on icon at bounding box center [140, 593] width 9 height 9
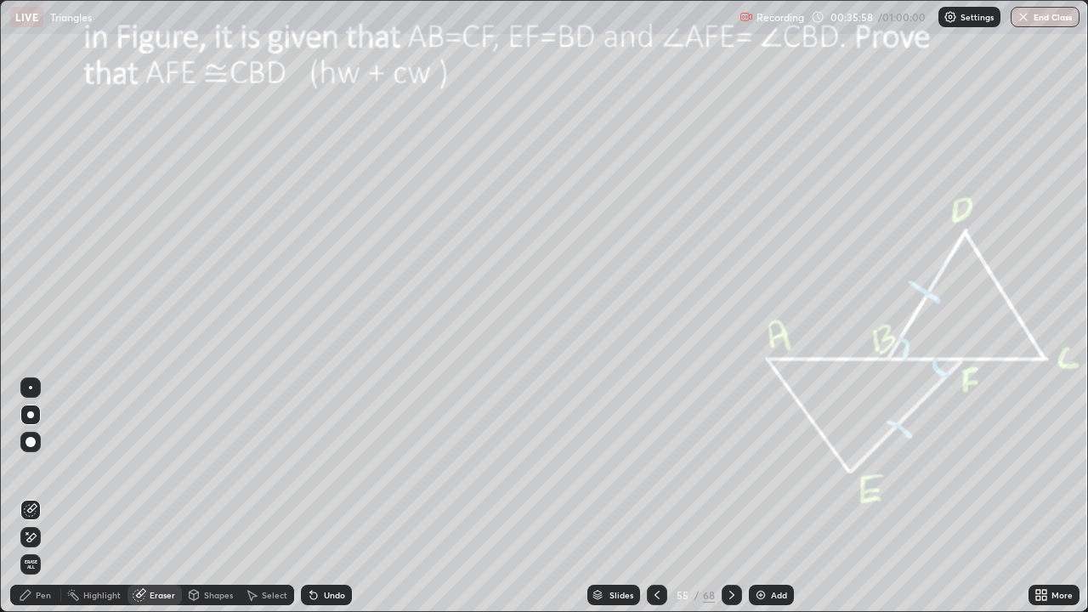
click at [27, 497] on icon at bounding box center [27, 533] width 2 height 2
click at [37, 497] on div "Pen" at bounding box center [43, 595] width 15 height 9
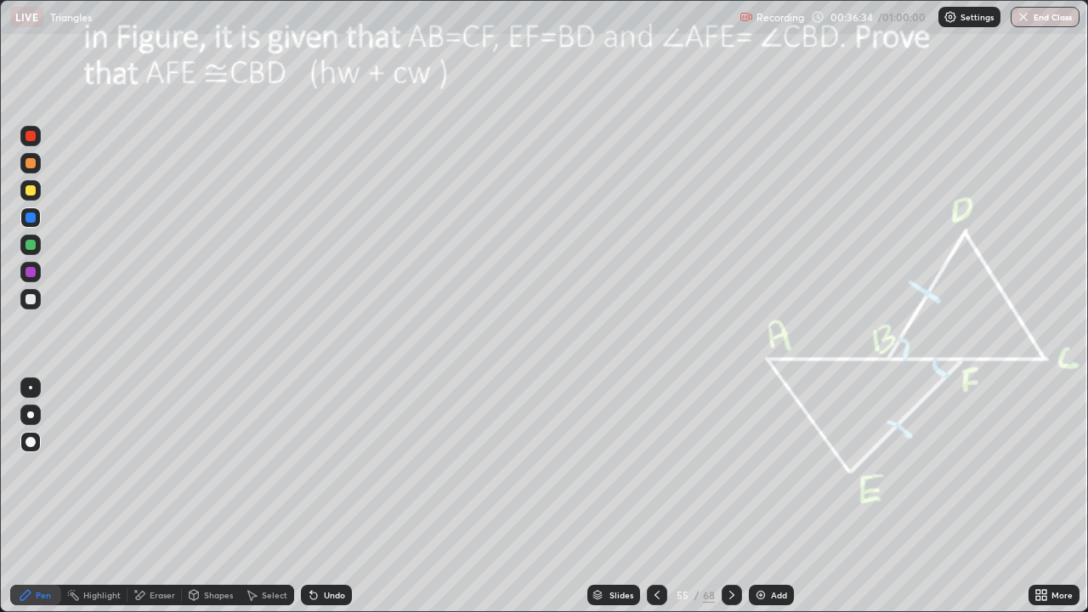
click at [31, 303] on div at bounding box center [31, 299] width 10 height 10
click at [28, 219] on div at bounding box center [31, 218] width 10 height 10
click at [97, 497] on div "Highlight" at bounding box center [101, 595] width 37 height 9
click at [46, 497] on div "Pen" at bounding box center [43, 595] width 15 height 9
click at [32, 187] on div at bounding box center [31, 190] width 10 height 10
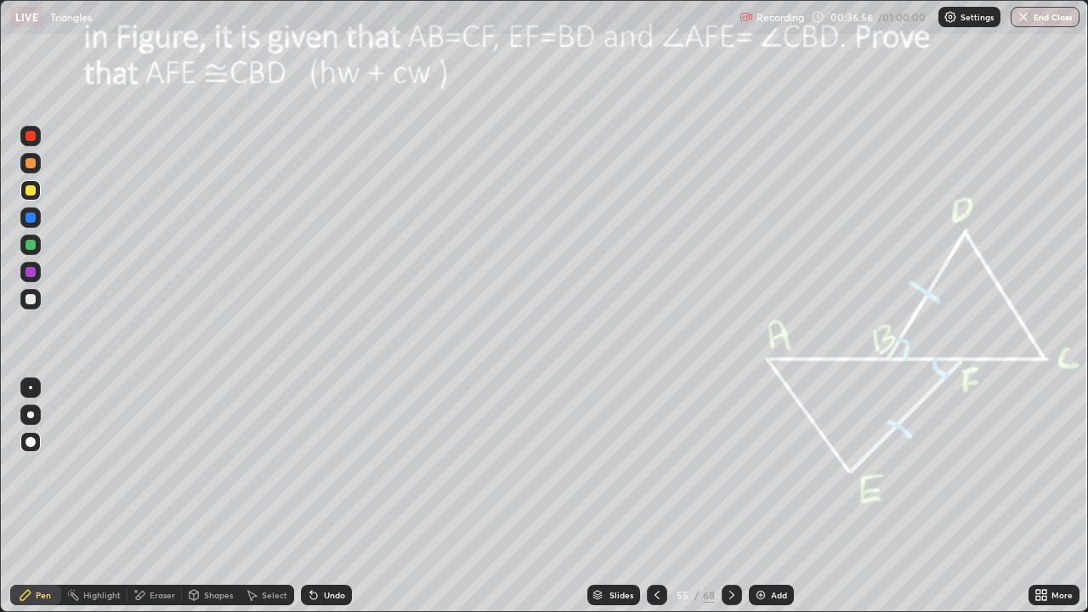
click at [30, 300] on div at bounding box center [31, 299] width 10 height 10
click at [84, 497] on div "Highlight" at bounding box center [94, 595] width 66 height 20
click at [39, 497] on div "Pen" at bounding box center [43, 595] width 15 height 9
click at [94, 497] on div "Highlight" at bounding box center [101, 595] width 37 height 9
click at [37, 497] on div "Pen" at bounding box center [43, 595] width 15 height 9
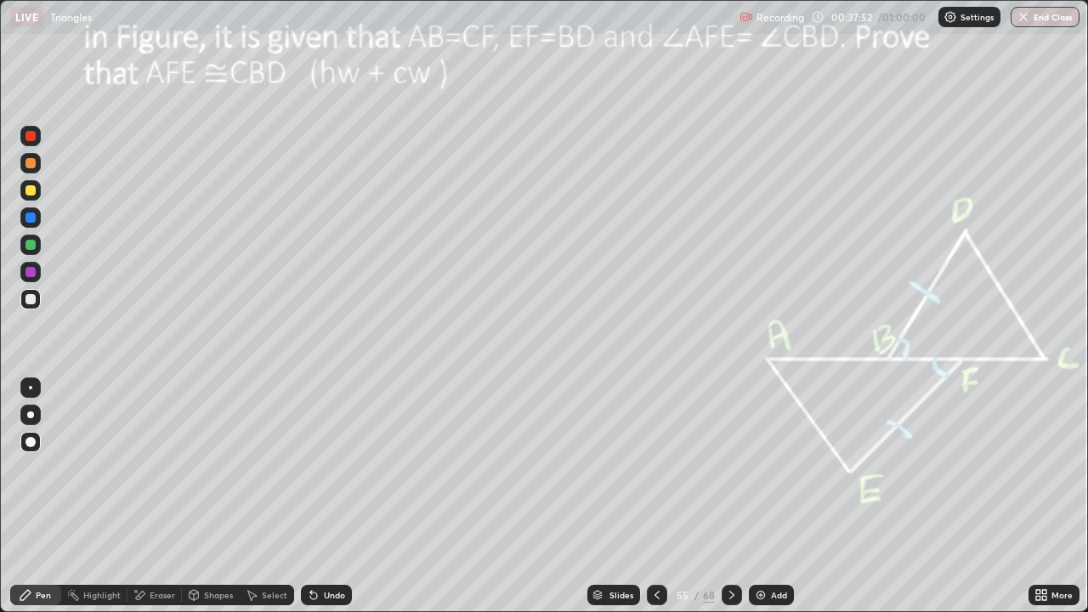
click at [32, 189] on div at bounding box center [31, 190] width 10 height 10
click at [32, 247] on div at bounding box center [31, 245] width 10 height 10
click at [731, 497] on div at bounding box center [732, 595] width 20 height 20
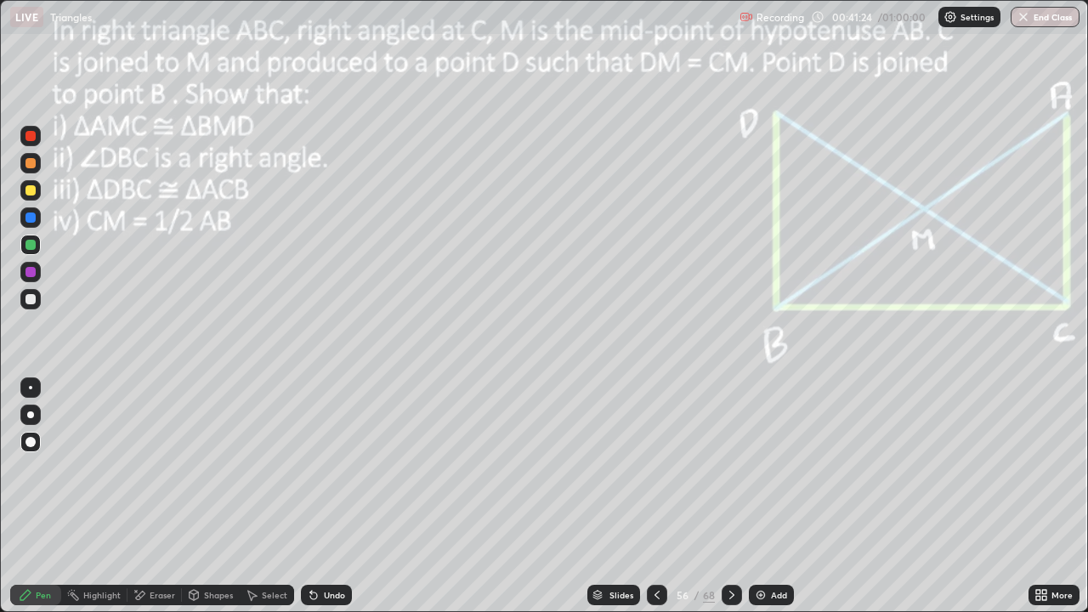
click at [733, 497] on icon at bounding box center [732, 595] width 14 height 14
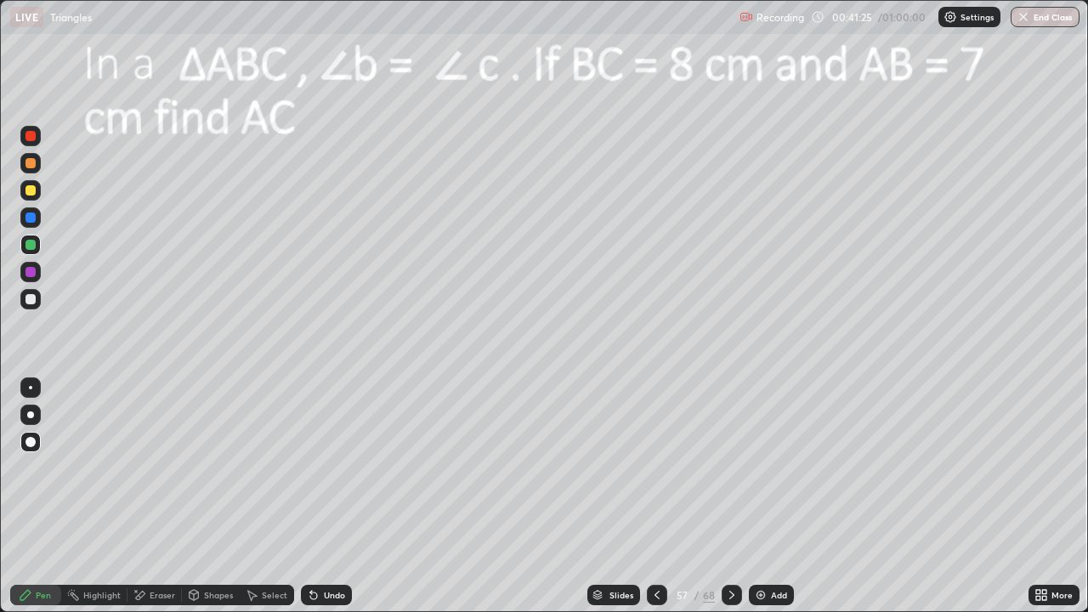
click at [730, 497] on icon at bounding box center [732, 595] width 14 height 14
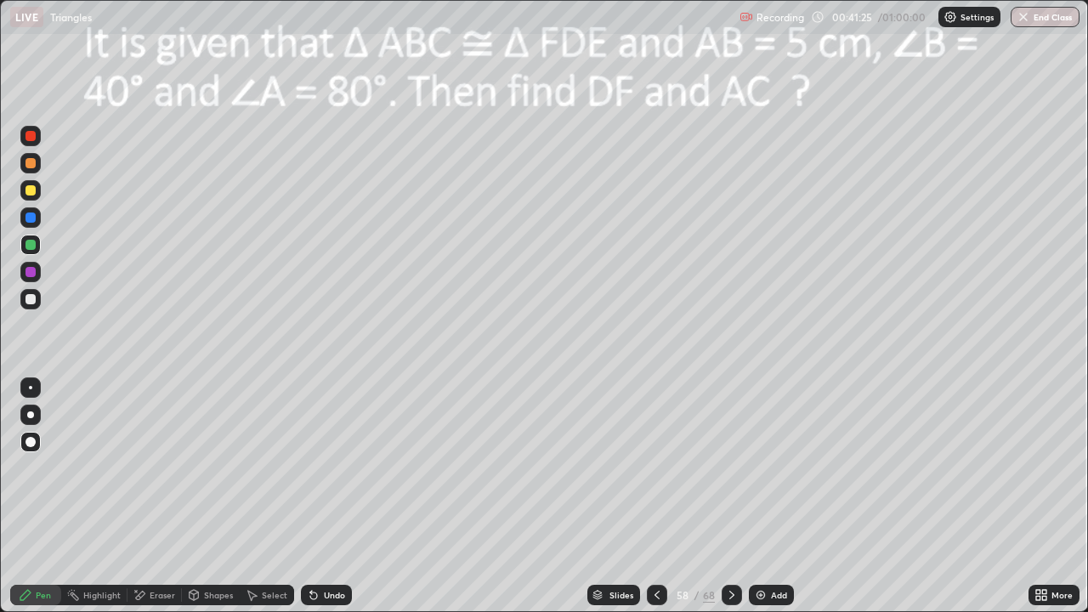
click at [728, 497] on div at bounding box center [732, 595] width 20 height 34
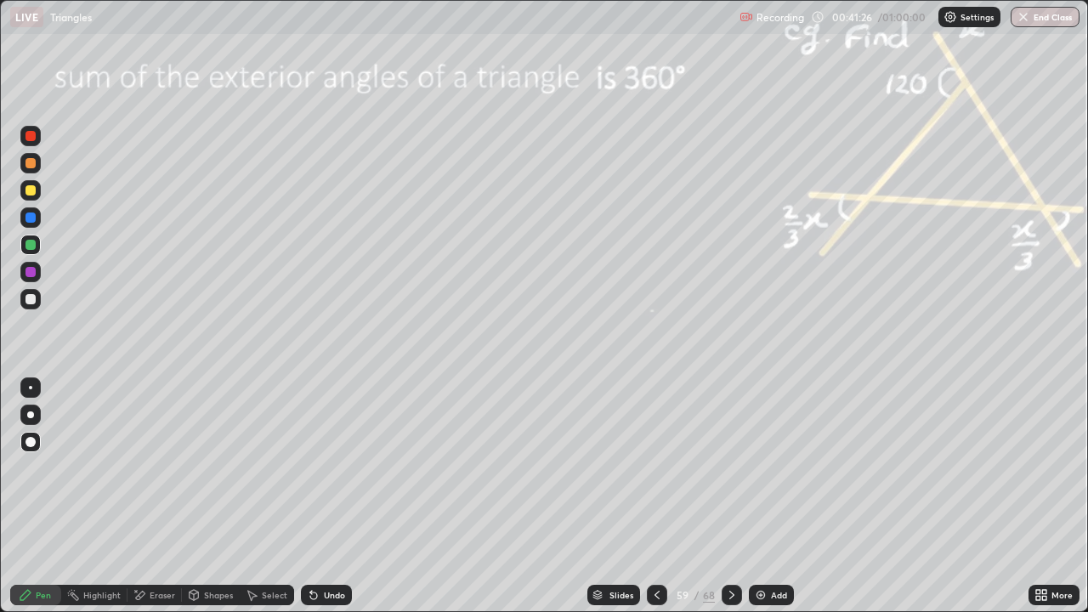
click at [730, 497] on icon at bounding box center [732, 595] width 14 height 14
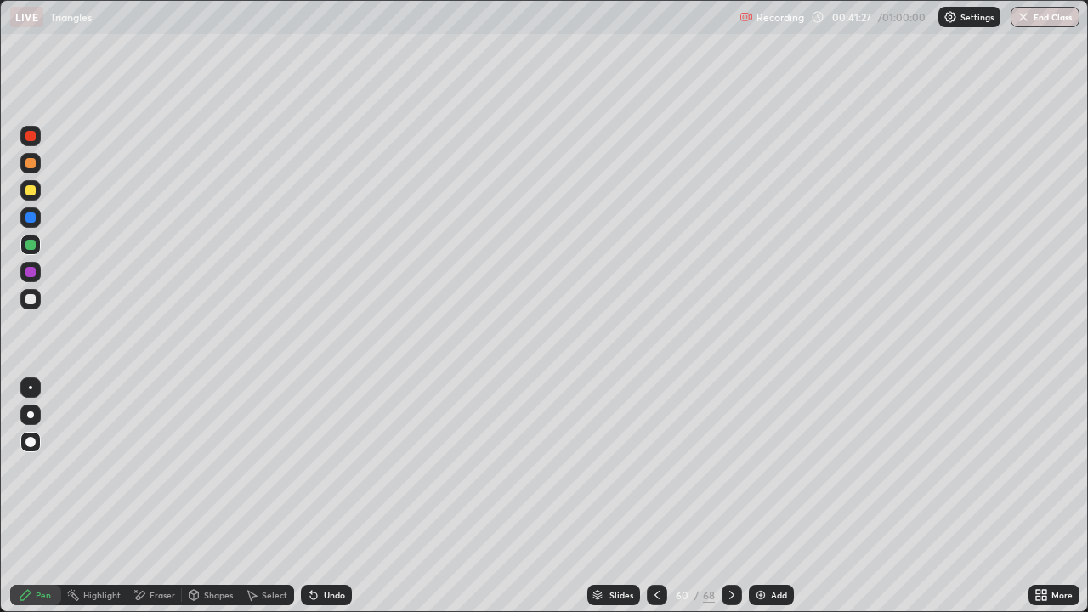
click at [730, 497] on icon at bounding box center [732, 595] width 14 height 14
click at [200, 497] on div "Shapes" at bounding box center [211, 595] width 58 height 20
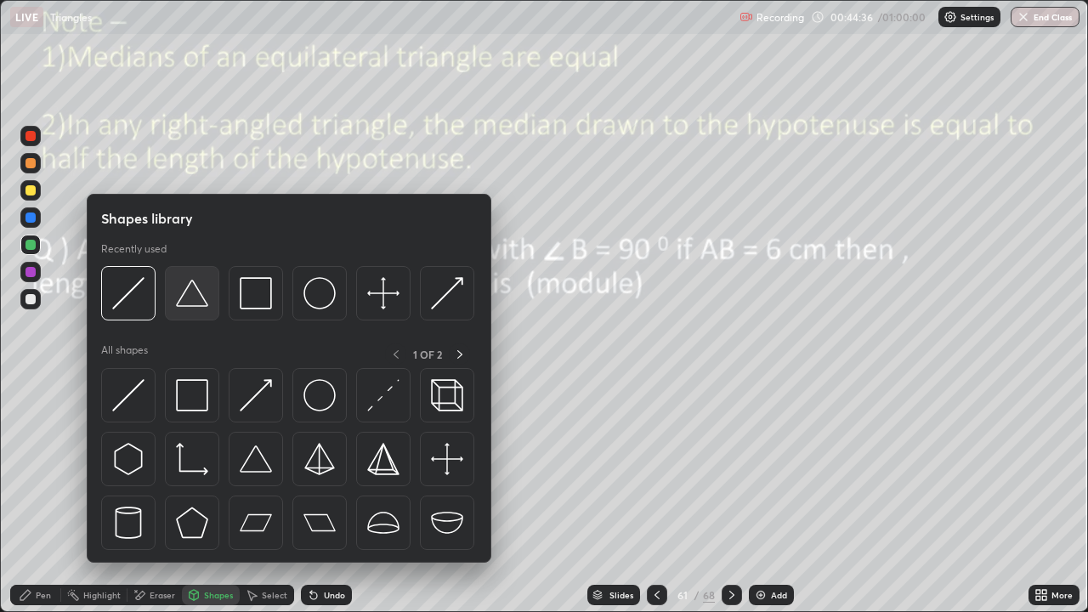
click at [192, 304] on img at bounding box center [192, 293] width 32 height 32
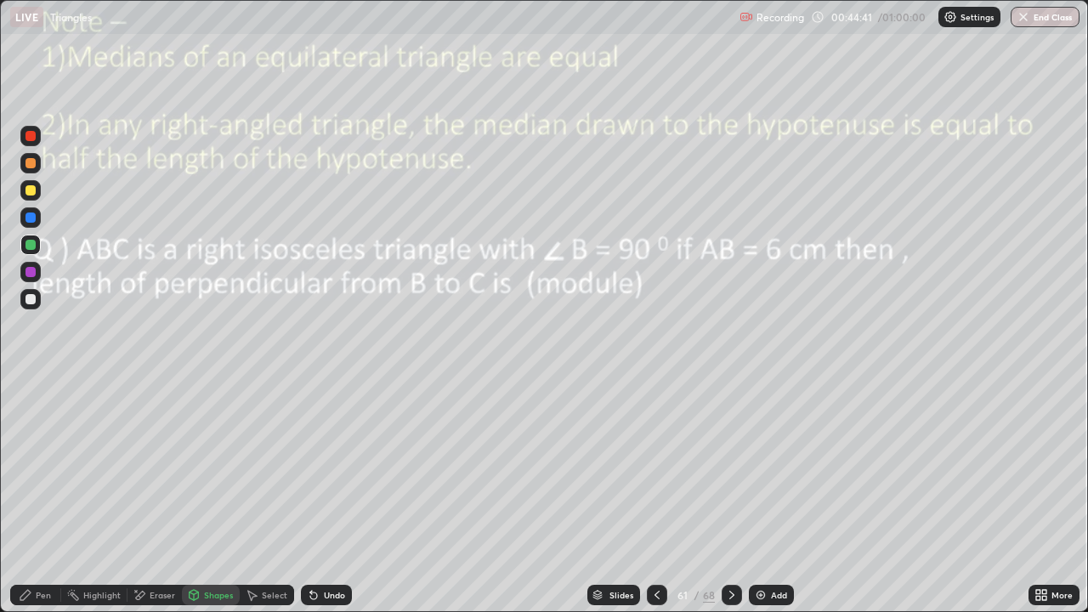
click at [41, 497] on div "Pen" at bounding box center [35, 595] width 51 height 20
click at [29, 191] on div at bounding box center [31, 190] width 10 height 10
click at [198, 497] on icon at bounding box center [194, 595] width 14 height 14
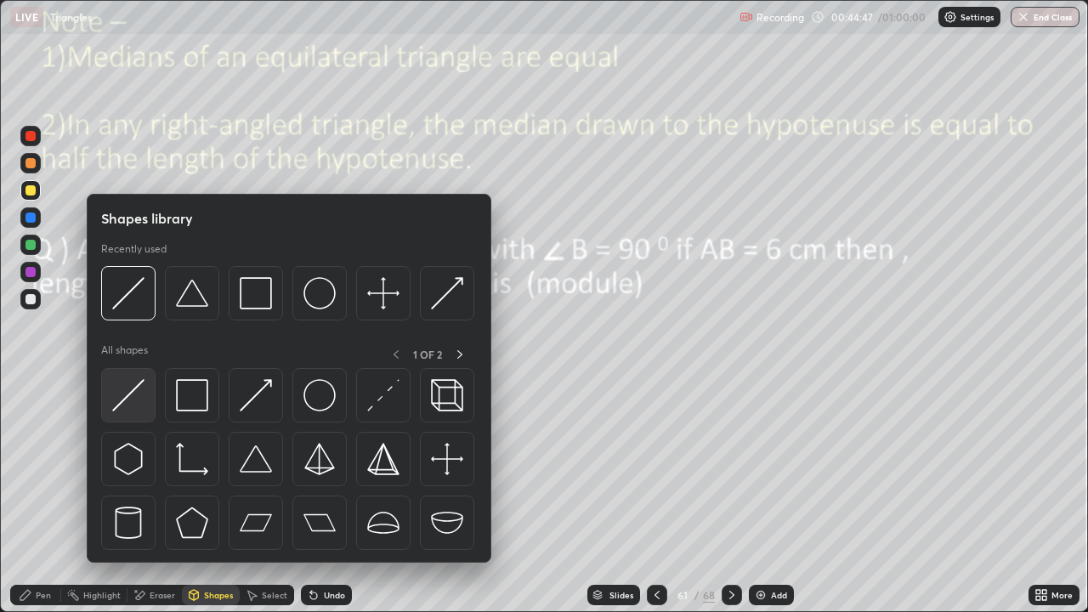
click at [131, 398] on img at bounding box center [128, 395] width 32 height 32
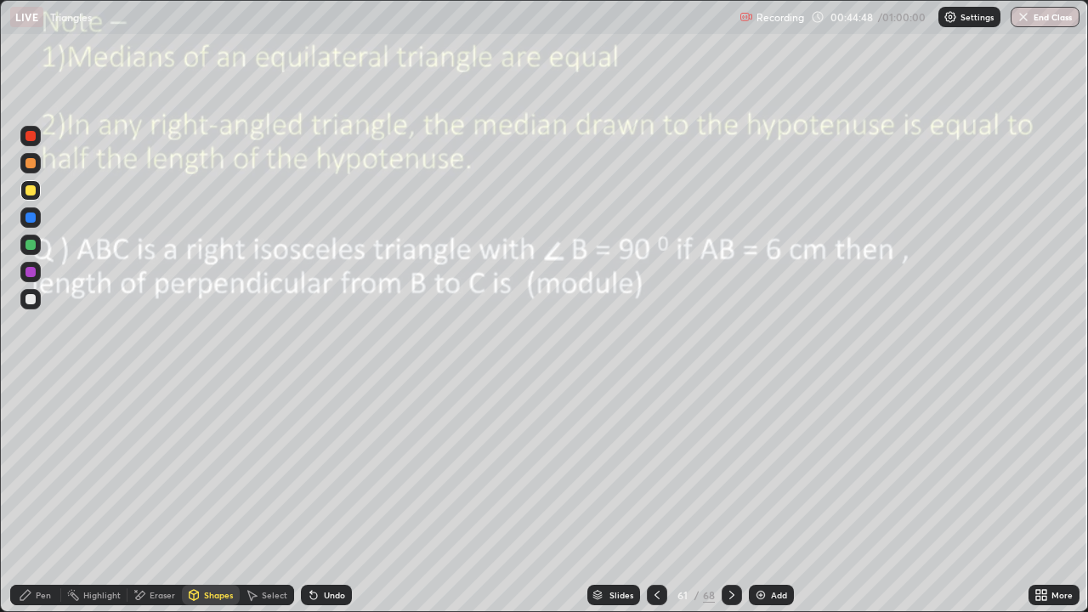
click at [31, 216] on div at bounding box center [31, 218] width 10 height 10
click at [29, 192] on div at bounding box center [31, 190] width 10 height 10
click at [30, 221] on div at bounding box center [31, 218] width 10 height 10
click at [28, 189] on div at bounding box center [31, 190] width 10 height 10
click at [36, 497] on div "Pen" at bounding box center [35, 595] width 51 height 20
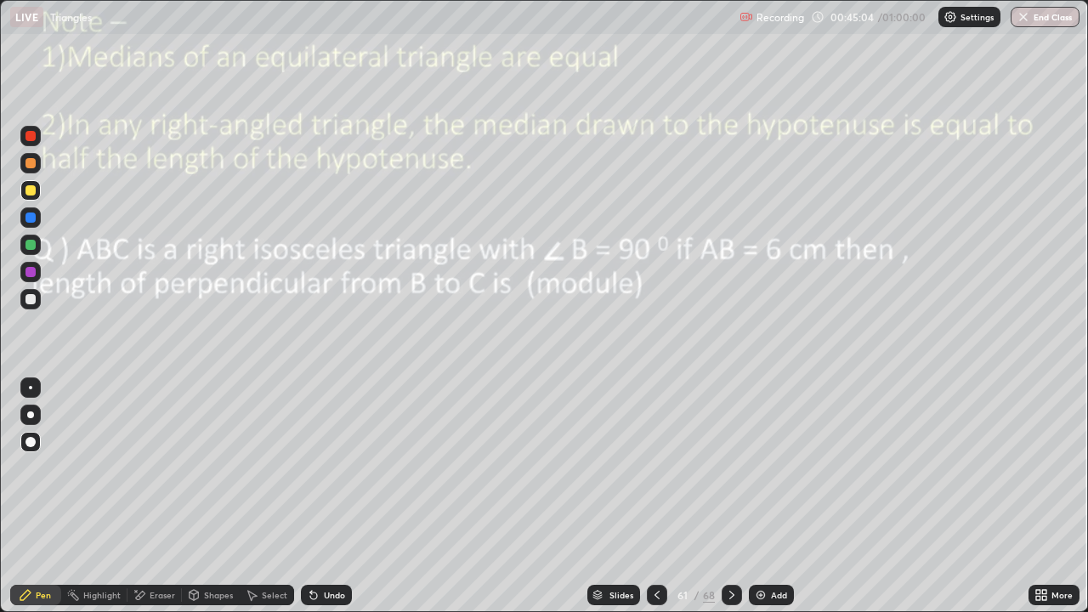
click at [34, 219] on div at bounding box center [31, 218] width 10 height 10
click at [31, 164] on div at bounding box center [31, 163] width 10 height 10
click at [32, 194] on div at bounding box center [31, 190] width 10 height 10
click at [206, 497] on div "Shapes" at bounding box center [218, 595] width 29 height 9
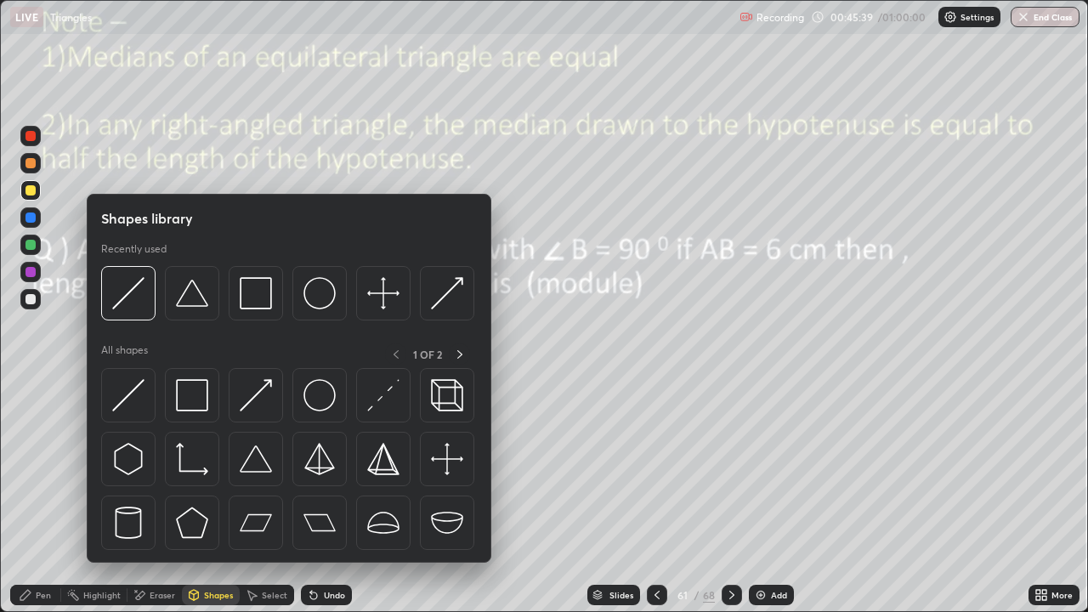
click at [127, 396] on img at bounding box center [128, 395] width 32 height 32
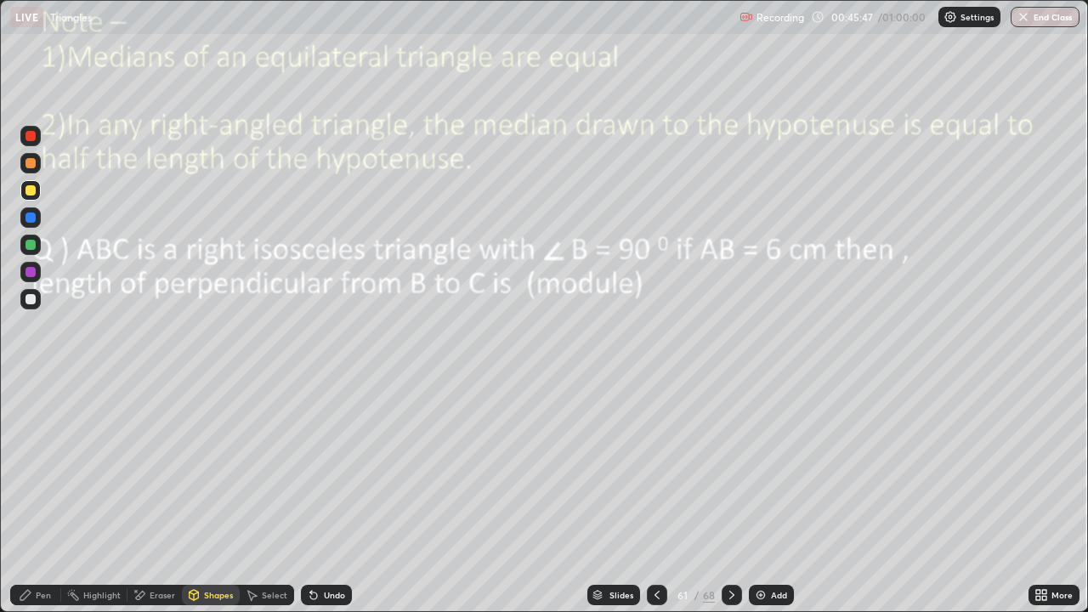
click at [35, 246] on div at bounding box center [31, 245] width 10 height 10
click at [31, 189] on div at bounding box center [31, 190] width 10 height 10
click at [112, 497] on div "Highlight" at bounding box center [94, 595] width 66 height 20
click at [44, 497] on div "Pen" at bounding box center [43, 595] width 15 height 9
click at [31, 276] on div at bounding box center [31, 272] width 10 height 10
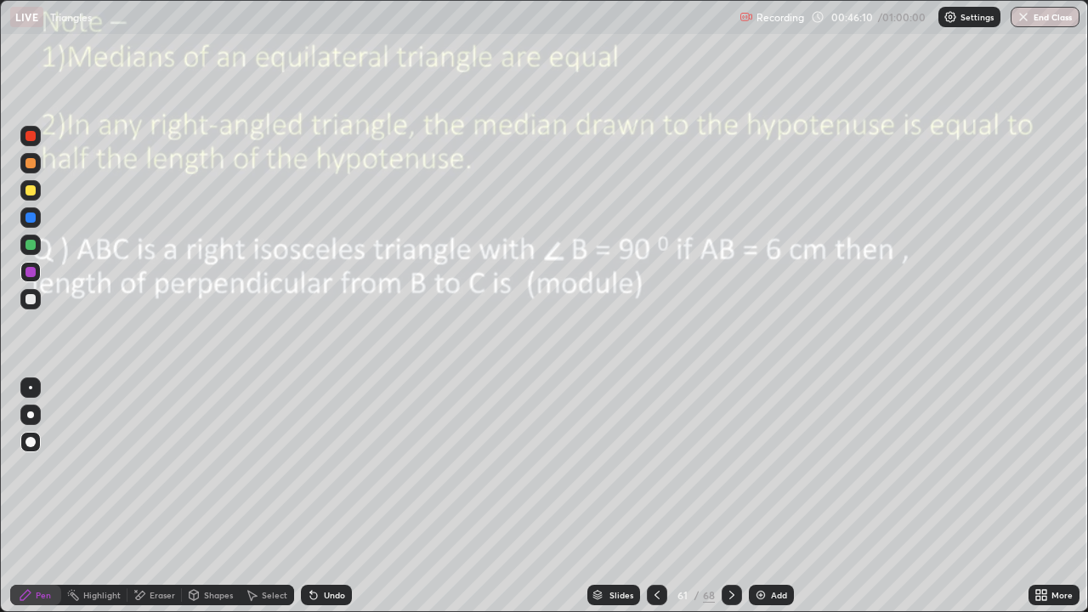
click at [33, 272] on div at bounding box center [31, 272] width 10 height 10
click at [32, 300] on div at bounding box center [31, 299] width 10 height 10
click at [31, 167] on div at bounding box center [31, 163] width 10 height 10
click at [32, 221] on div at bounding box center [31, 218] width 10 height 10
click at [324, 497] on div "Undo" at bounding box center [334, 595] width 21 height 9
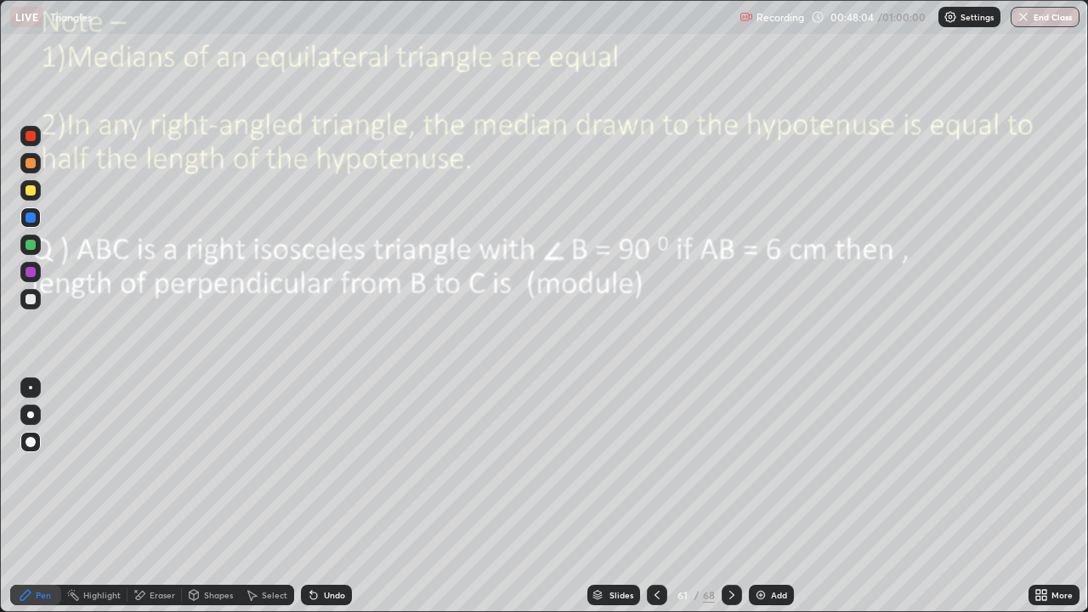
click at [324, 497] on div "Undo" at bounding box center [334, 595] width 21 height 9
click at [325, 497] on div "Undo" at bounding box center [334, 595] width 21 height 9
click at [31, 388] on div at bounding box center [30, 387] width 3 height 3
click at [31, 300] on div at bounding box center [31, 299] width 10 height 10
click at [761, 497] on img at bounding box center [761, 595] width 14 height 14
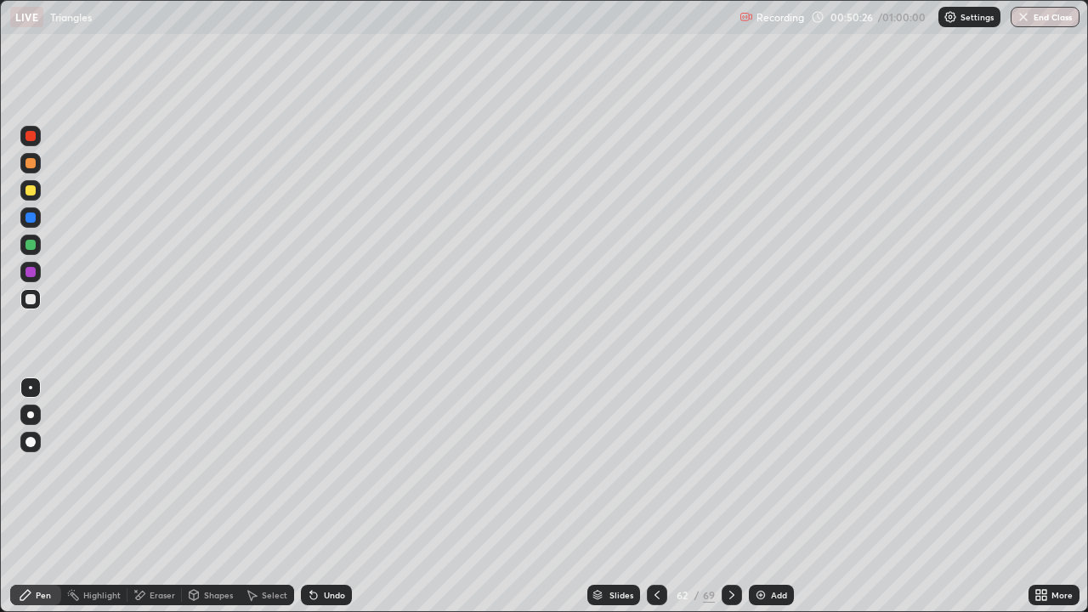
click at [204, 497] on div "Shapes" at bounding box center [218, 595] width 29 height 9
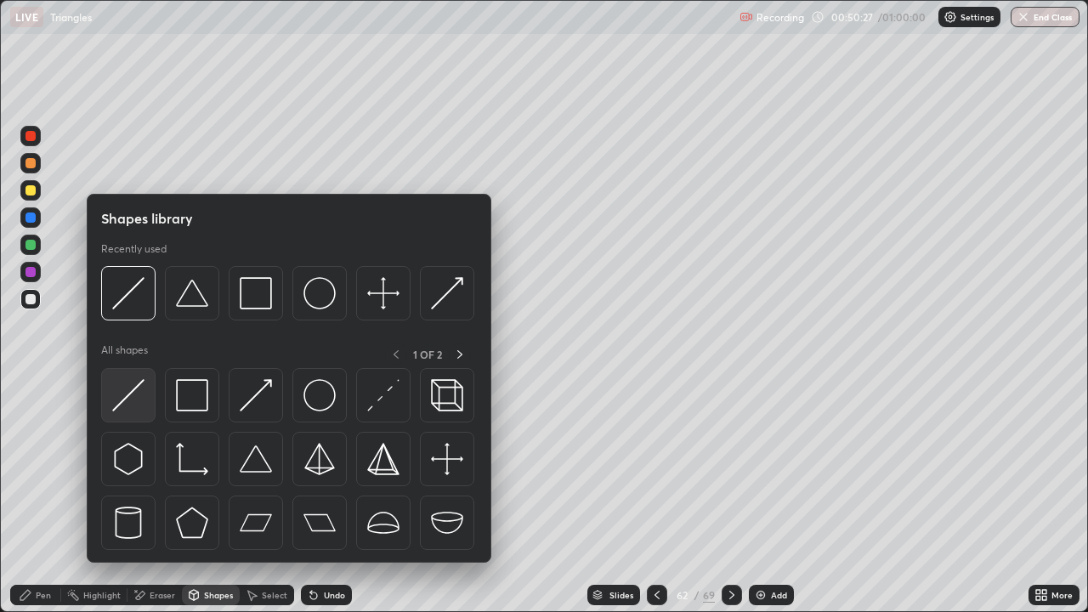
click at [129, 395] on img at bounding box center [128, 395] width 32 height 32
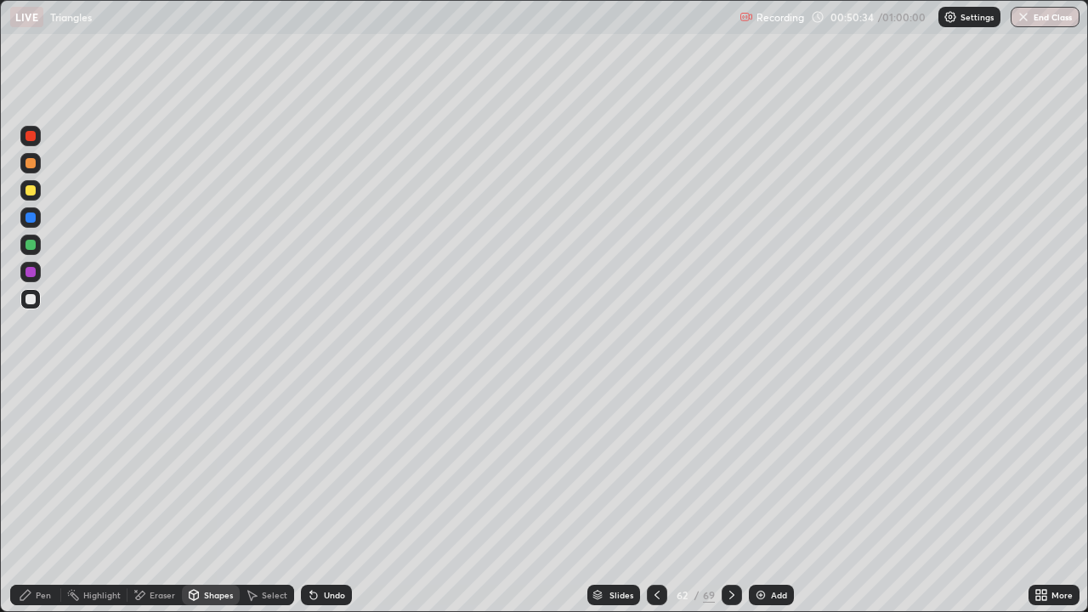
click at [42, 497] on div "Pen" at bounding box center [43, 595] width 15 height 9
click at [207, 497] on div "Shapes" at bounding box center [218, 595] width 29 height 9
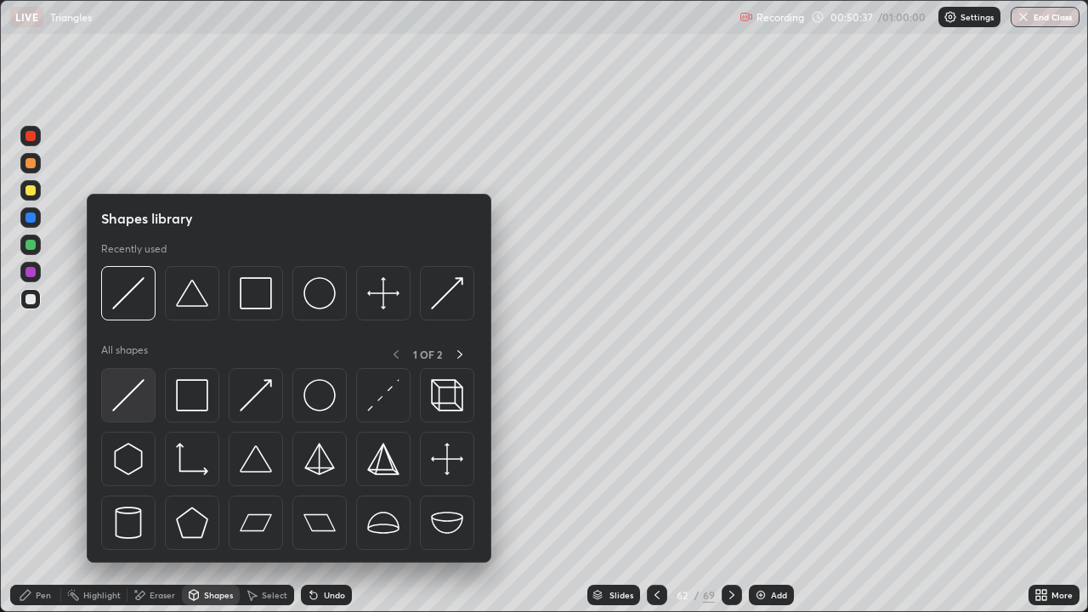
click at [132, 395] on img at bounding box center [128, 395] width 32 height 32
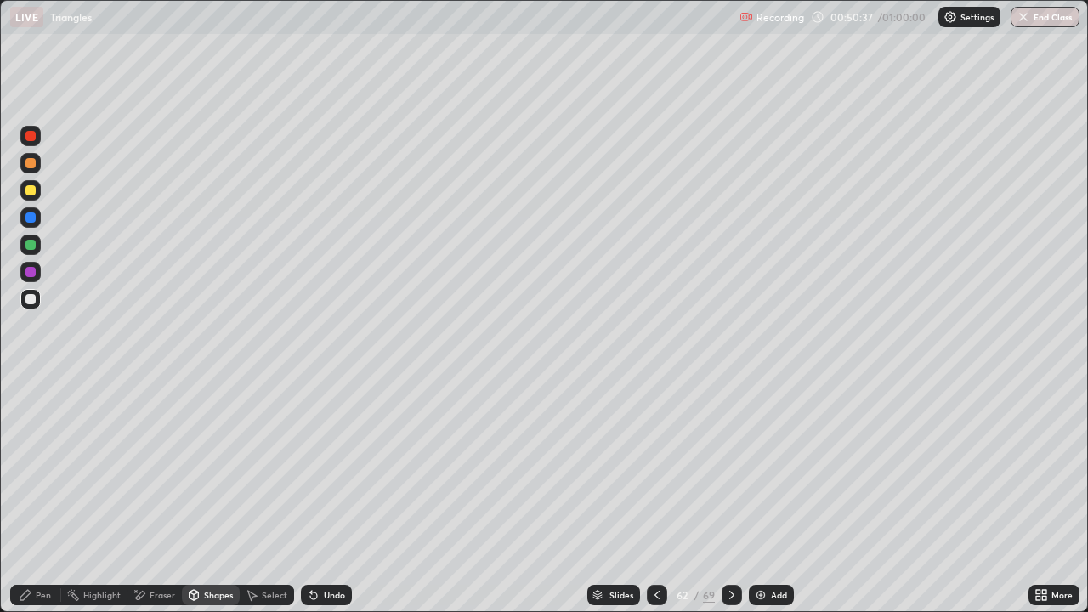
click at [29, 249] on div at bounding box center [31, 245] width 10 height 10
click at [37, 497] on div "Pen" at bounding box center [43, 595] width 15 height 9
click at [31, 300] on div at bounding box center [31, 299] width 10 height 10
click at [31, 192] on div at bounding box center [31, 190] width 10 height 10
click at [39, 412] on div at bounding box center [30, 415] width 20 height 20
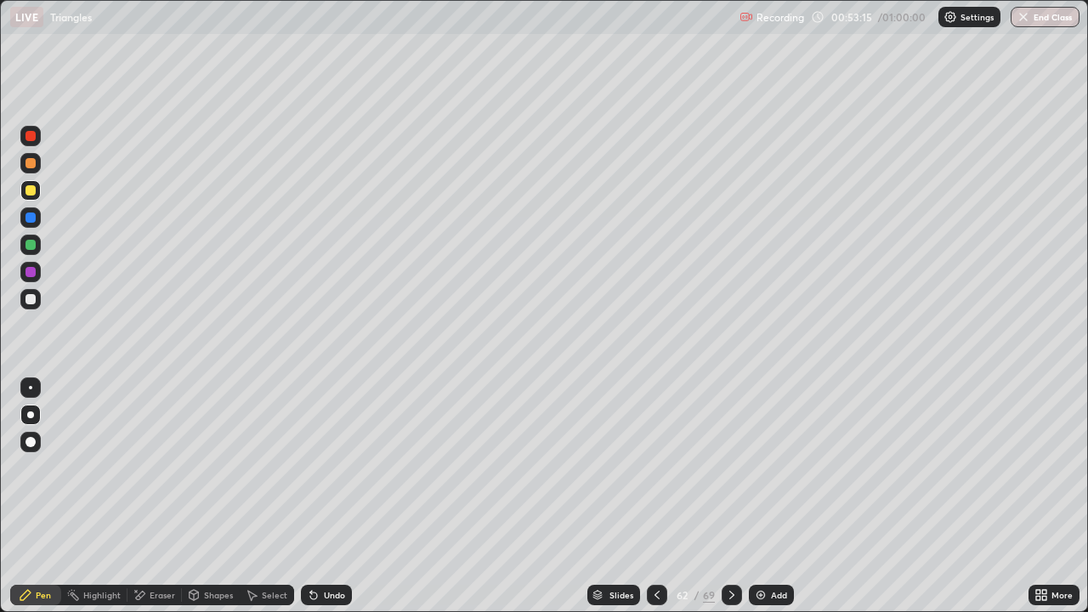
click at [105, 497] on div "Highlight" at bounding box center [101, 595] width 37 height 9
click at [43, 497] on div "Pen" at bounding box center [43, 595] width 15 height 9
click at [32, 303] on div at bounding box center [31, 299] width 10 height 10
click at [31, 245] on div at bounding box center [31, 245] width 10 height 10
click at [32, 161] on div at bounding box center [31, 163] width 10 height 10
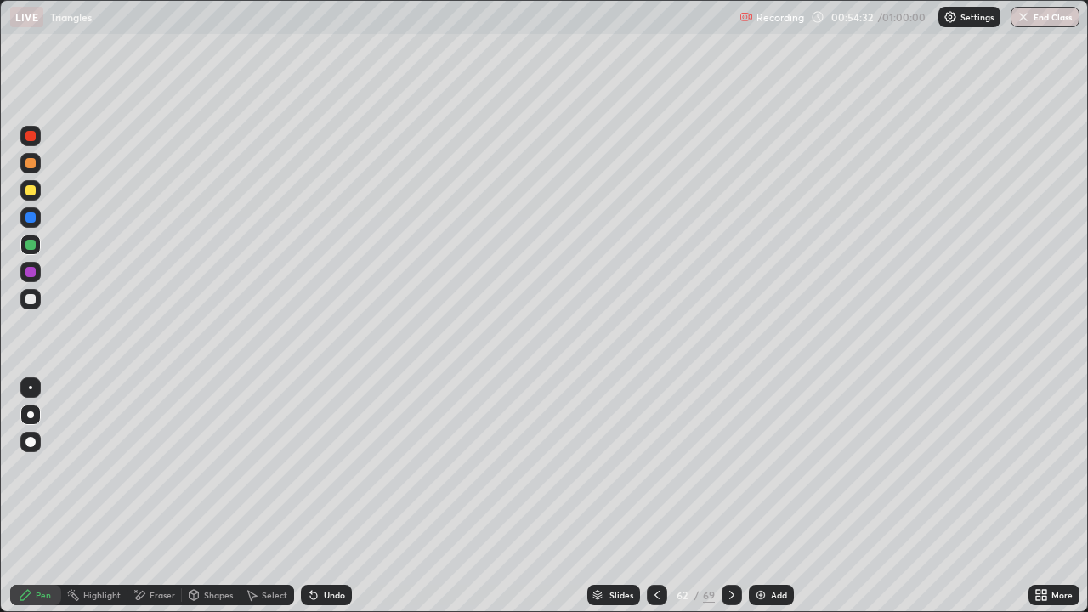
click at [35, 135] on div at bounding box center [31, 136] width 10 height 10
click at [730, 497] on icon at bounding box center [732, 595] width 14 height 14
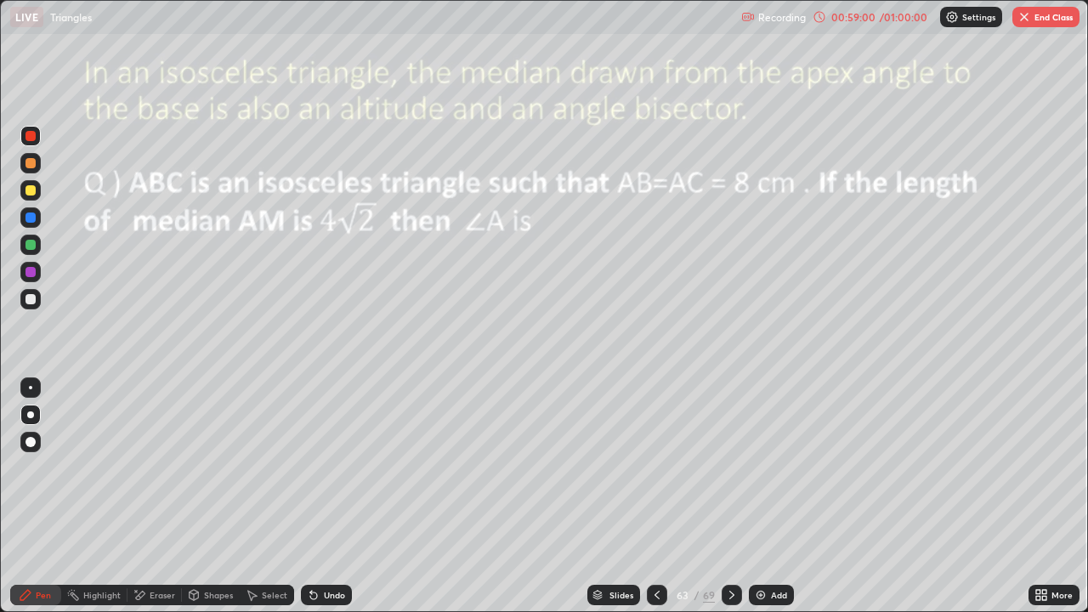
click at [1031, 15] on img "button" at bounding box center [1025, 17] width 14 height 14
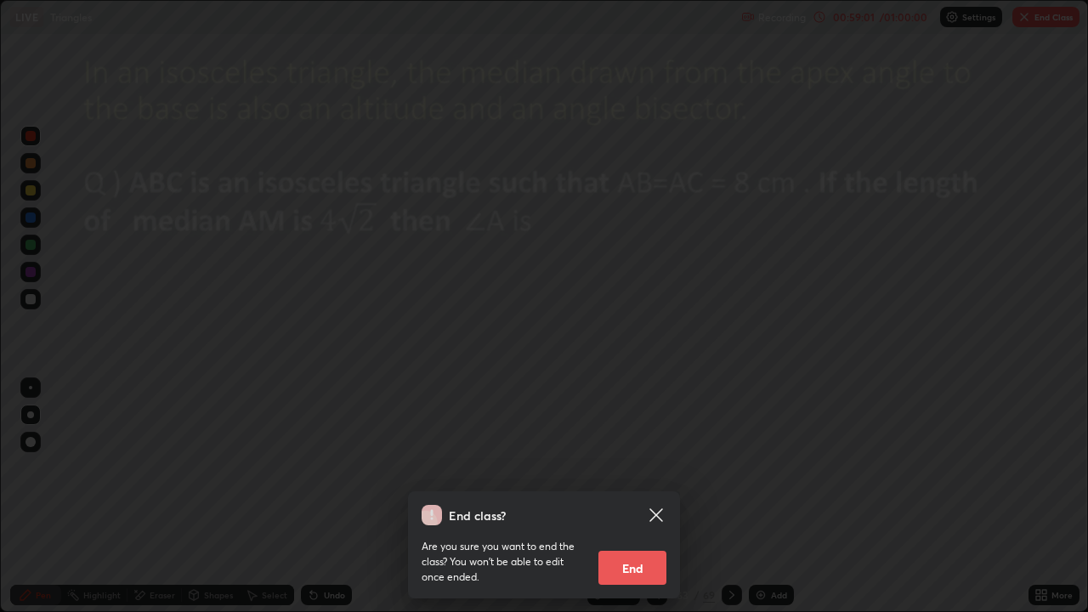
click at [616, 497] on button "End" at bounding box center [633, 568] width 68 height 34
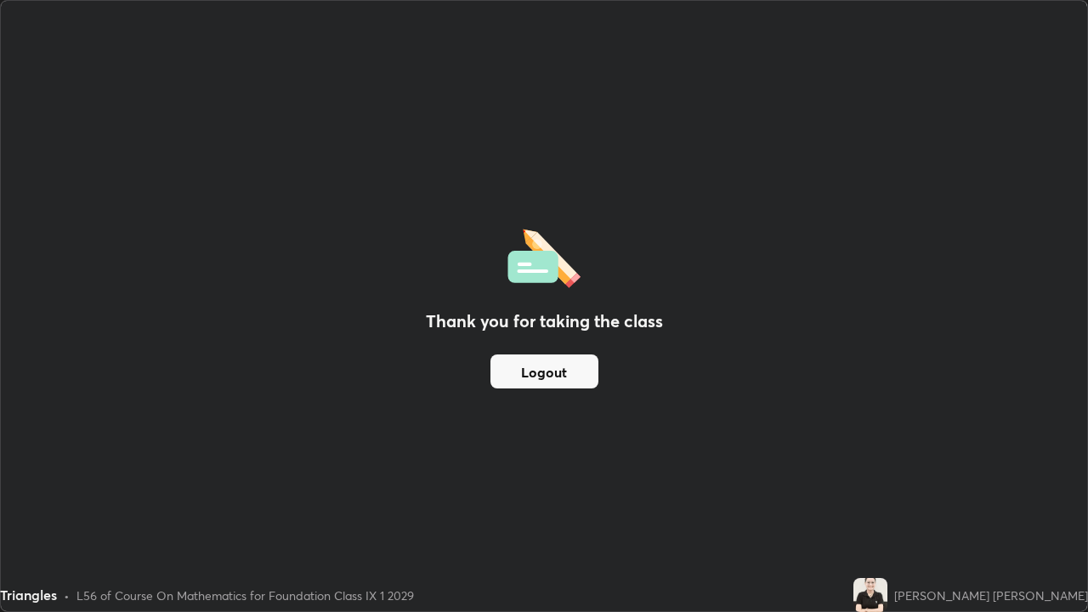
click at [509, 369] on button "Logout" at bounding box center [545, 372] width 108 height 34
